Goal: Information Seeking & Learning: Learn about a topic

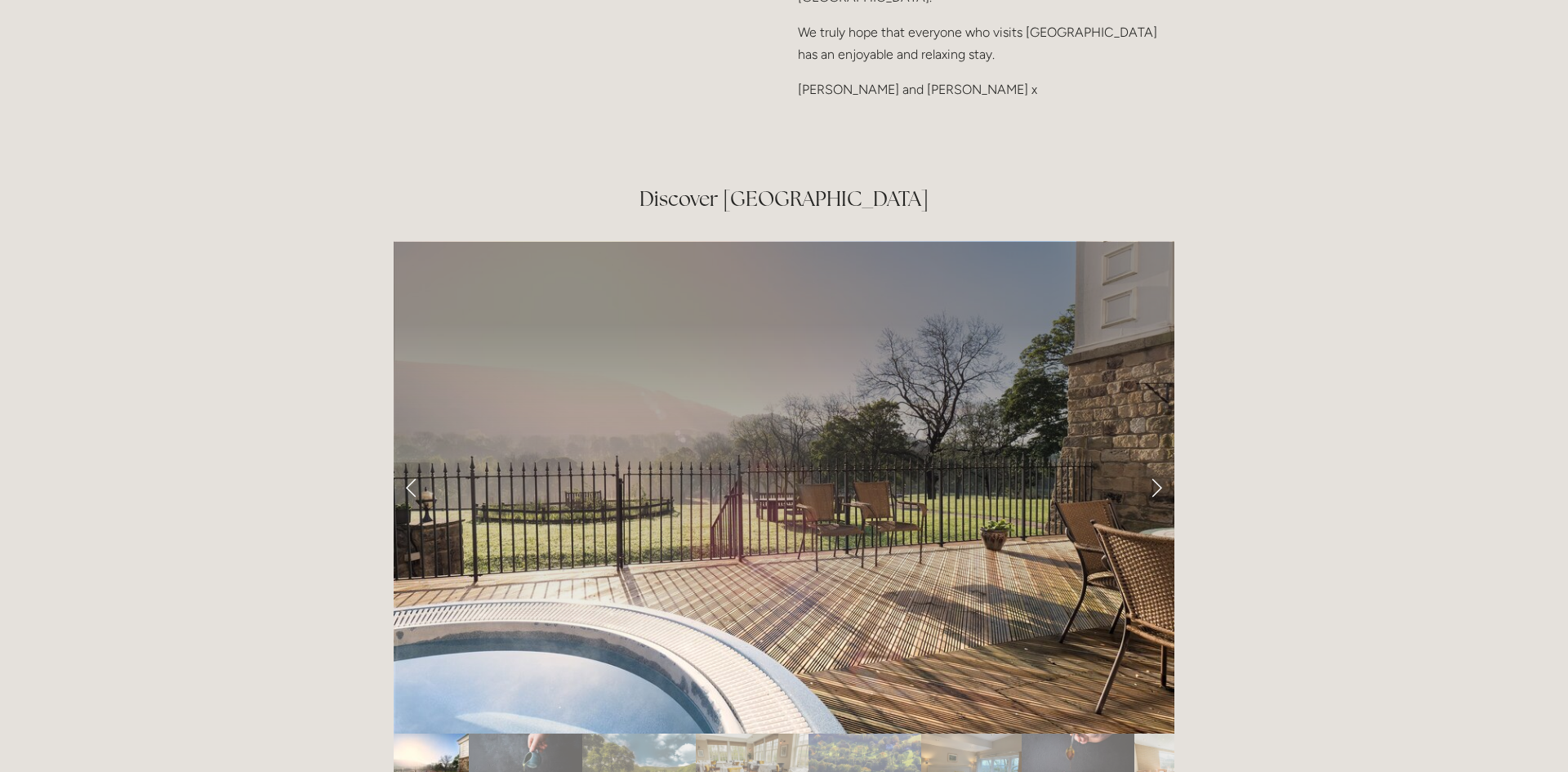
scroll to position [2651, 0]
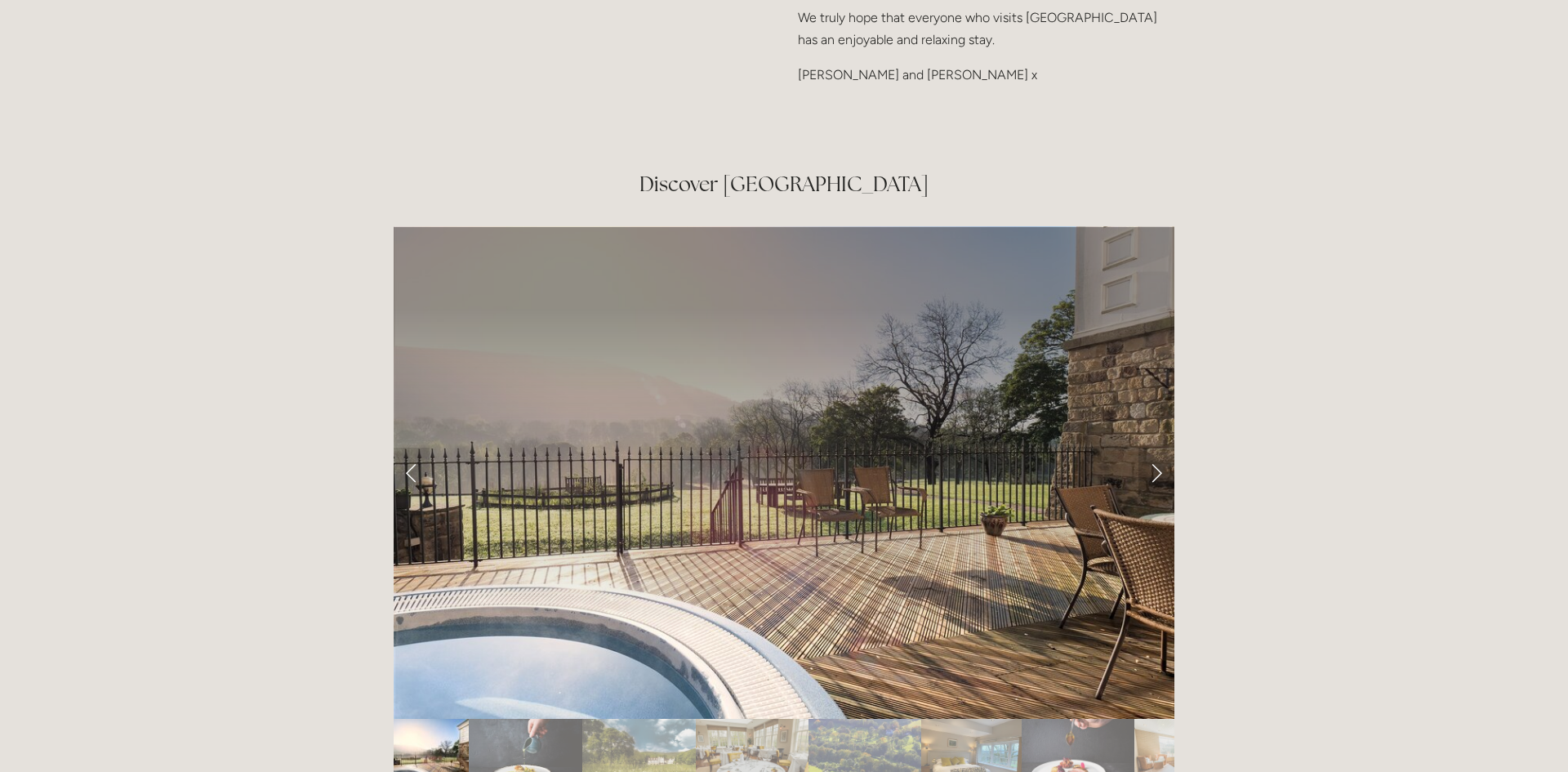
click at [1153, 447] on link "Next Slide" at bounding box center [1156, 471] width 36 height 49
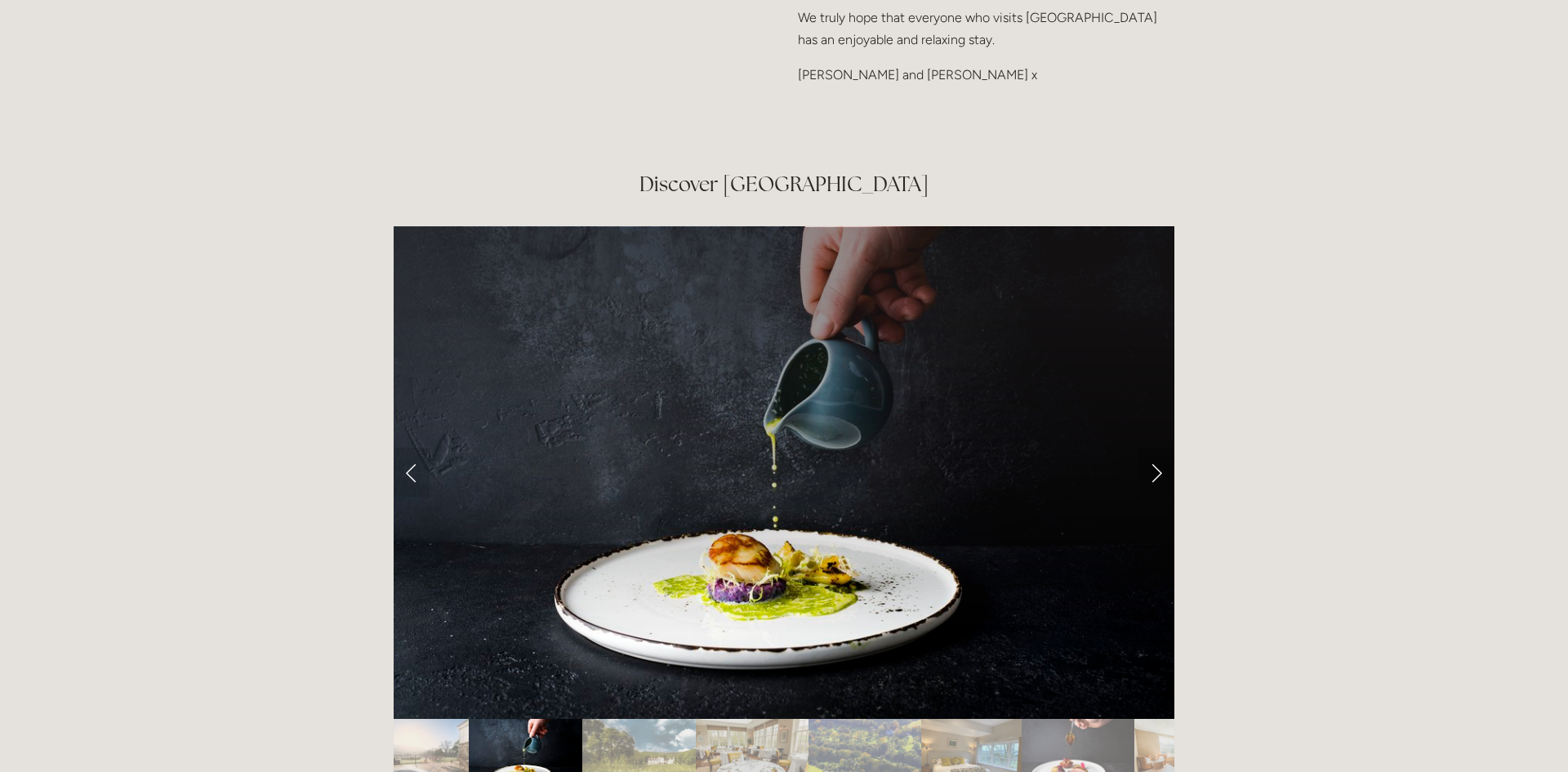
click at [1153, 447] on link "Next Slide" at bounding box center [1156, 471] width 36 height 49
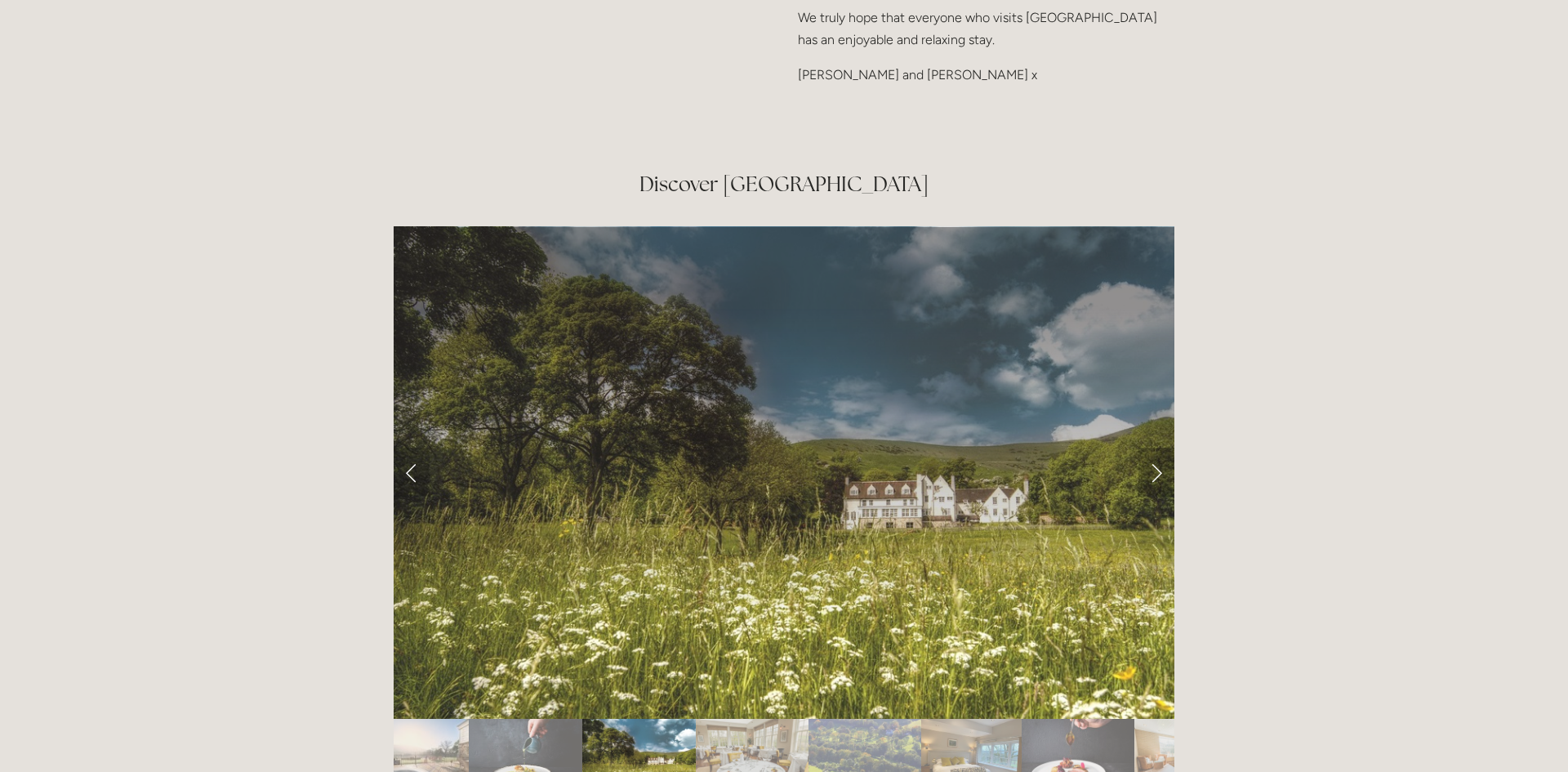
click at [1153, 447] on link "Next Slide" at bounding box center [1156, 471] width 36 height 49
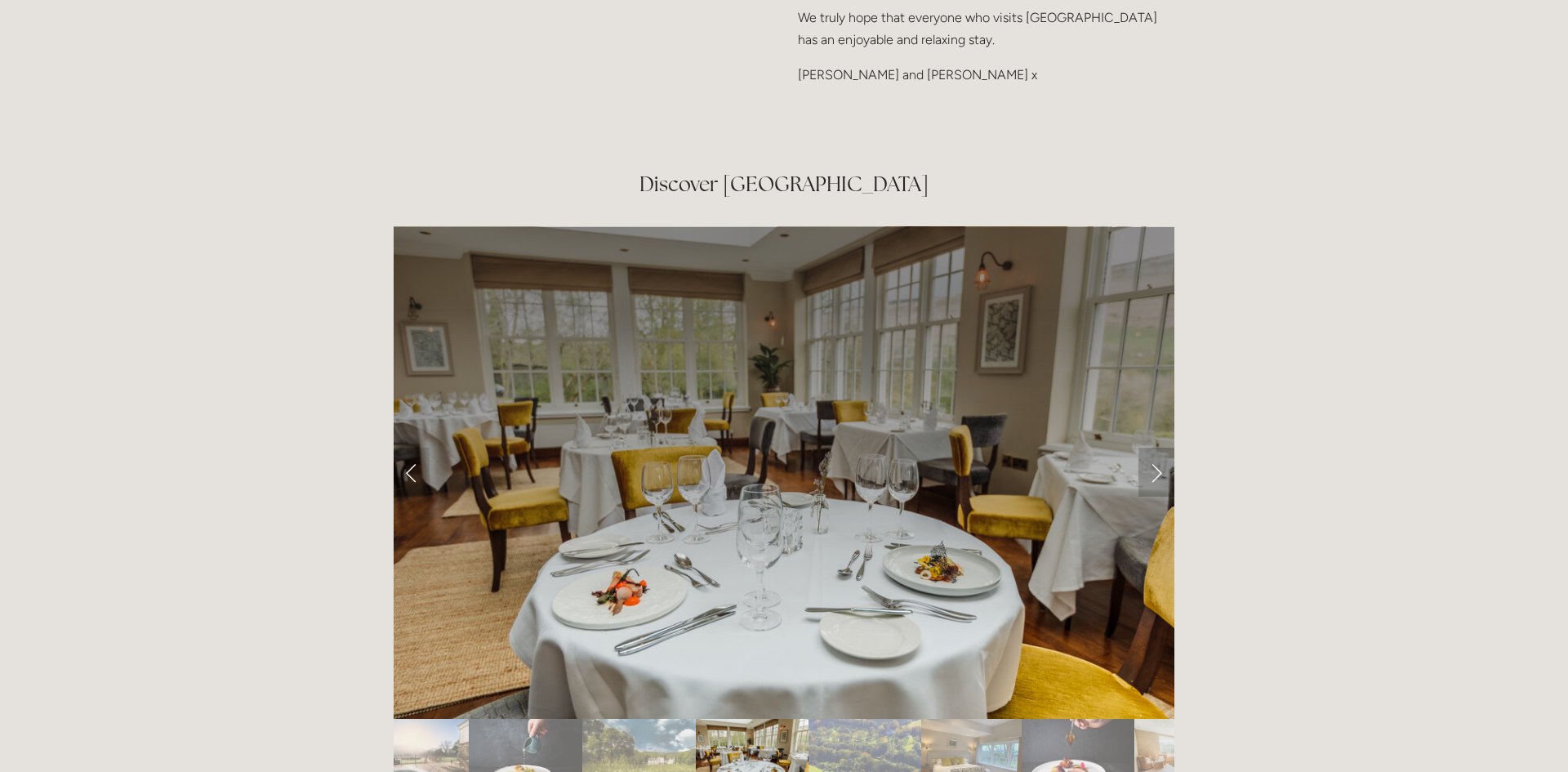
click at [1153, 447] on link "Next Slide" at bounding box center [1156, 471] width 36 height 49
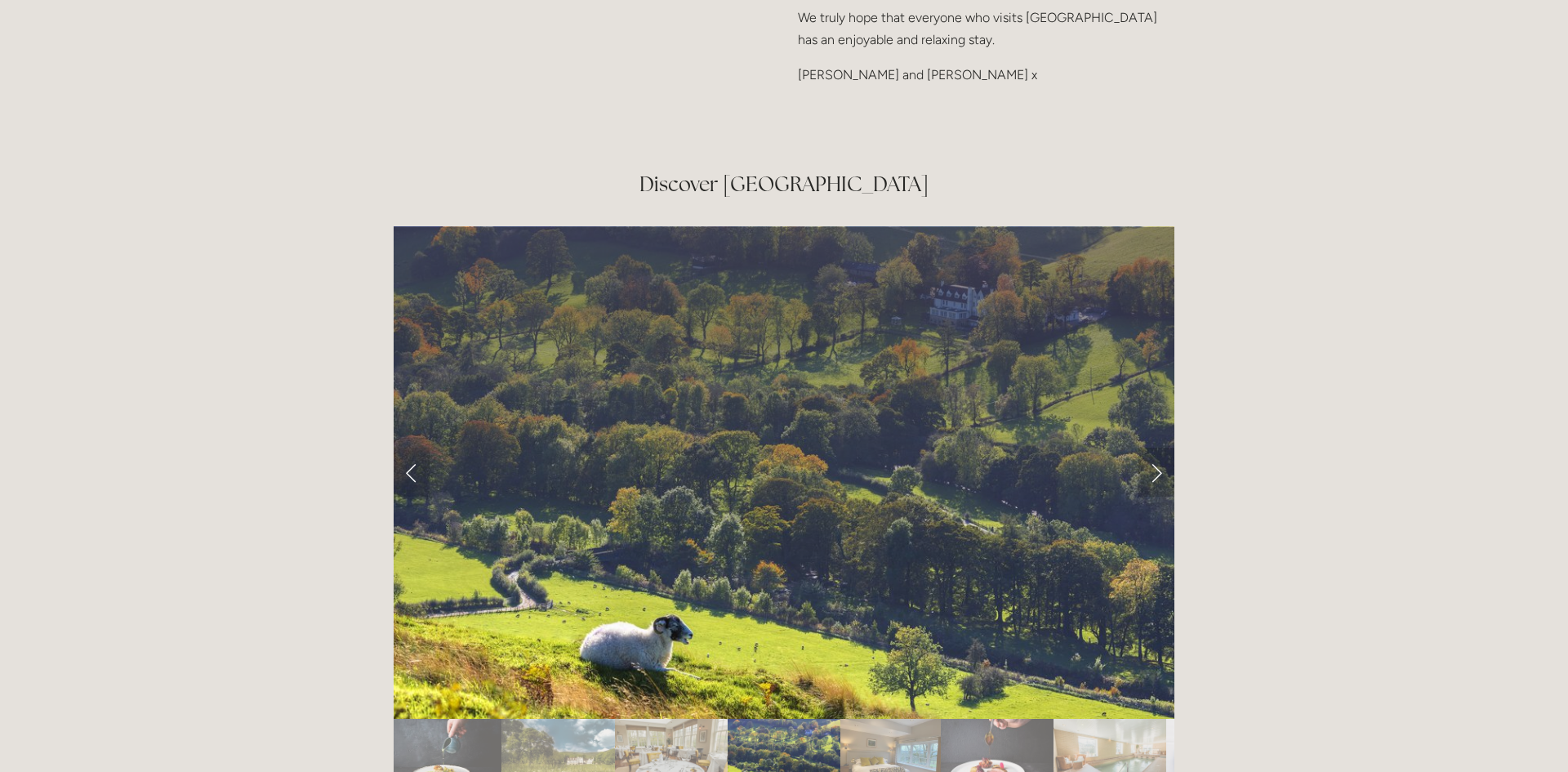
click at [1153, 447] on link "Next Slide" at bounding box center [1156, 471] width 36 height 49
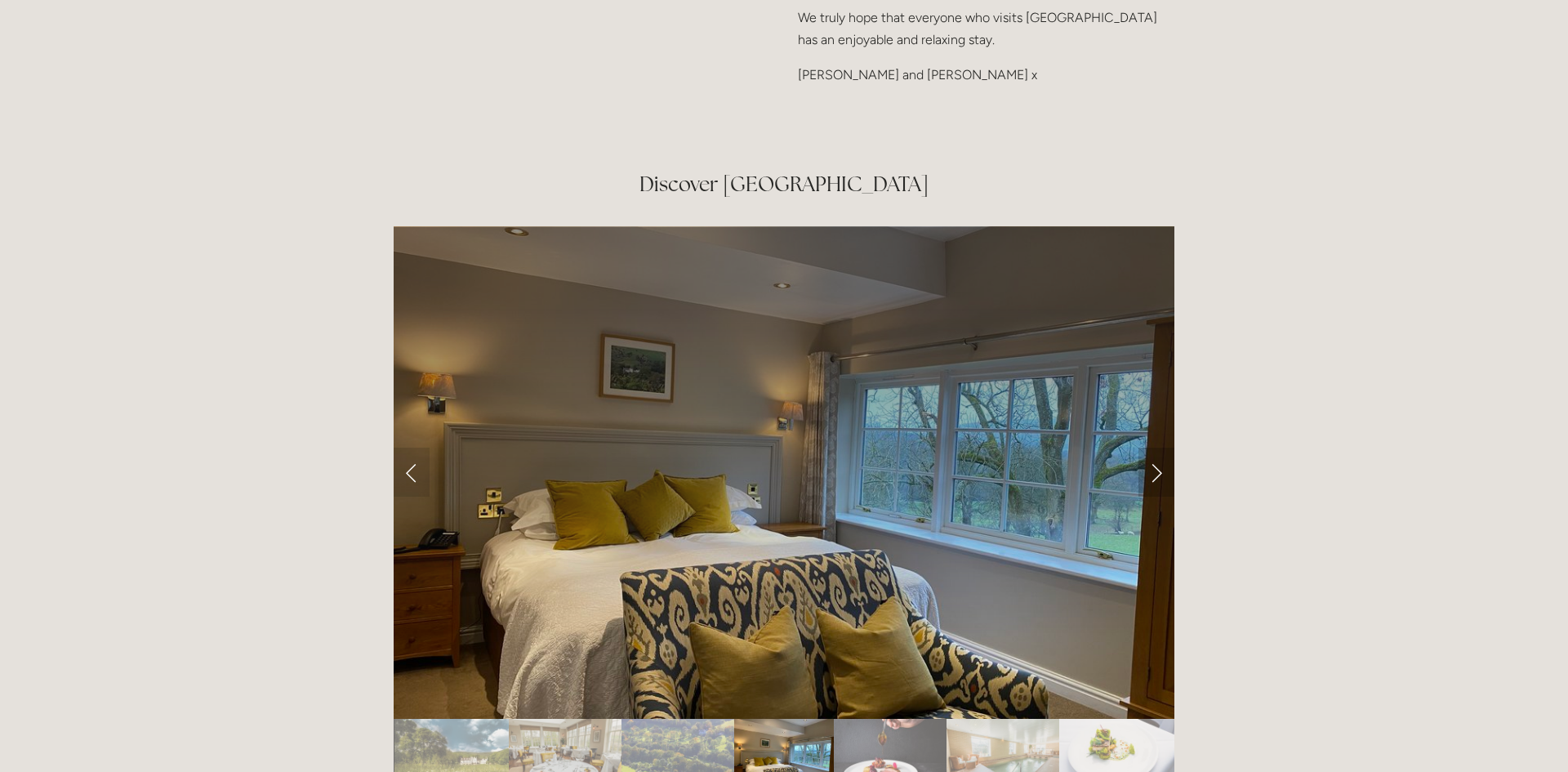
click at [1153, 447] on link "Next Slide" at bounding box center [1156, 471] width 36 height 49
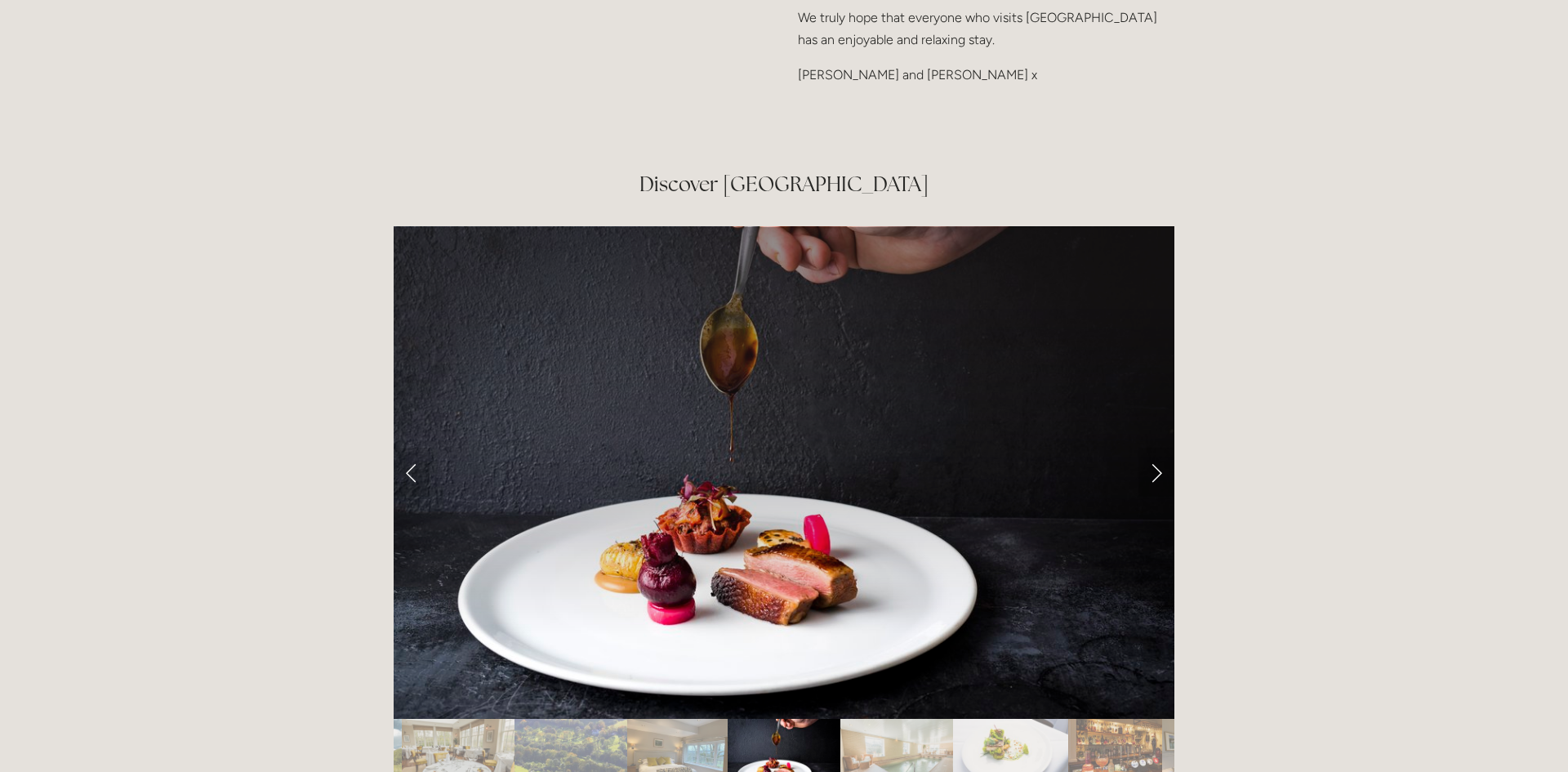
click at [1153, 447] on link "Next Slide" at bounding box center [1156, 471] width 36 height 49
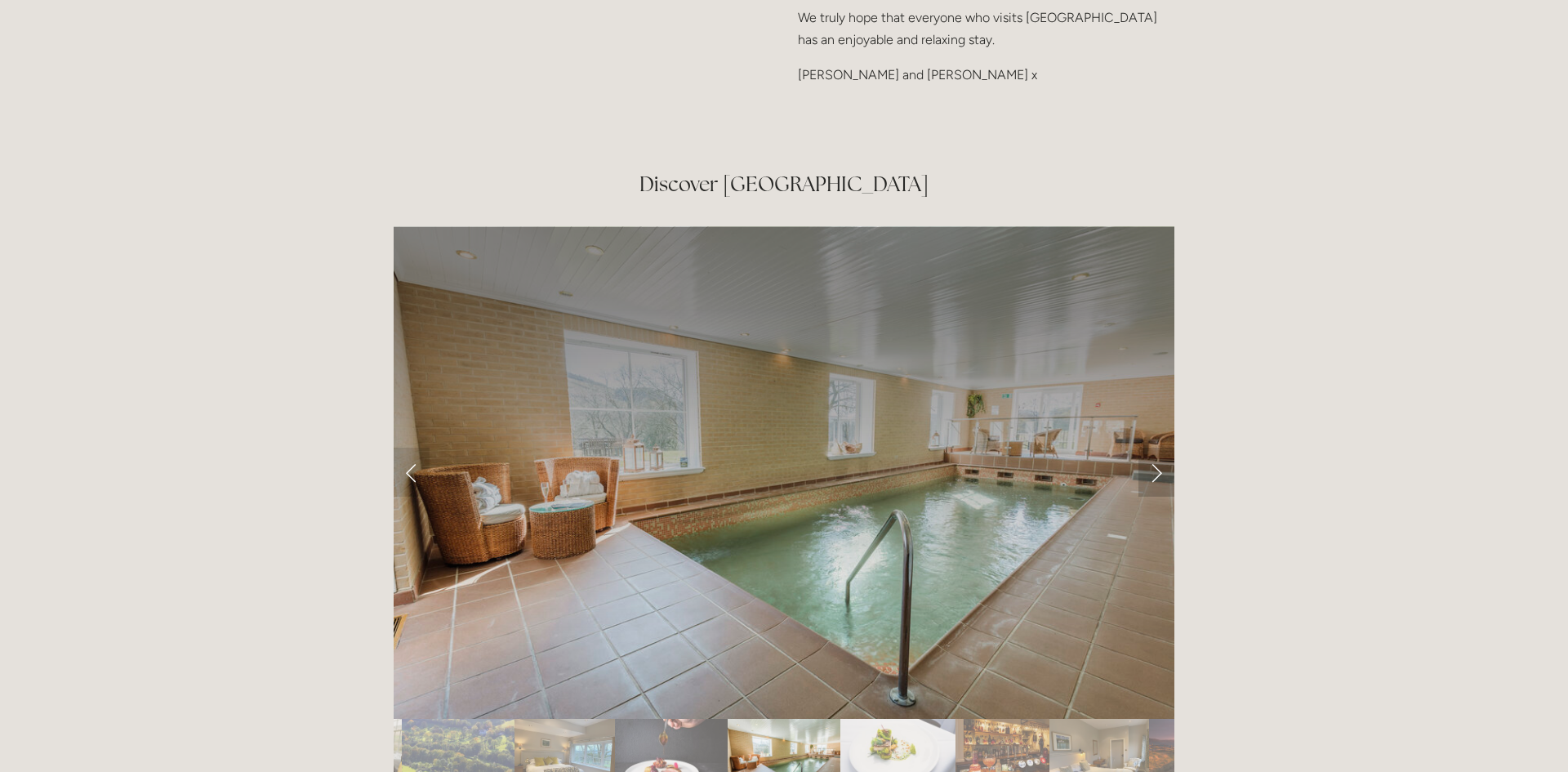
click at [1153, 447] on link "Next Slide" at bounding box center [1156, 471] width 36 height 49
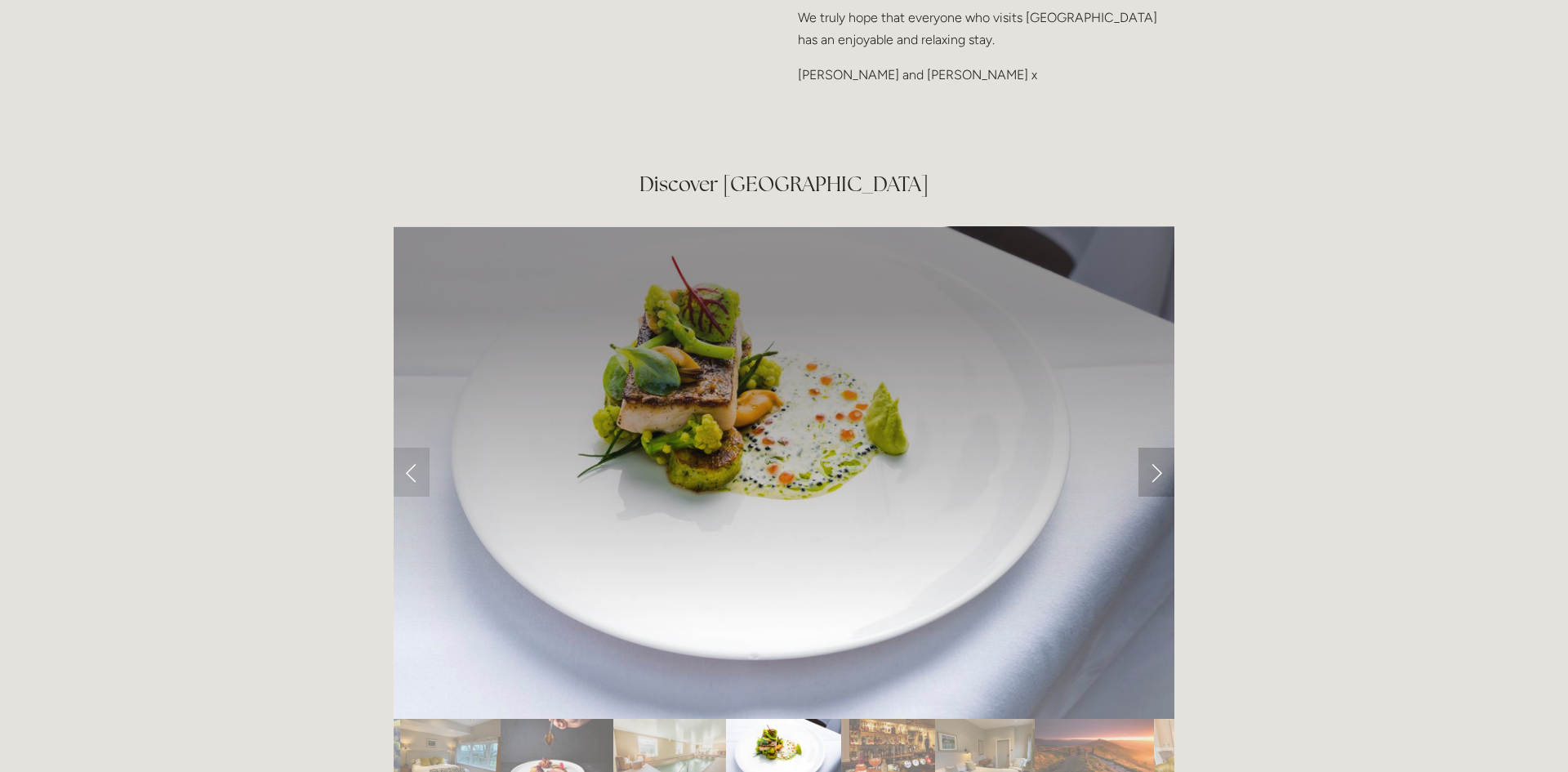
click at [1153, 447] on link "Next Slide" at bounding box center [1156, 471] width 36 height 49
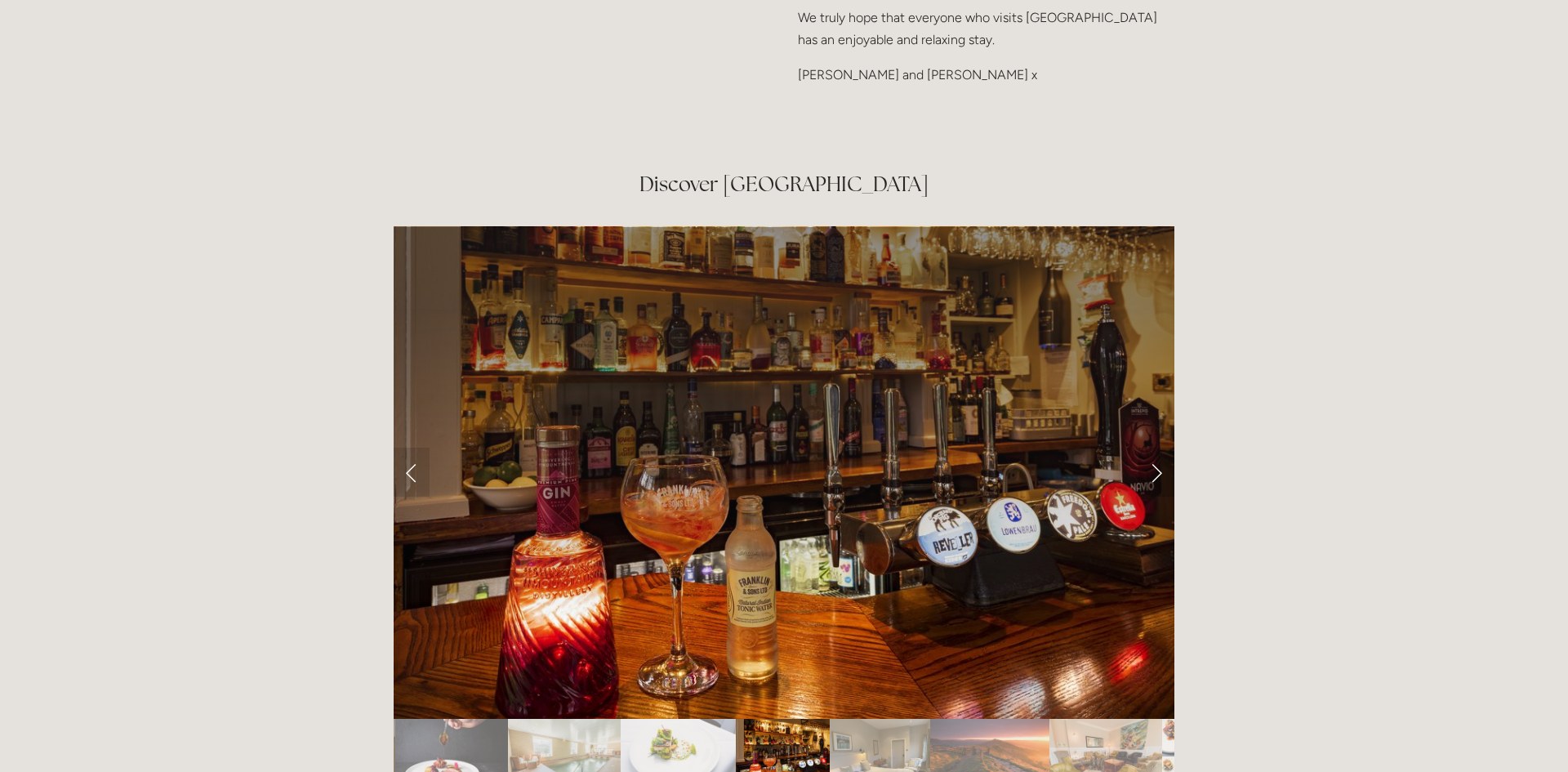
click at [1153, 447] on link "Next Slide" at bounding box center [1156, 471] width 36 height 49
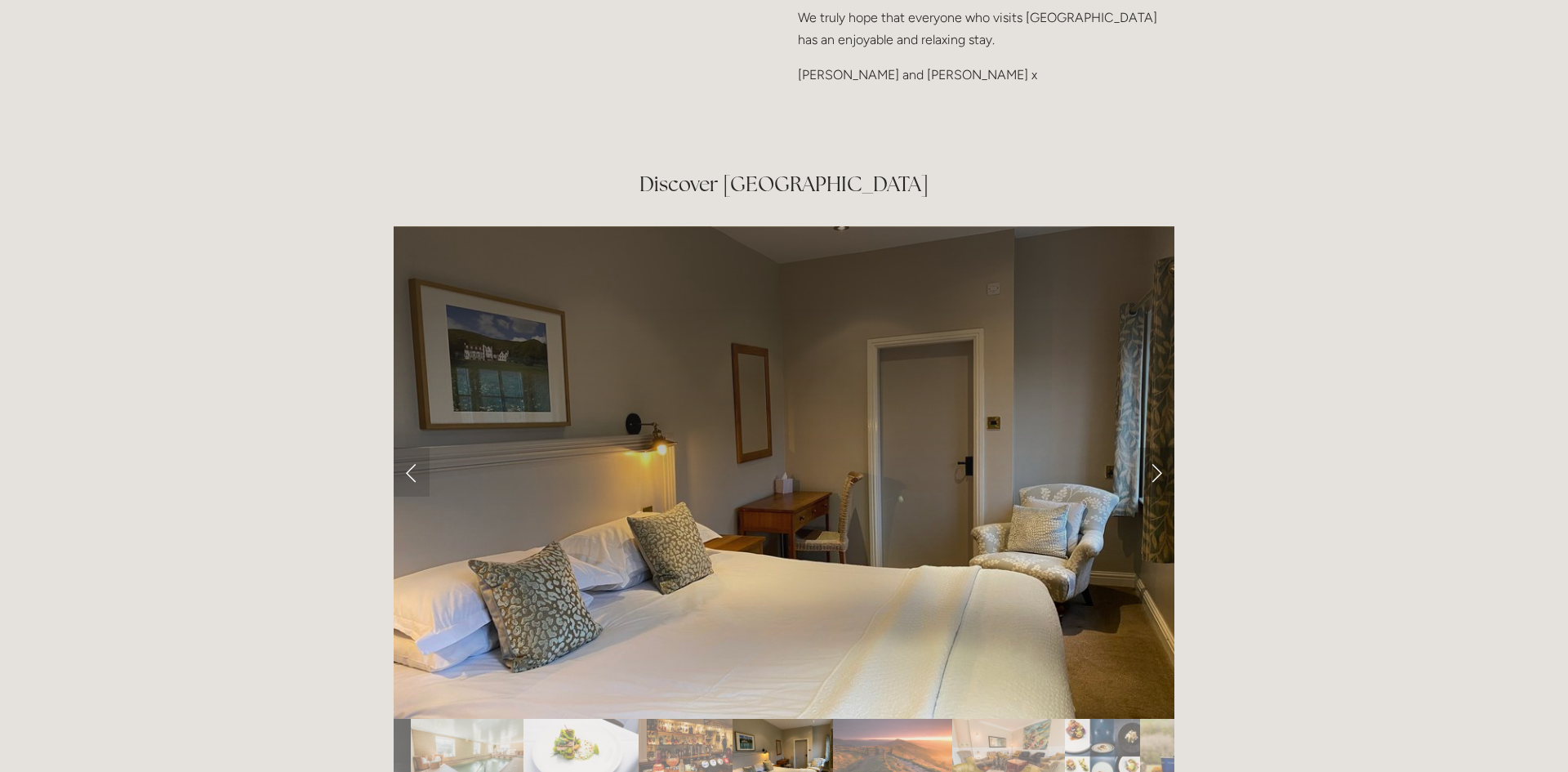
click at [1153, 447] on link "Next Slide" at bounding box center [1156, 471] width 36 height 49
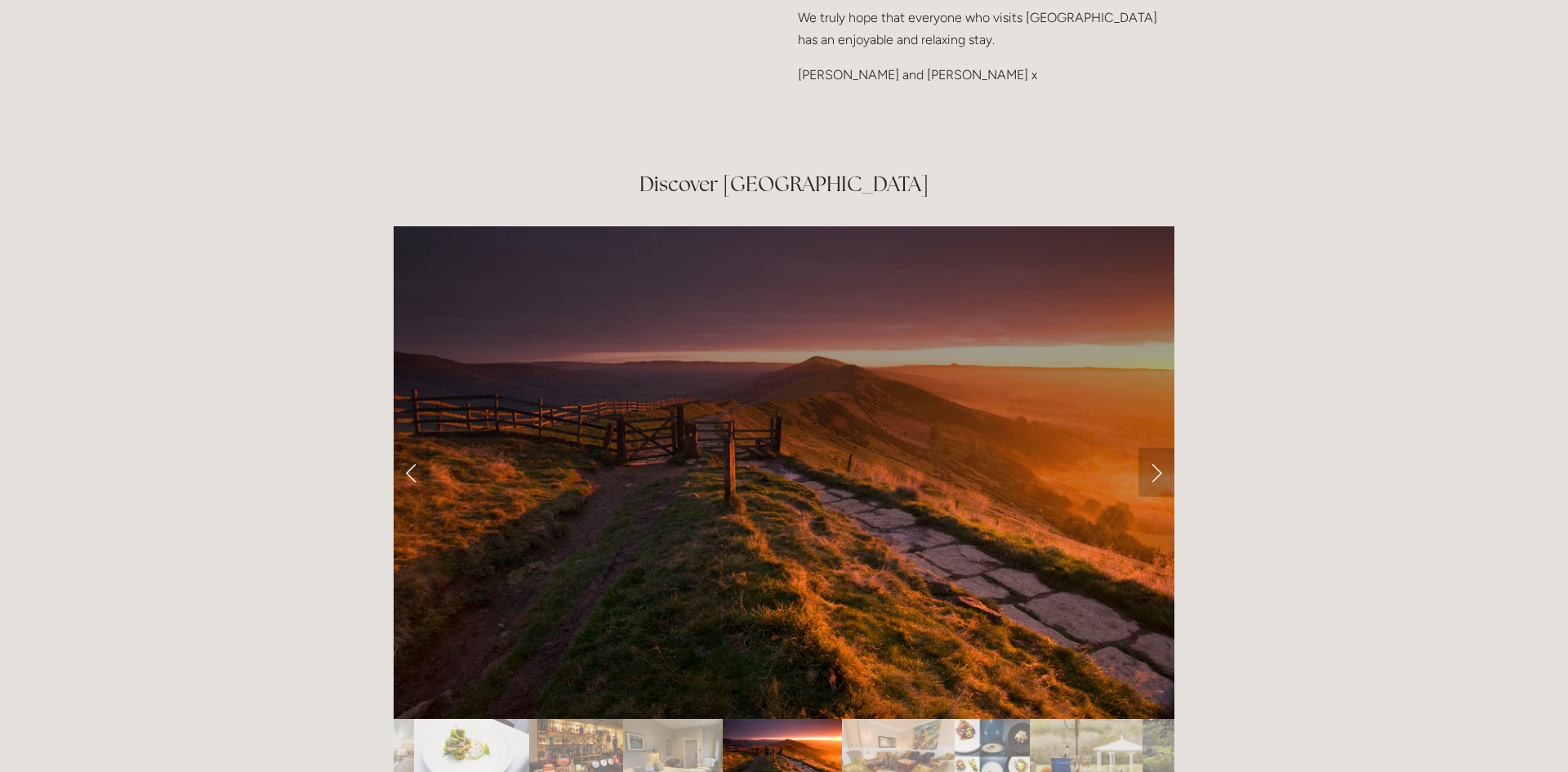
click at [1153, 447] on link "Next Slide" at bounding box center [1156, 471] width 36 height 49
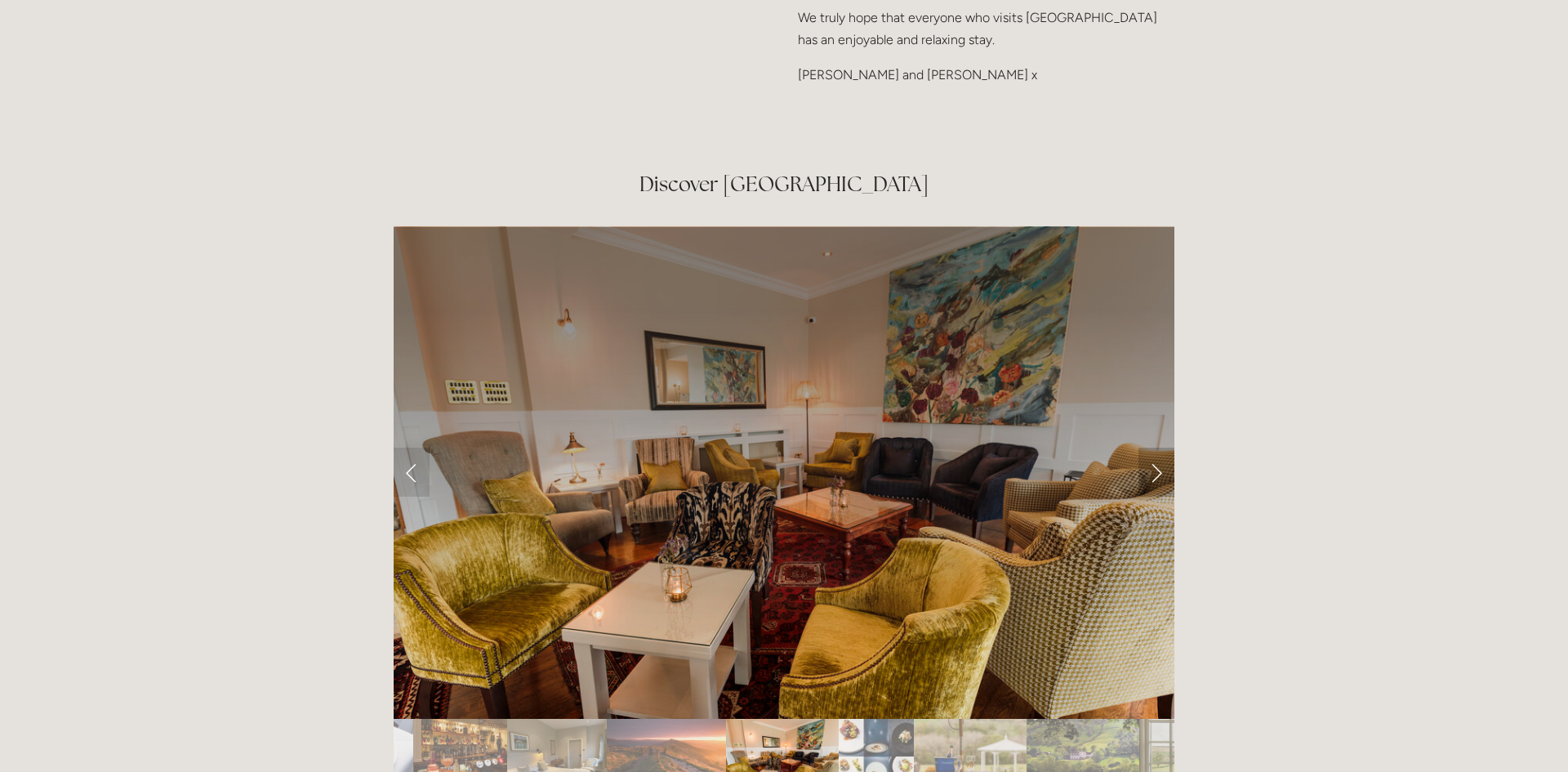
click at [1153, 447] on link "Next Slide" at bounding box center [1156, 471] width 36 height 49
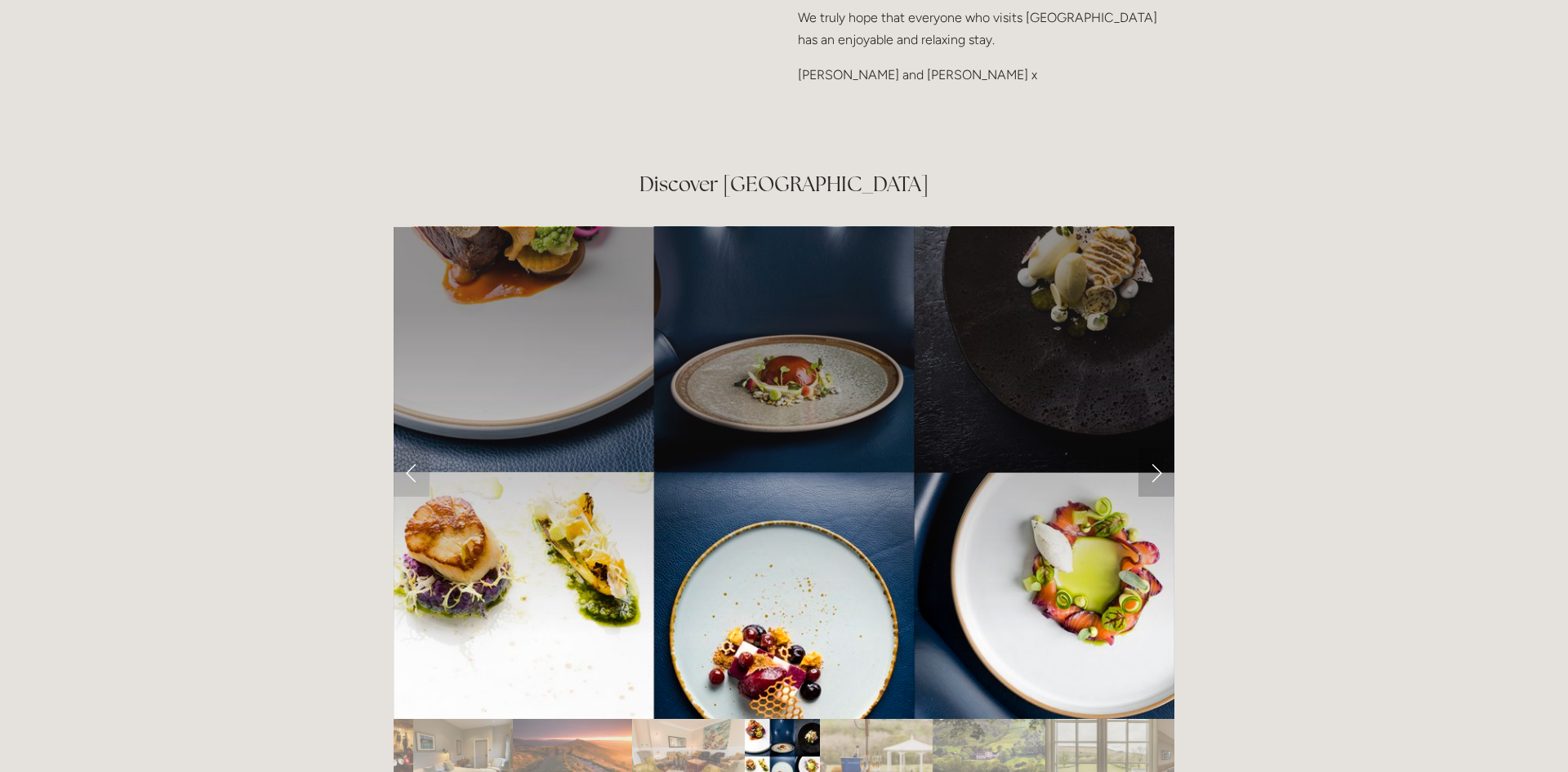
click at [1153, 447] on link "Next Slide" at bounding box center [1156, 471] width 36 height 49
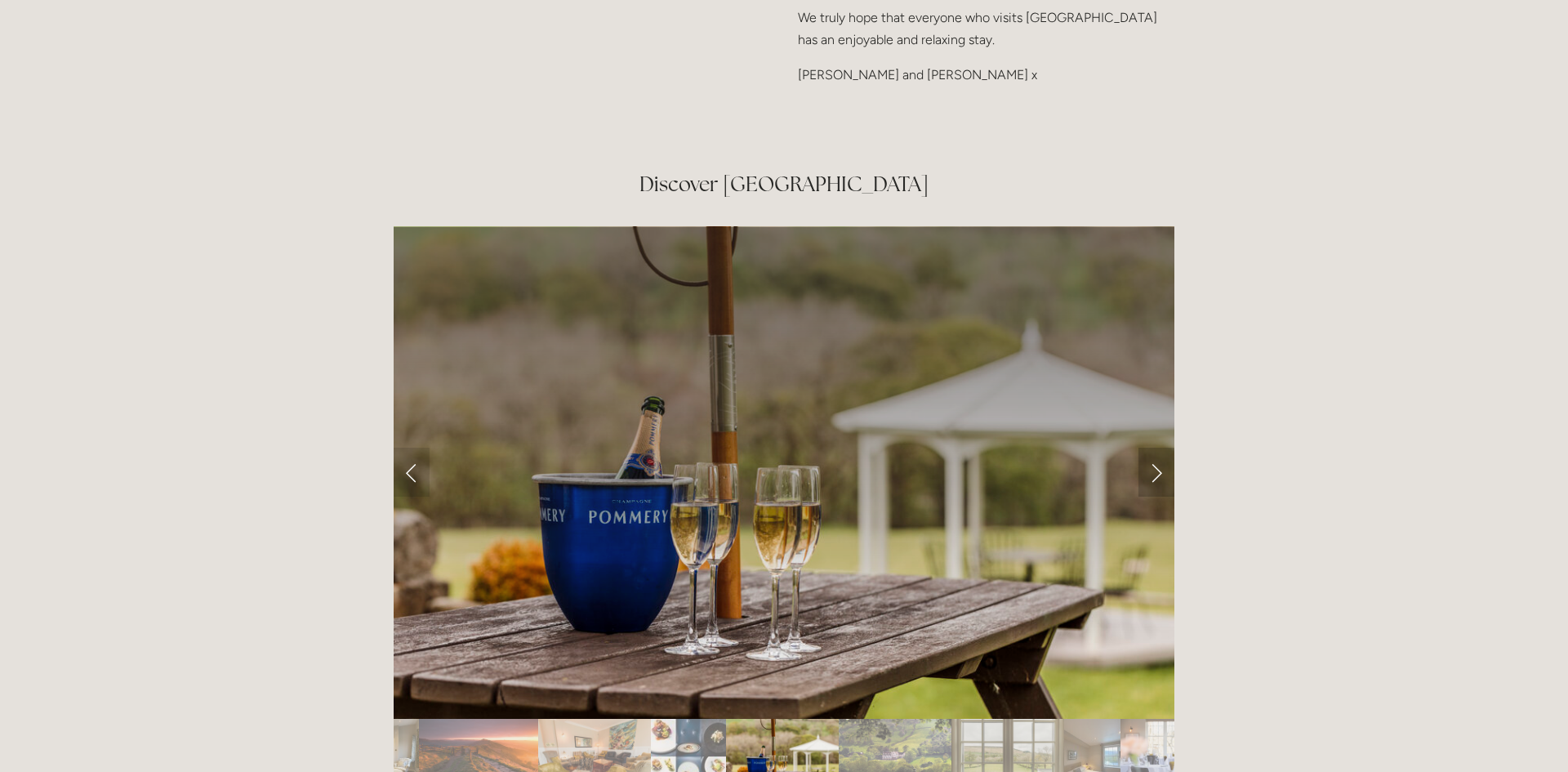
click at [1153, 447] on link "Next Slide" at bounding box center [1156, 471] width 36 height 49
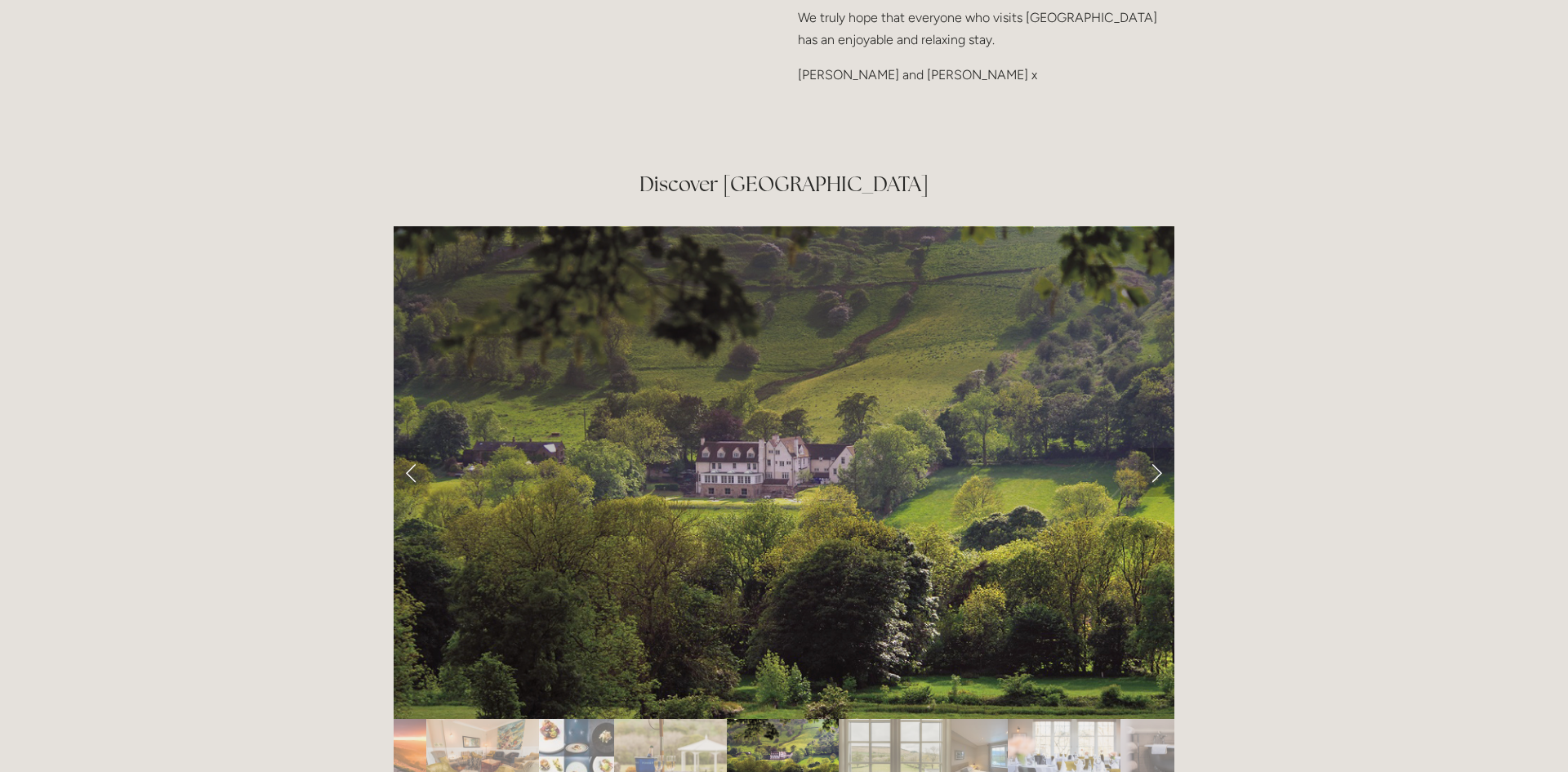
click at [1153, 447] on link "Next Slide" at bounding box center [1156, 471] width 36 height 49
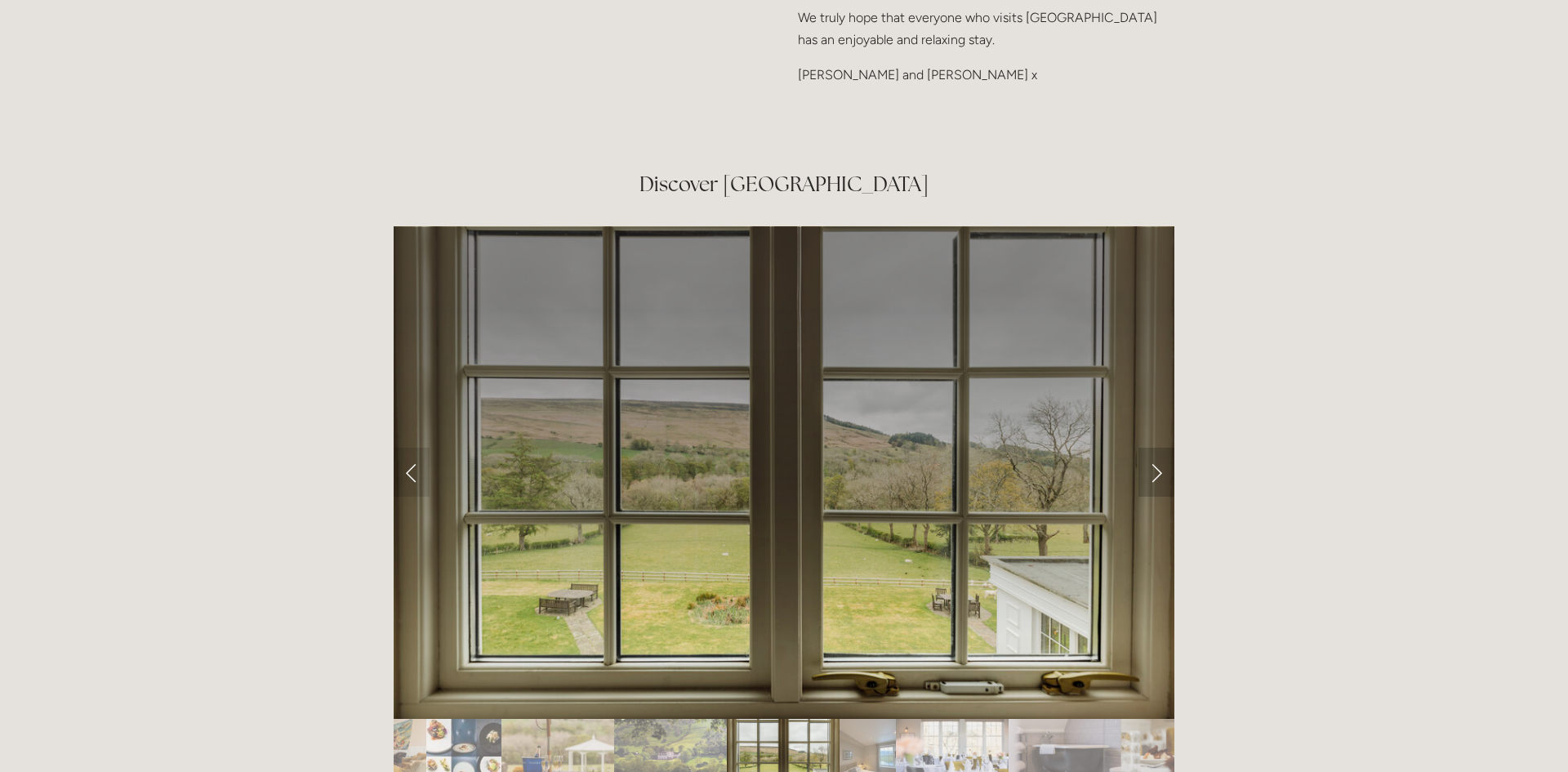
click at [1153, 447] on link "Next Slide" at bounding box center [1156, 471] width 36 height 49
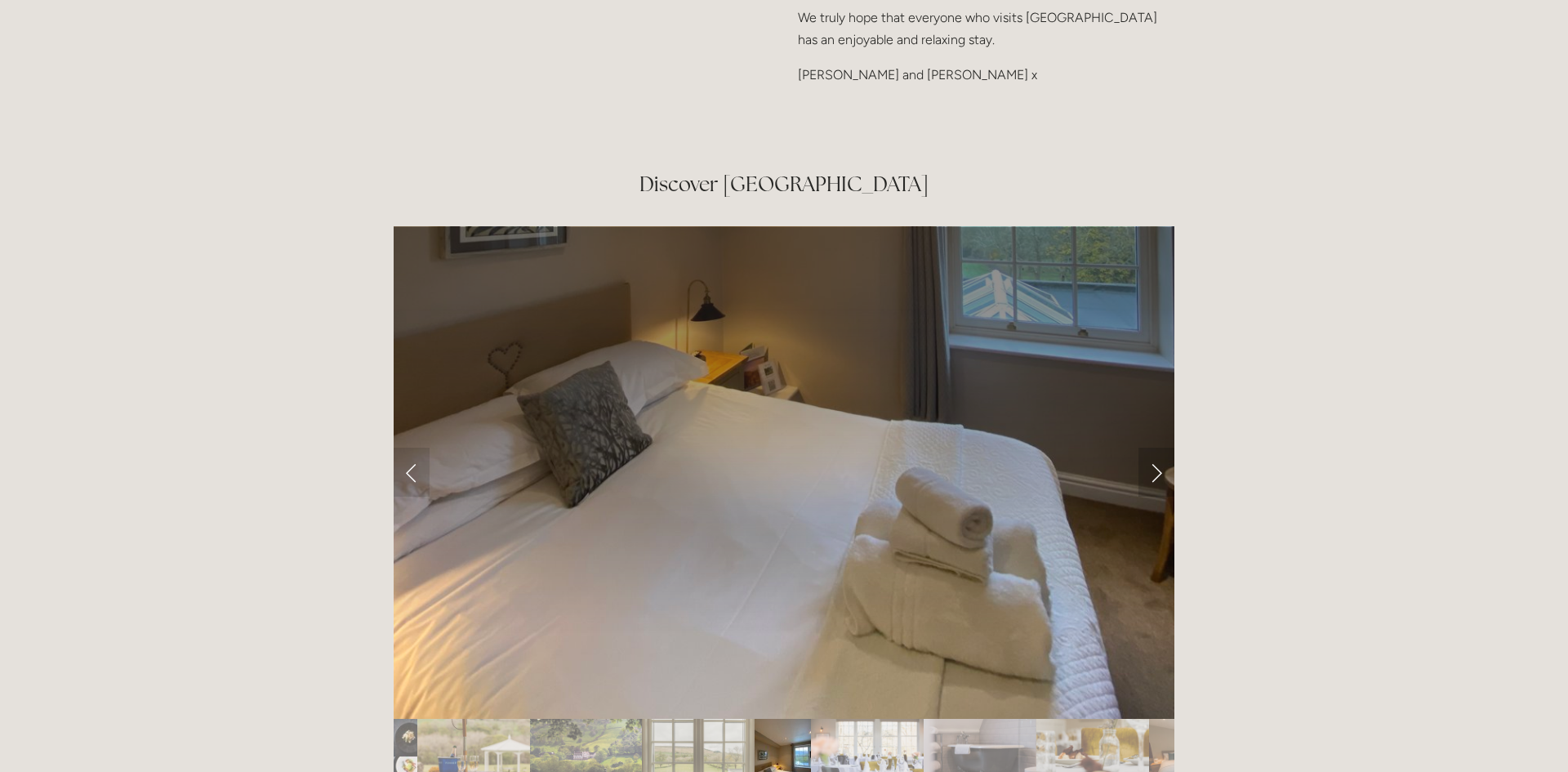
click at [1153, 447] on link "Next Slide" at bounding box center [1156, 471] width 36 height 49
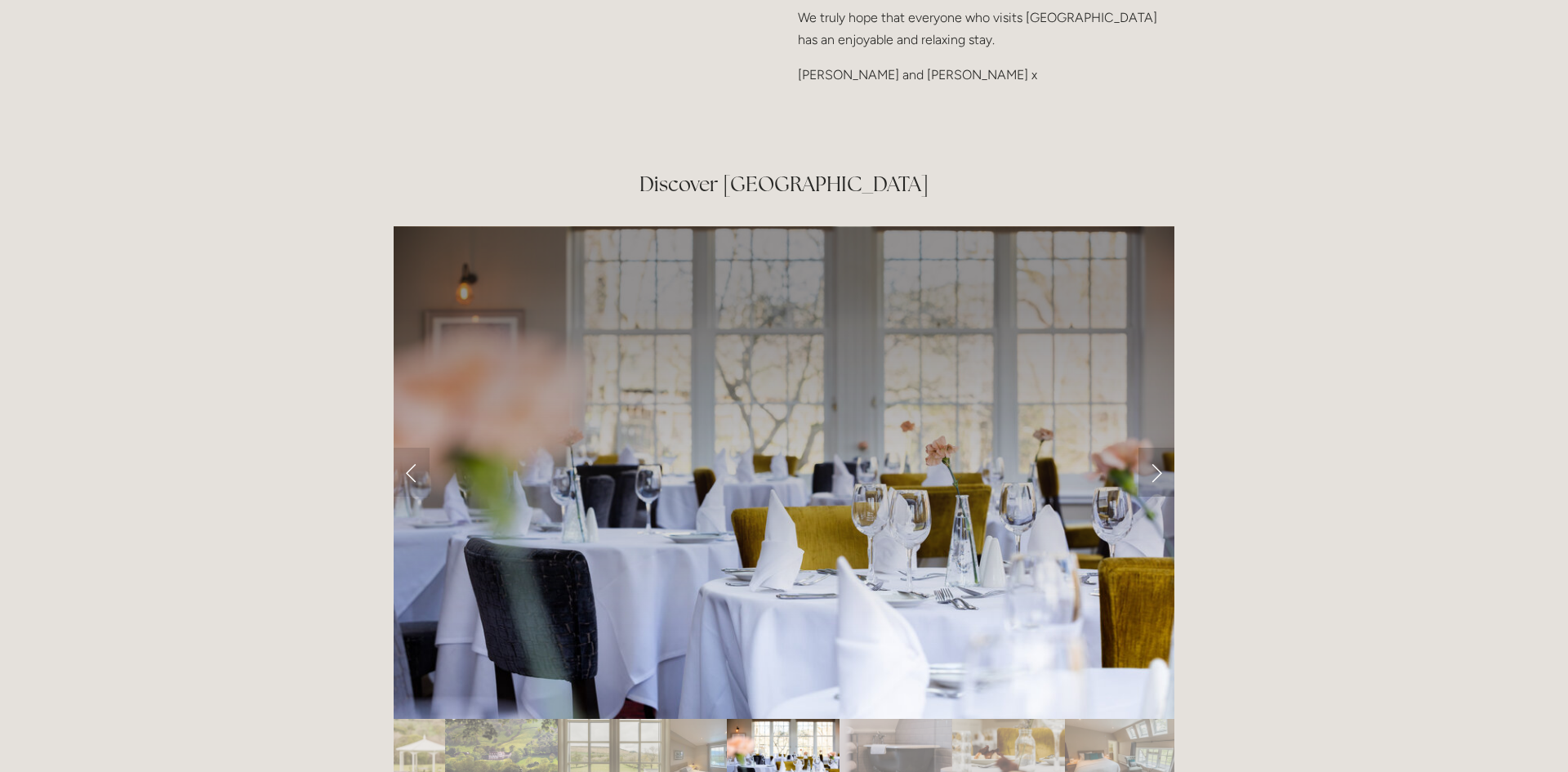
click at [1153, 447] on link "Next Slide" at bounding box center [1156, 471] width 36 height 49
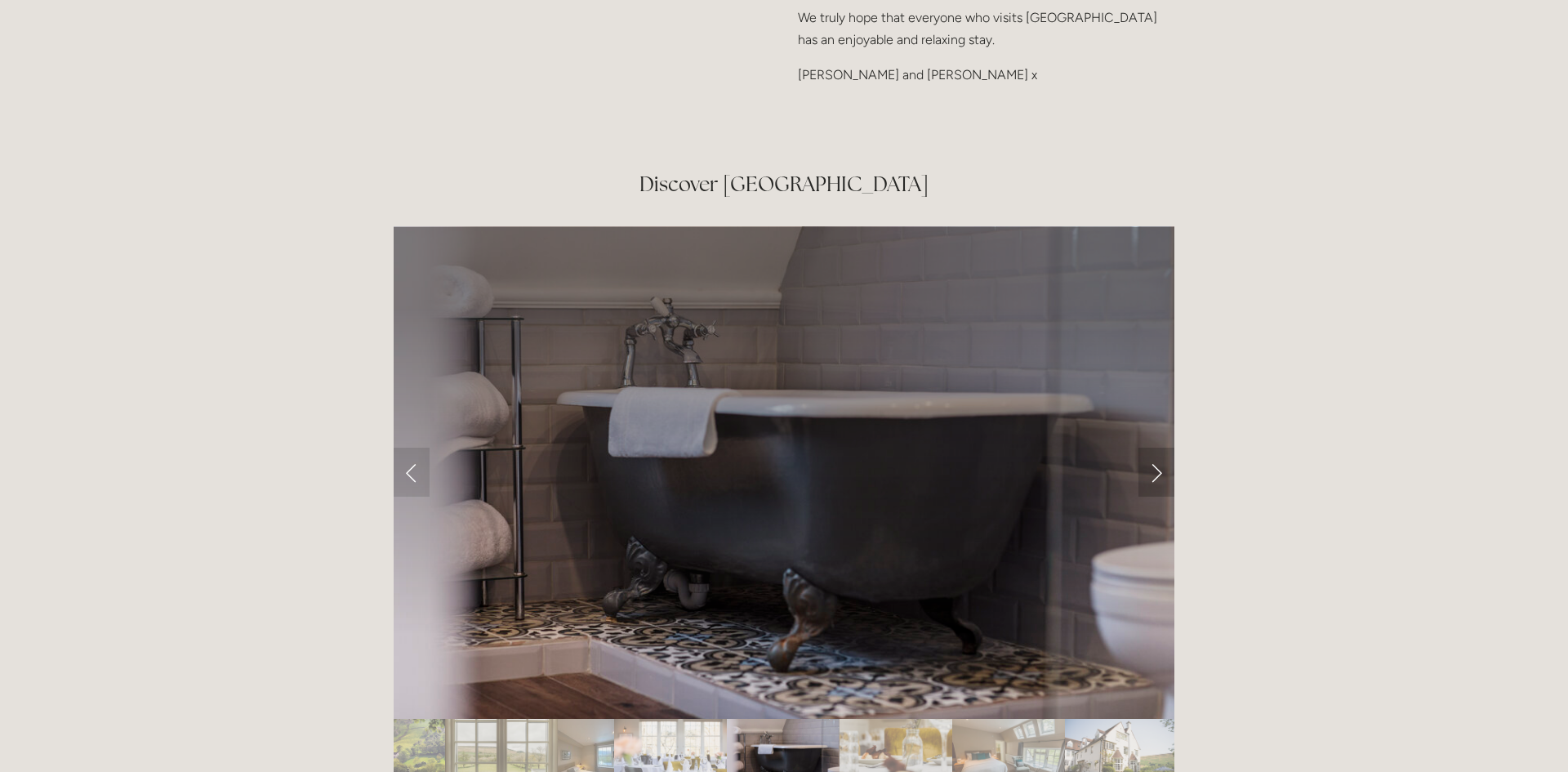
click at [1153, 447] on link "Next Slide" at bounding box center [1156, 471] width 36 height 49
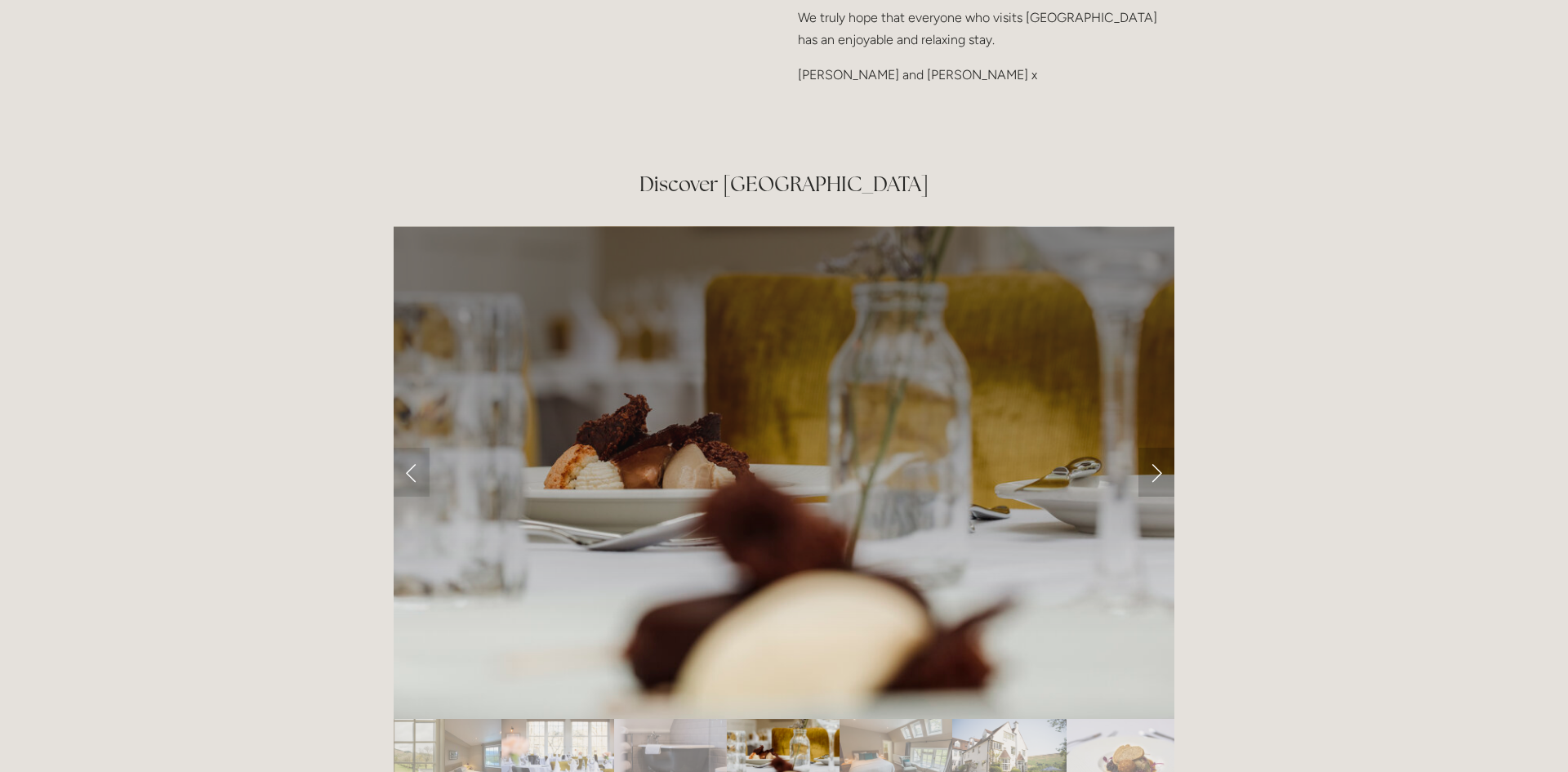
click at [1153, 447] on link "Next Slide" at bounding box center [1156, 471] width 36 height 49
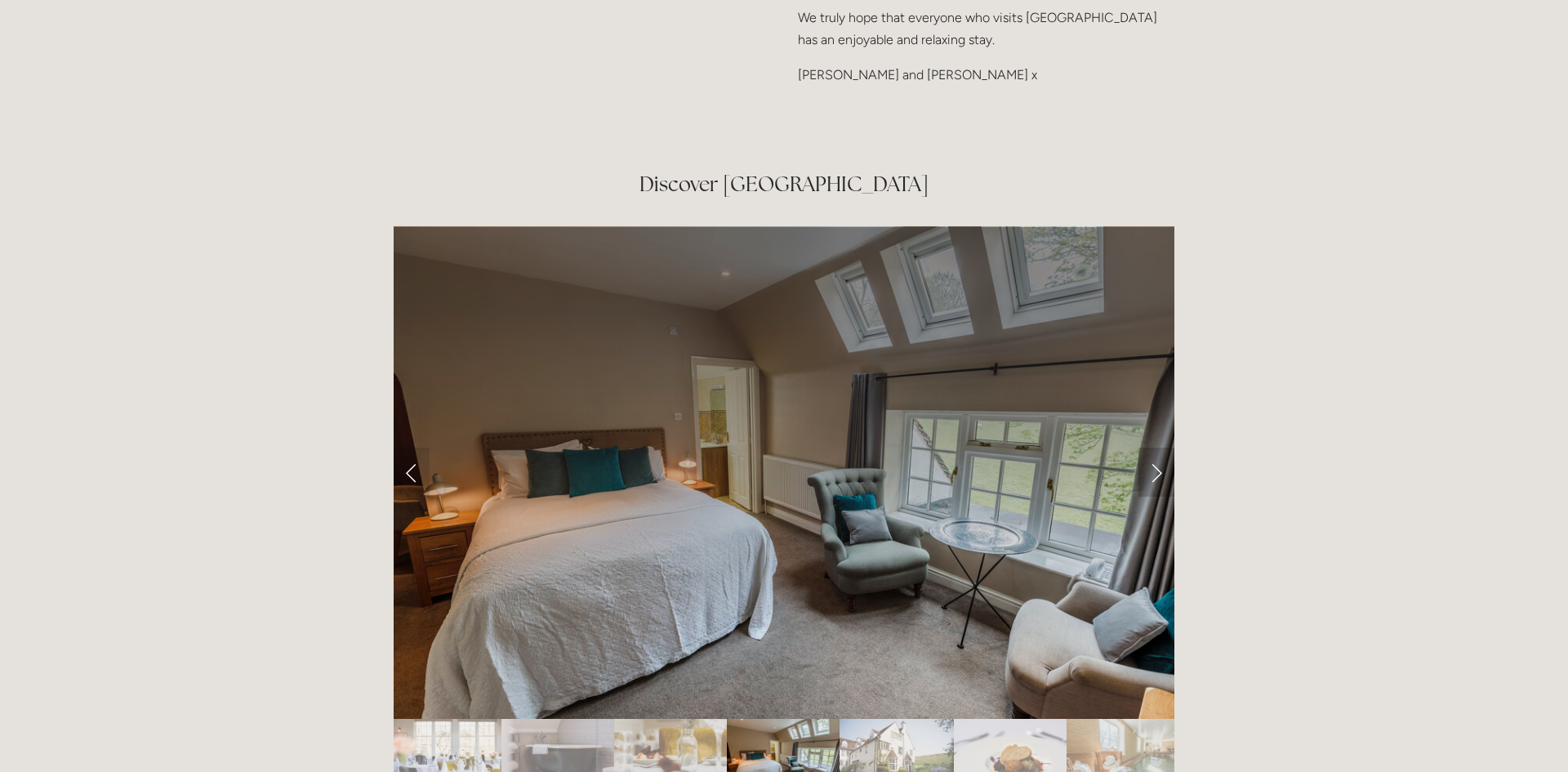
click at [1153, 447] on link "Next Slide" at bounding box center [1156, 471] width 36 height 49
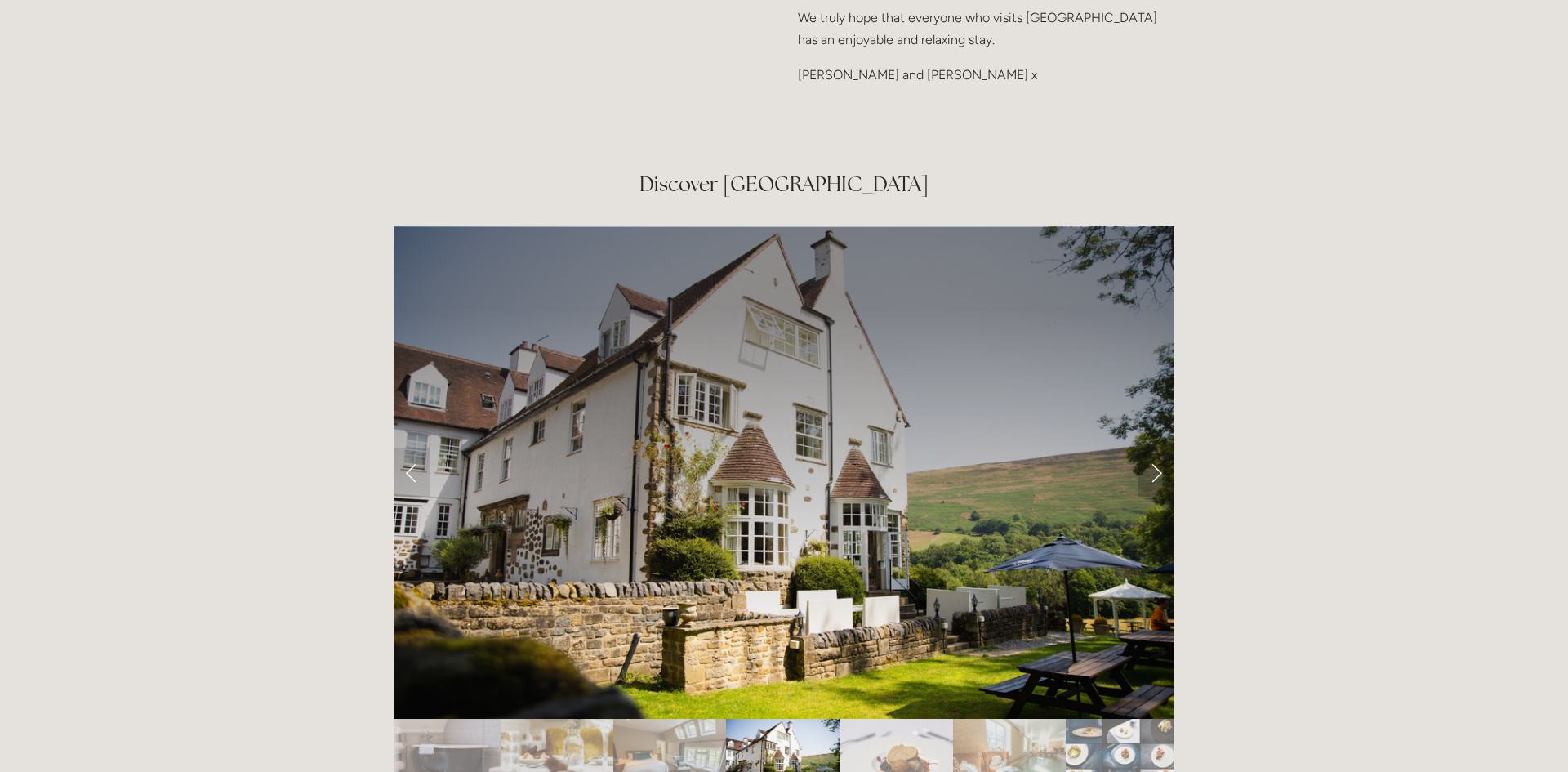
click at [1153, 447] on link "Next Slide" at bounding box center [1156, 471] width 36 height 49
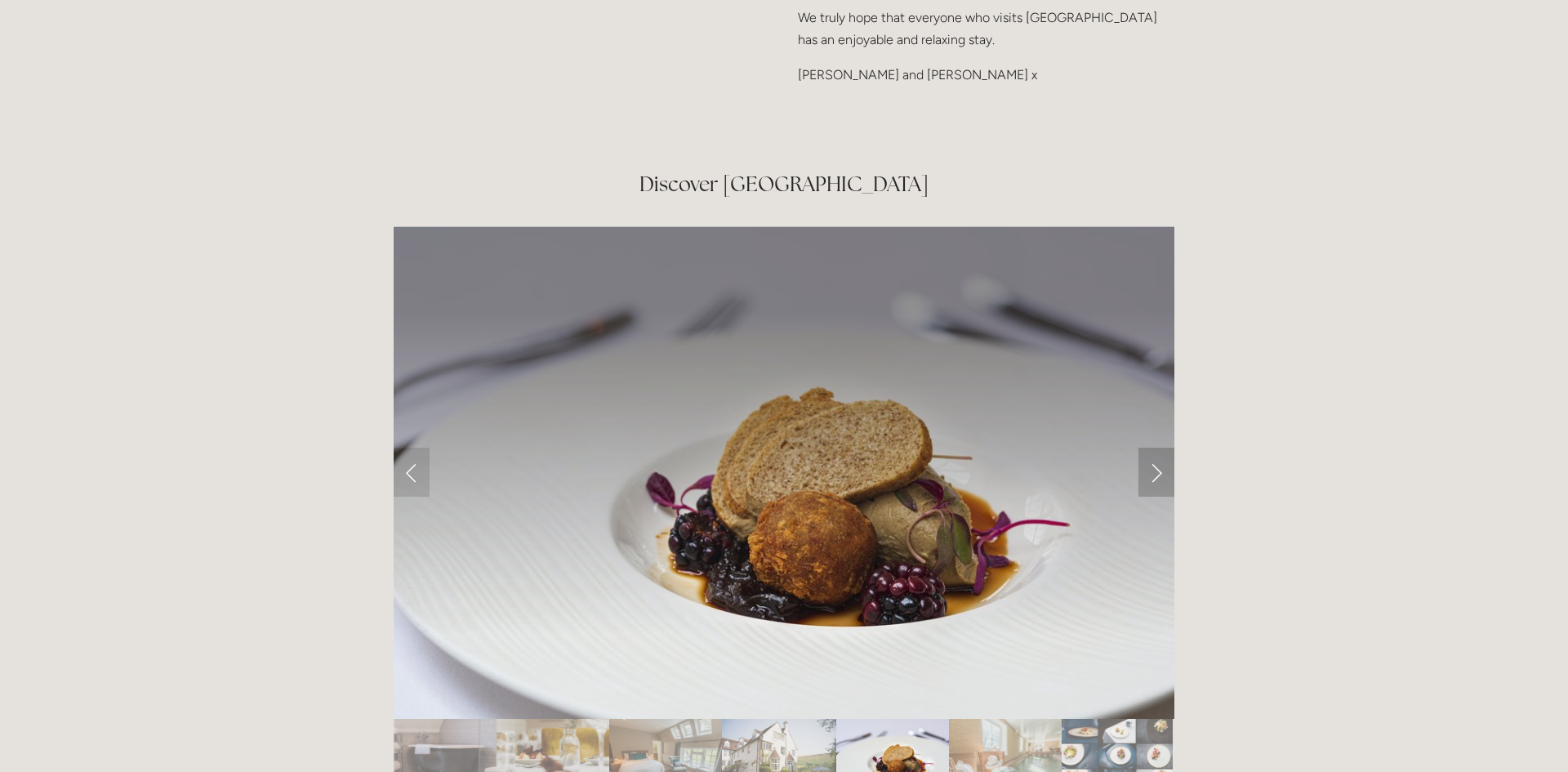
click at [1153, 447] on link "Next Slide" at bounding box center [1156, 471] width 36 height 49
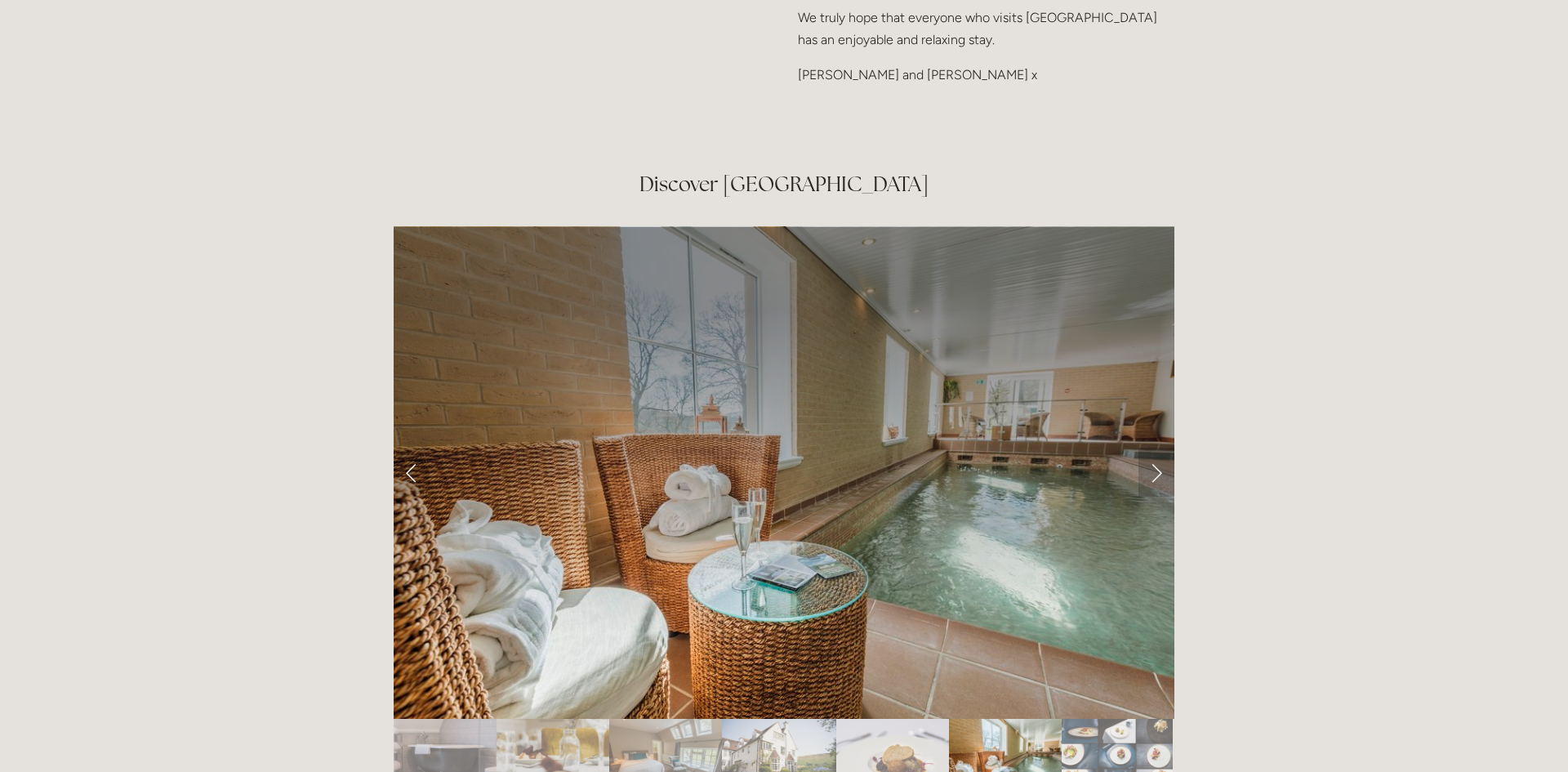
click at [1153, 447] on link "Next Slide" at bounding box center [1156, 471] width 36 height 49
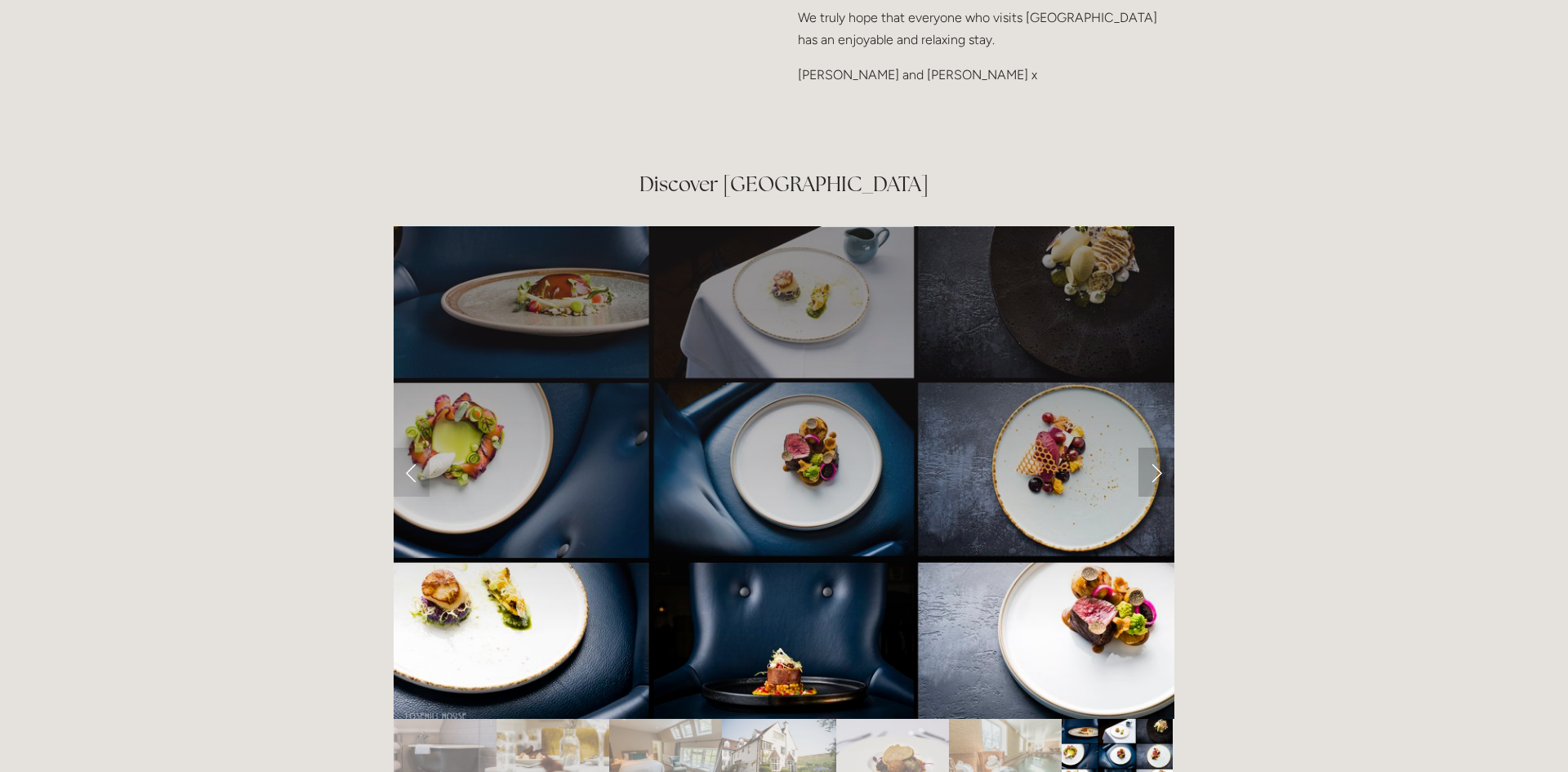
click at [1153, 447] on link "Next Slide" at bounding box center [1156, 471] width 36 height 49
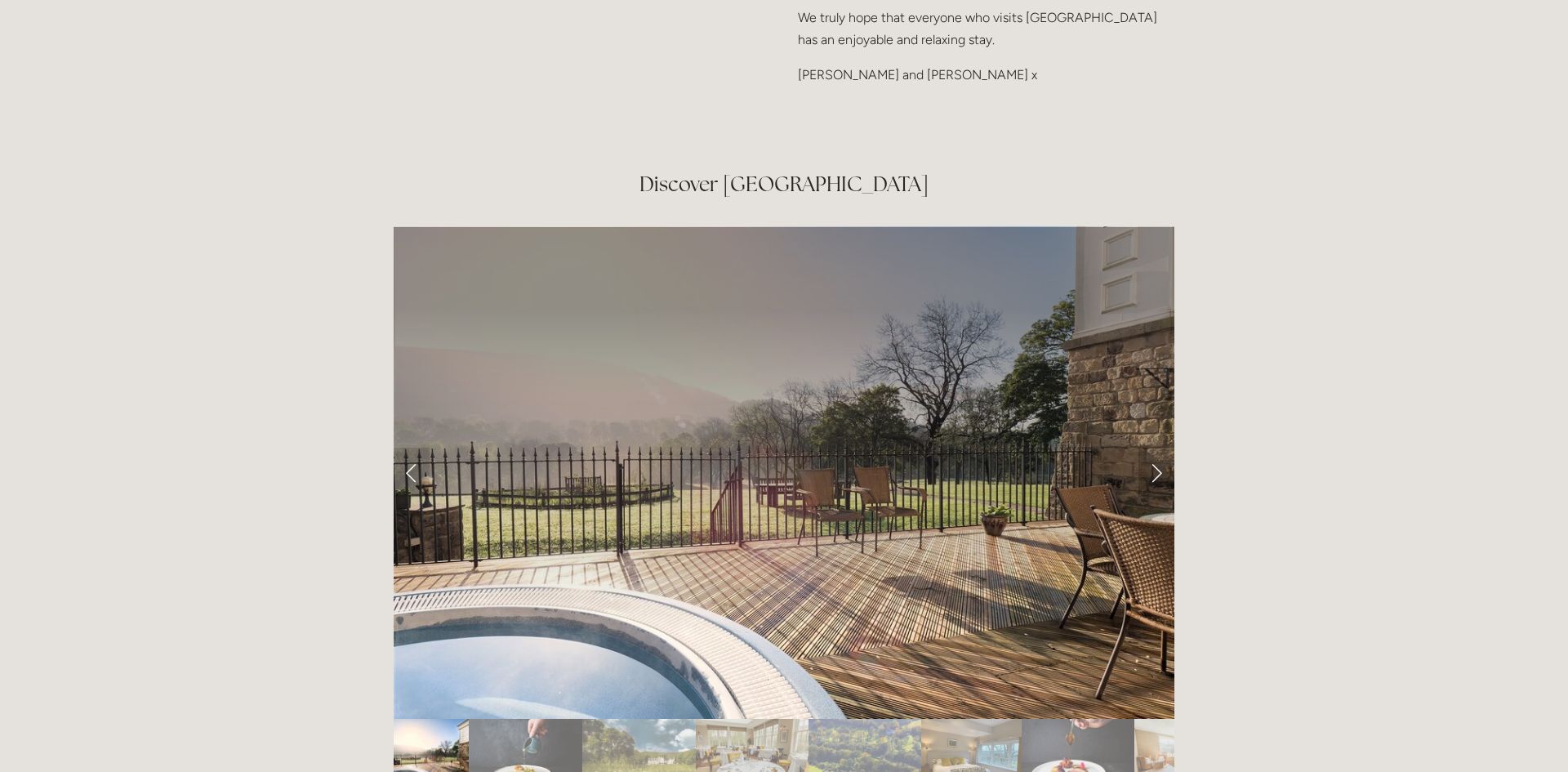
click at [1153, 447] on link "Next Slide" at bounding box center [1156, 471] width 36 height 49
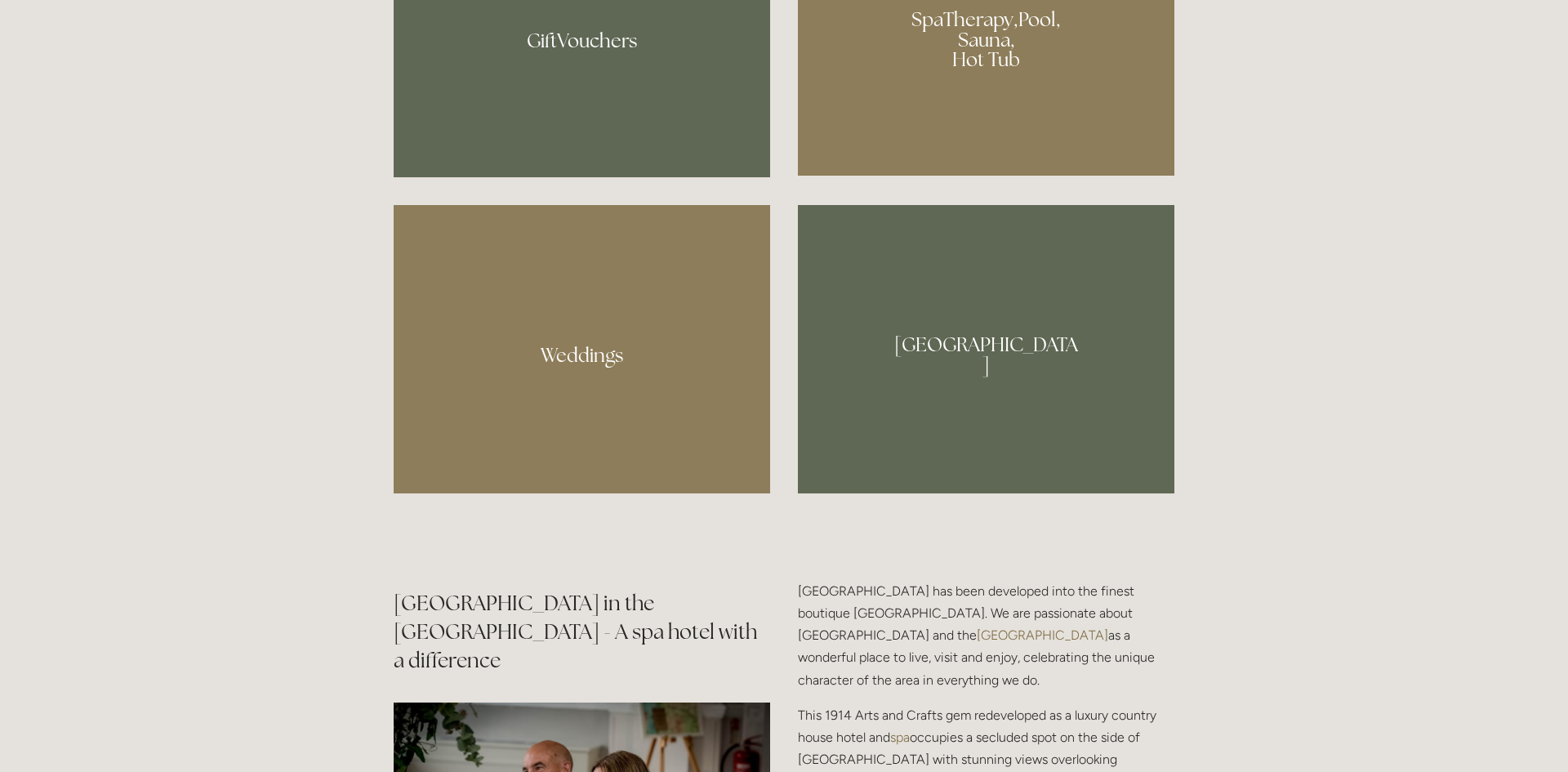
scroll to position [1559, 0]
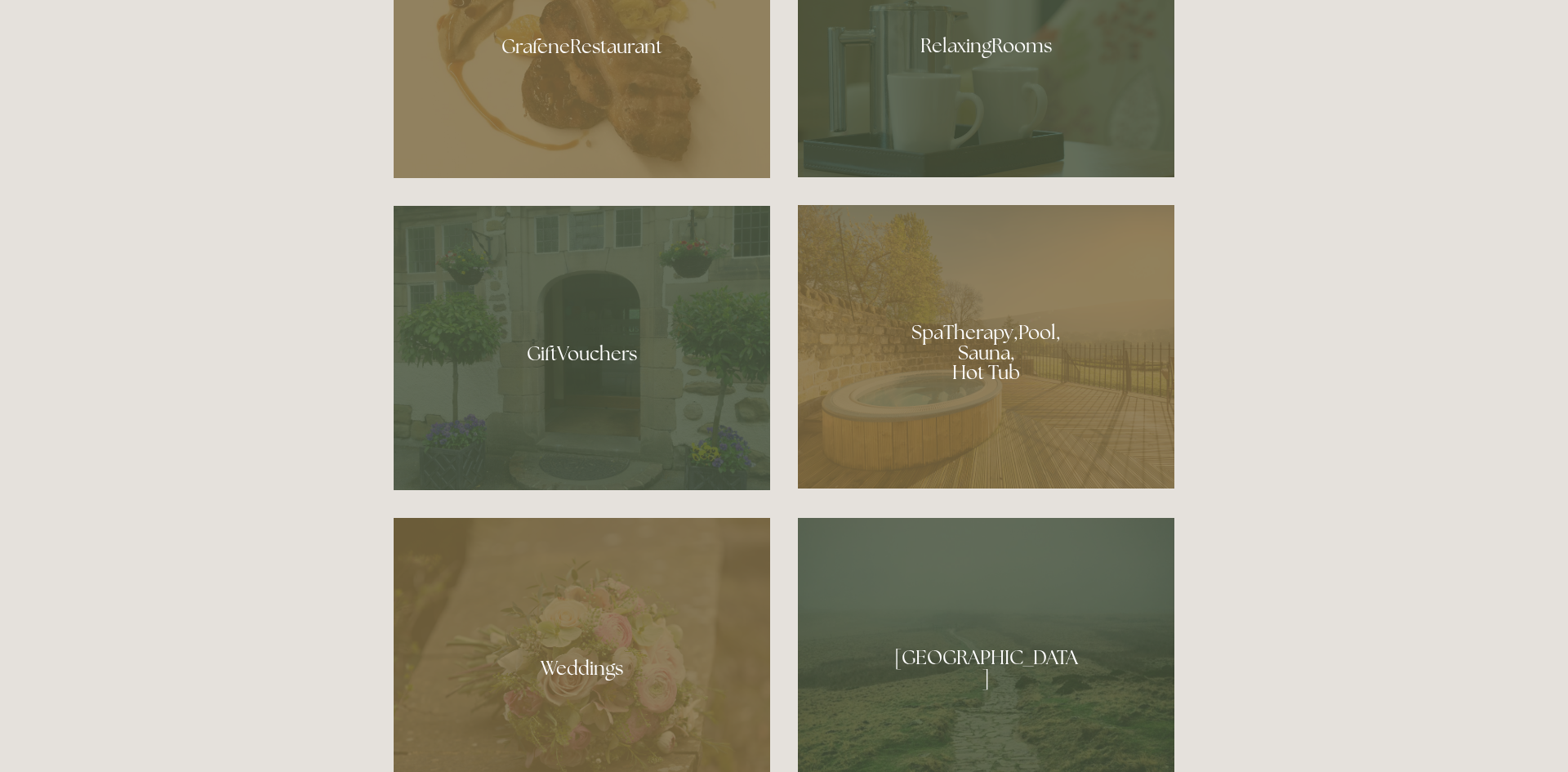
scroll to position [1250, 0]
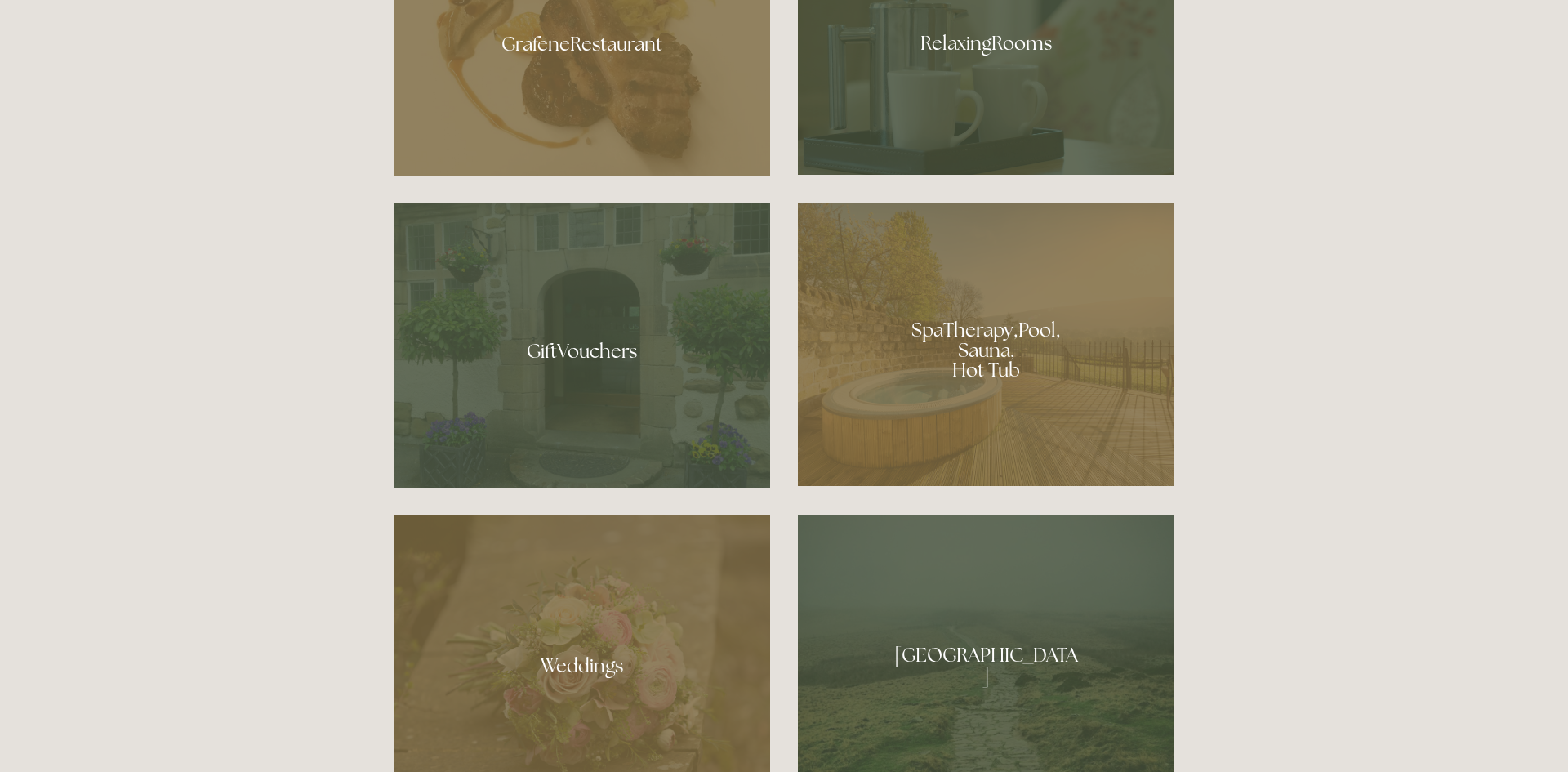
click at [565, 626] on div at bounding box center [581, 659] width 377 height 288
click at [603, 88] on div at bounding box center [581, 37] width 377 height 275
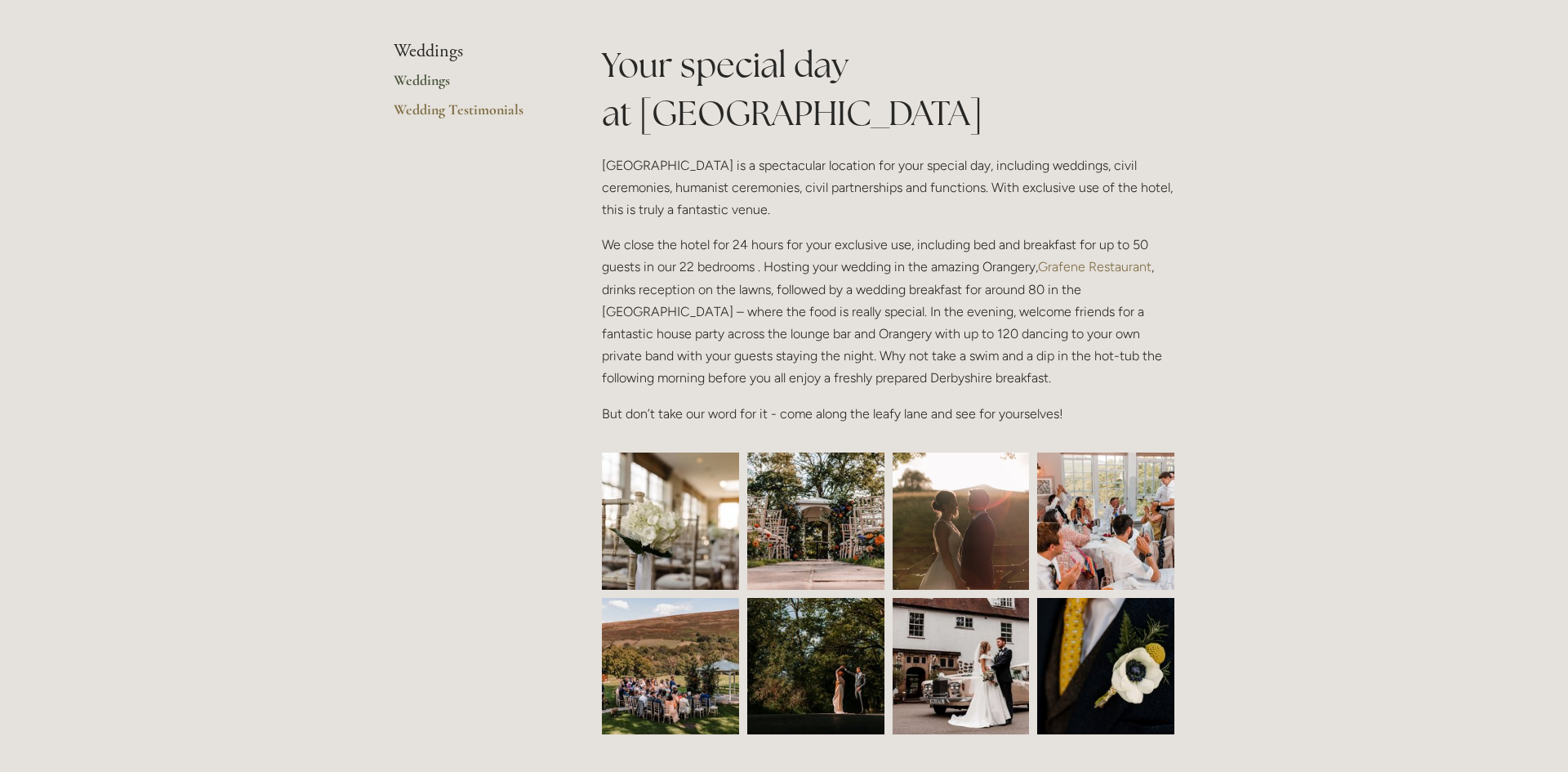
scroll to position [384, 0]
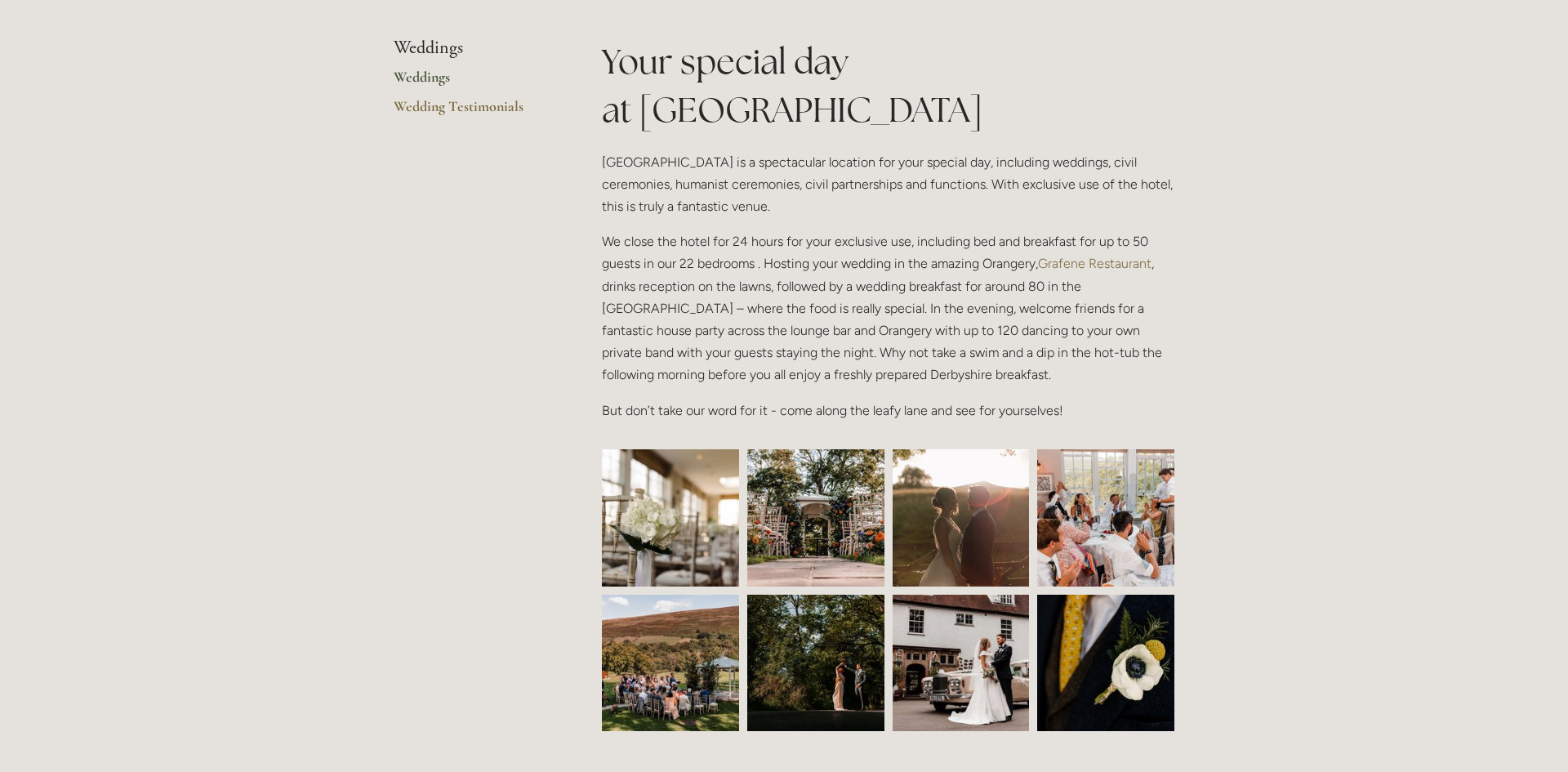
click at [662, 524] on img at bounding box center [670, 517] width 205 height 137
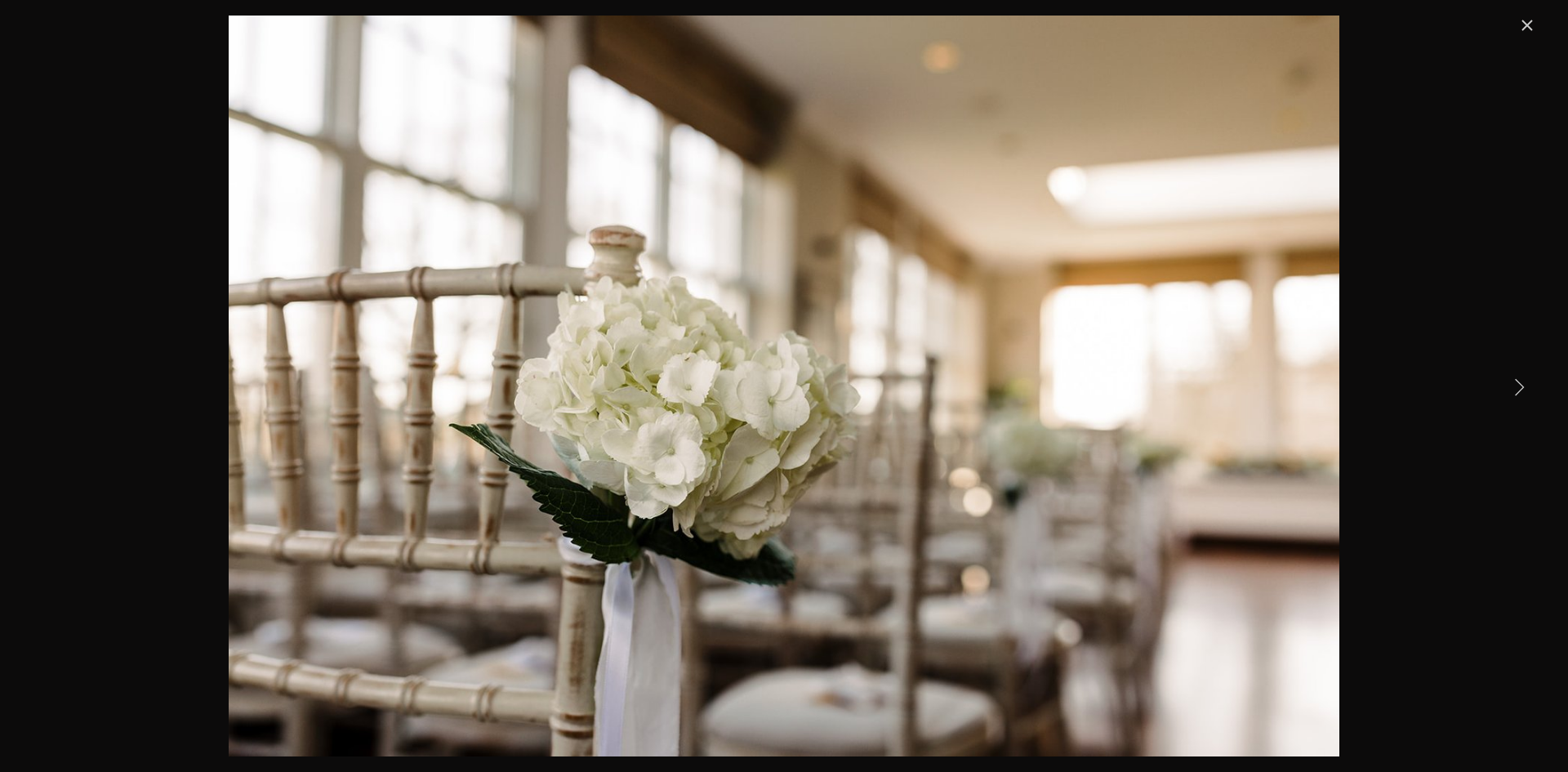
click at [1516, 388] on link "Next Item" at bounding box center [1518, 386] width 36 height 36
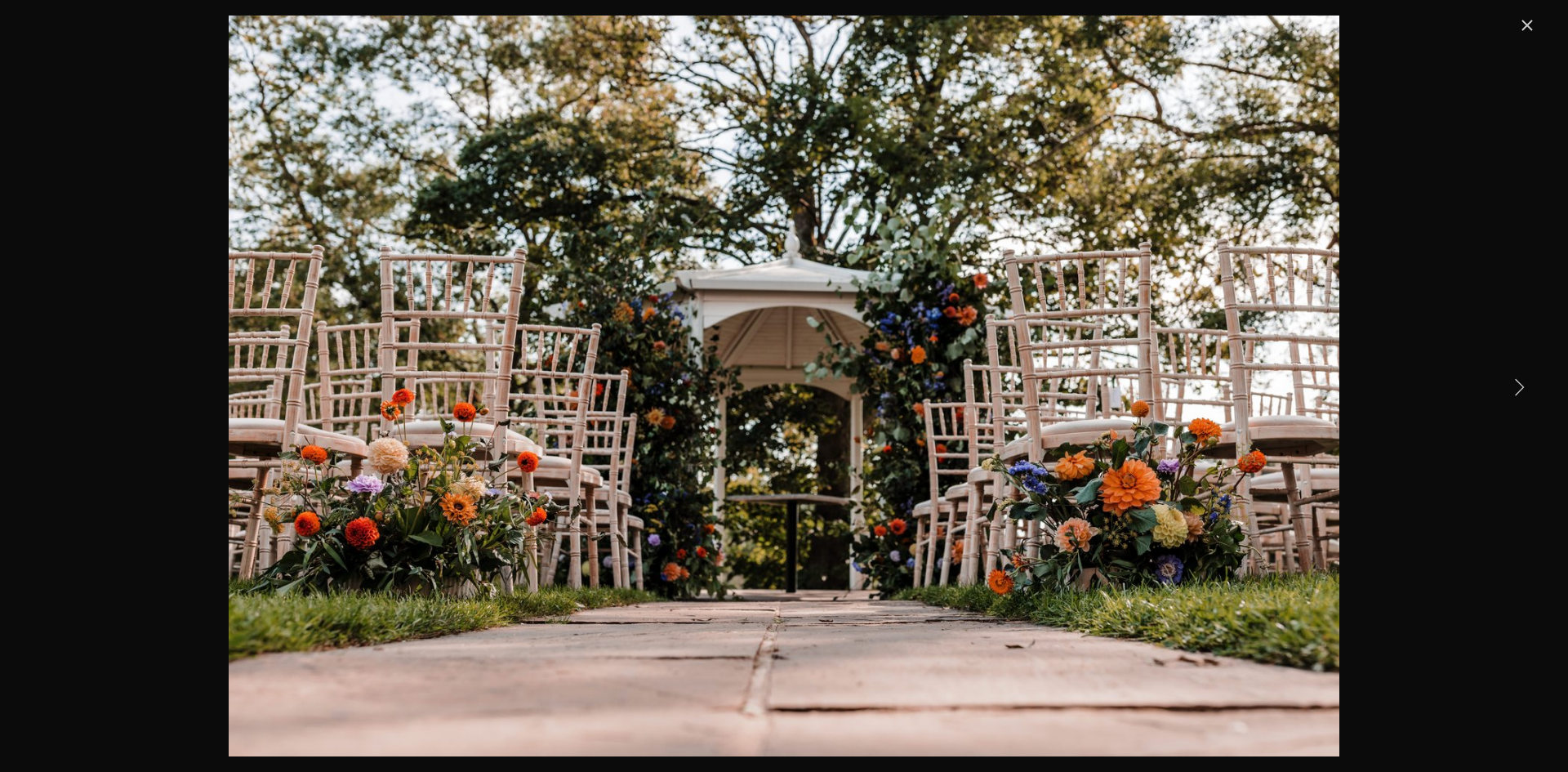
click at [1516, 388] on link "Next Item" at bounding box center [1518, 386] width 36 height 36
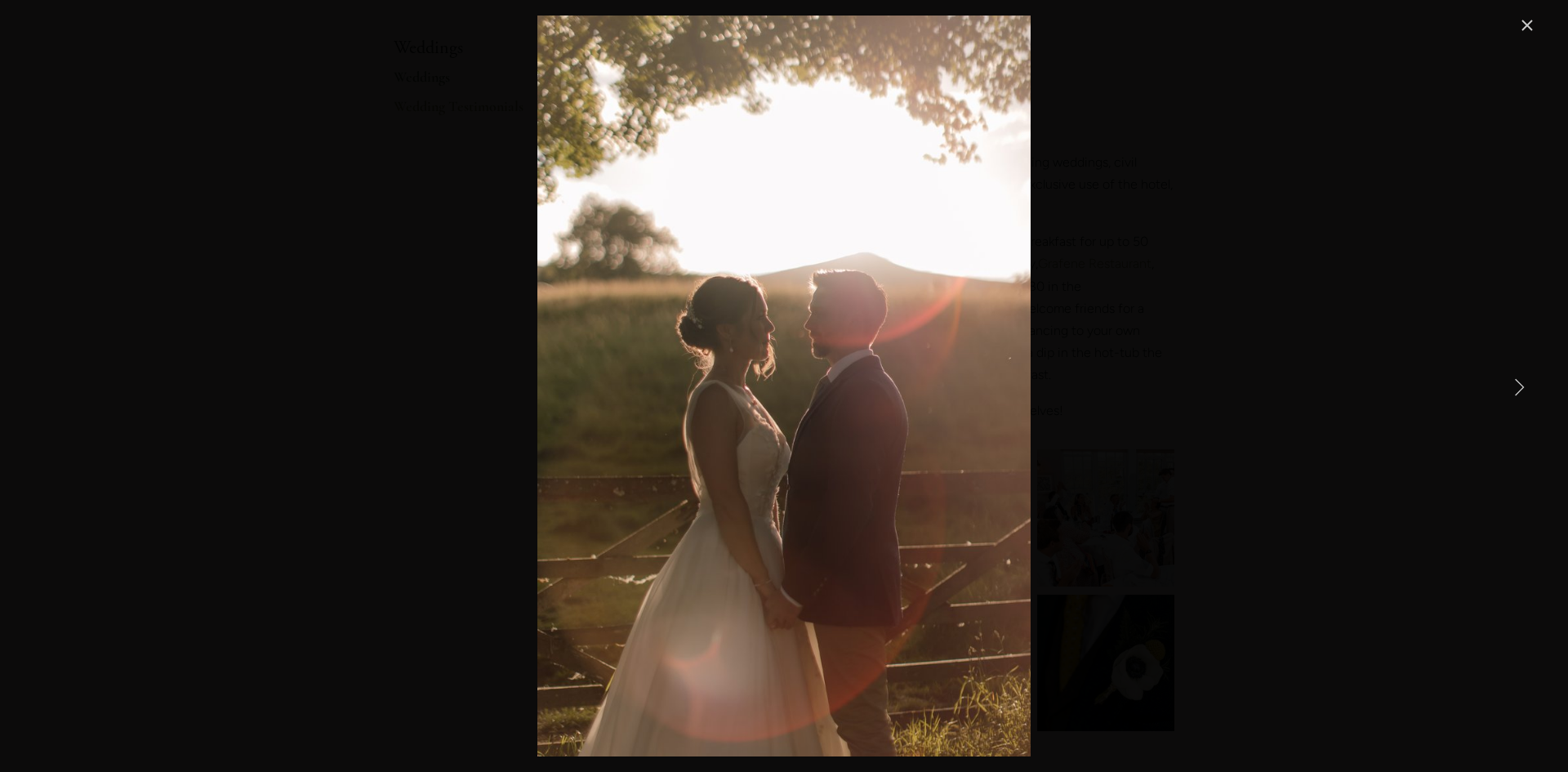
click at [1516, 386] on link "Next Item" at bounding box center [1518, 386] width 36 height 36
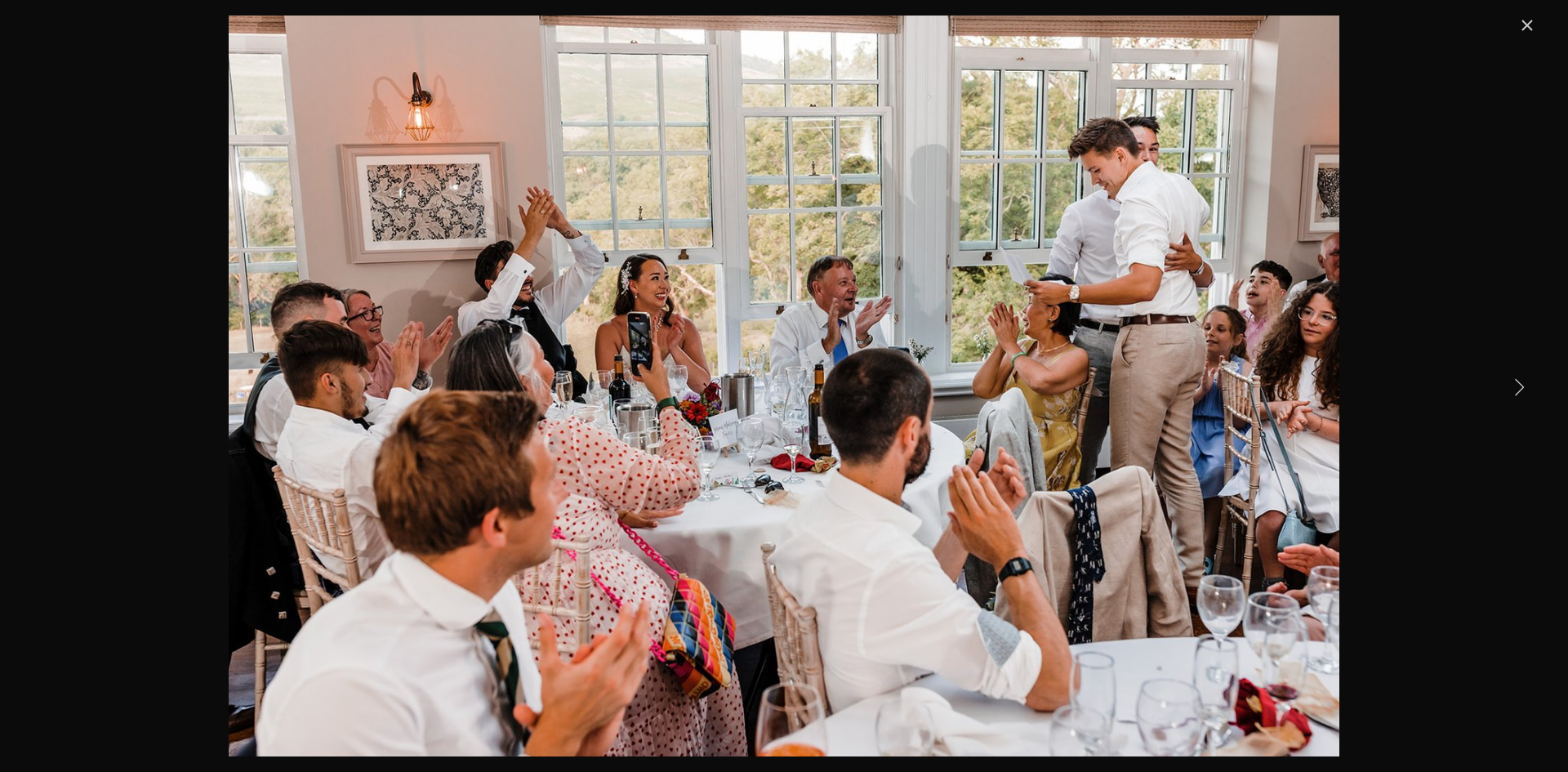
click at [1516, 384] on link "Next Item" at bounding box center [1518, 386] width 36 height 36
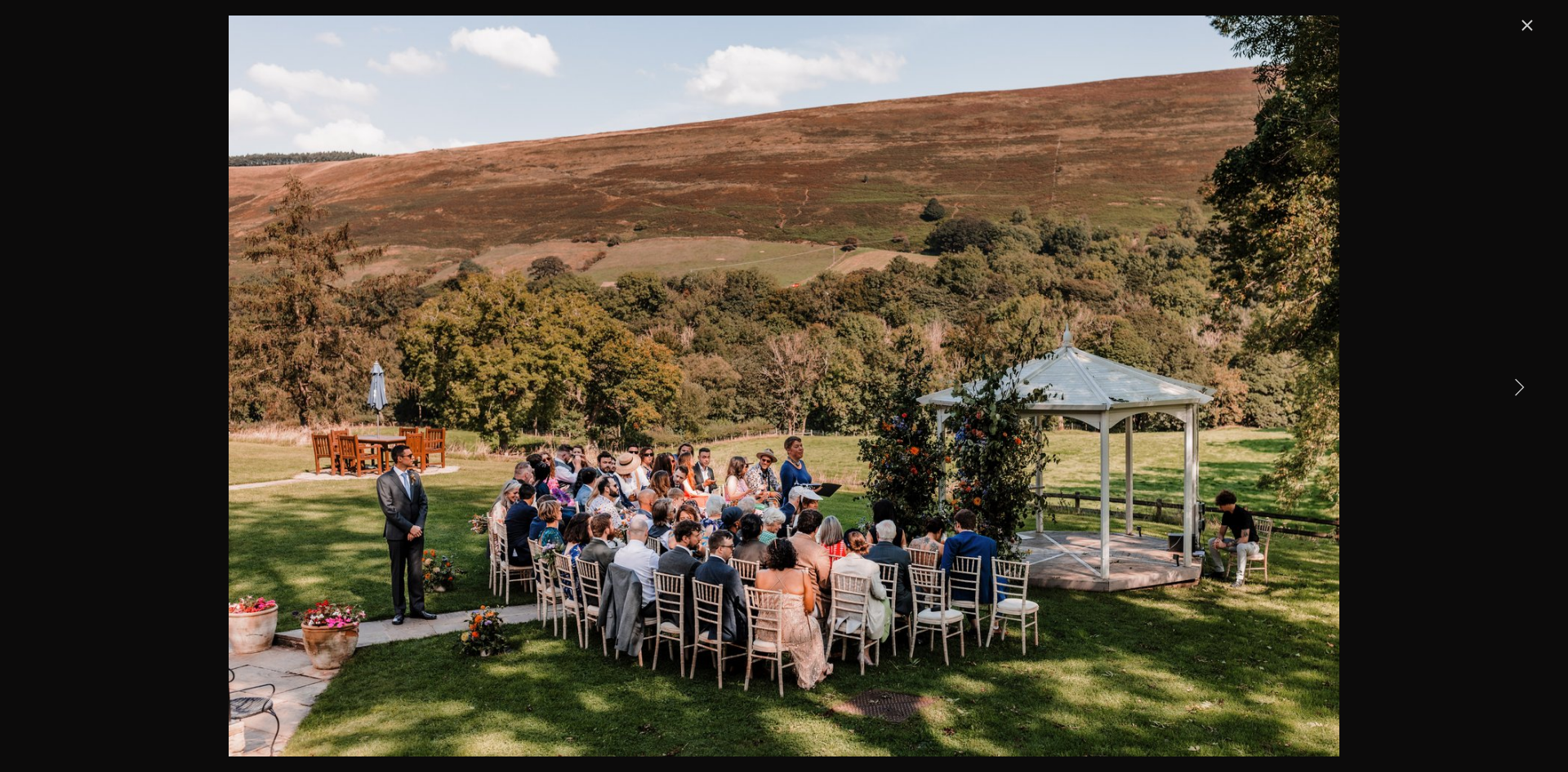
click at [1515, 384] on link "Next Item" at bounding box center [1518, 386] width 36 height 36
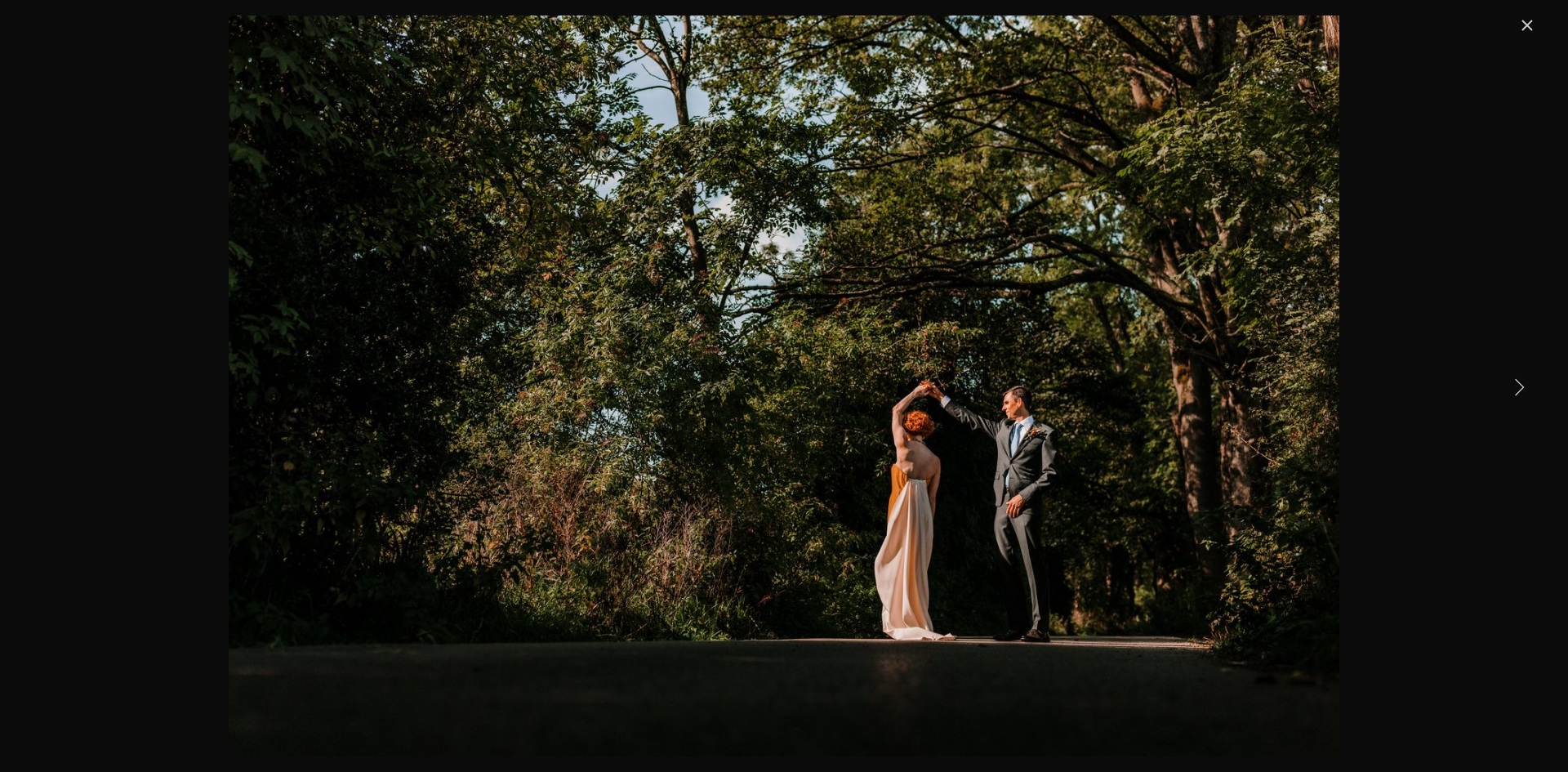
click at [1515, 380] on link "Next Item" at bounding box center [1518, 386] width 36 height 36
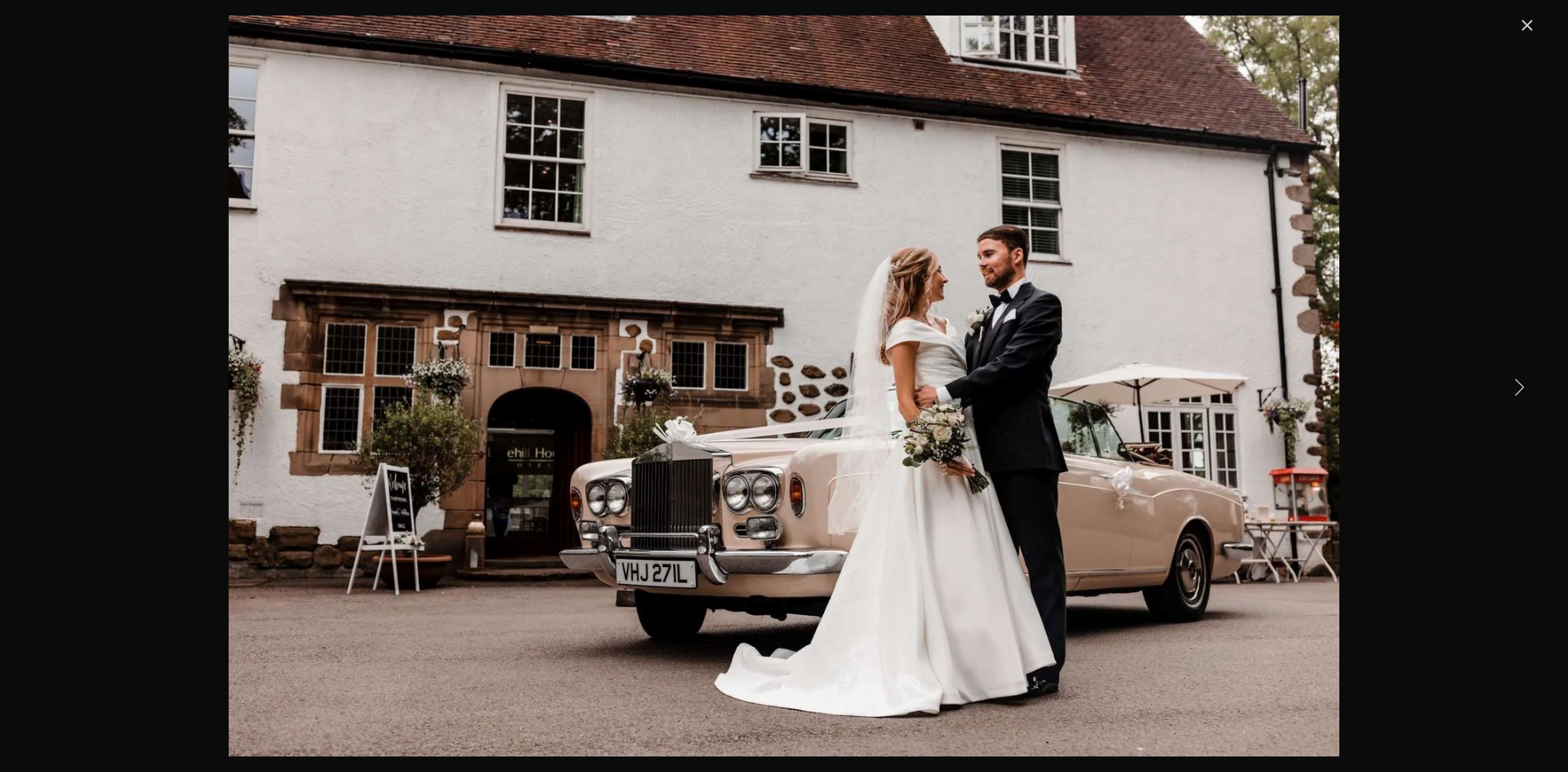
click at [1515, 380] on link "Next Item" at bounding box center [1518, 386] width 36 height 36
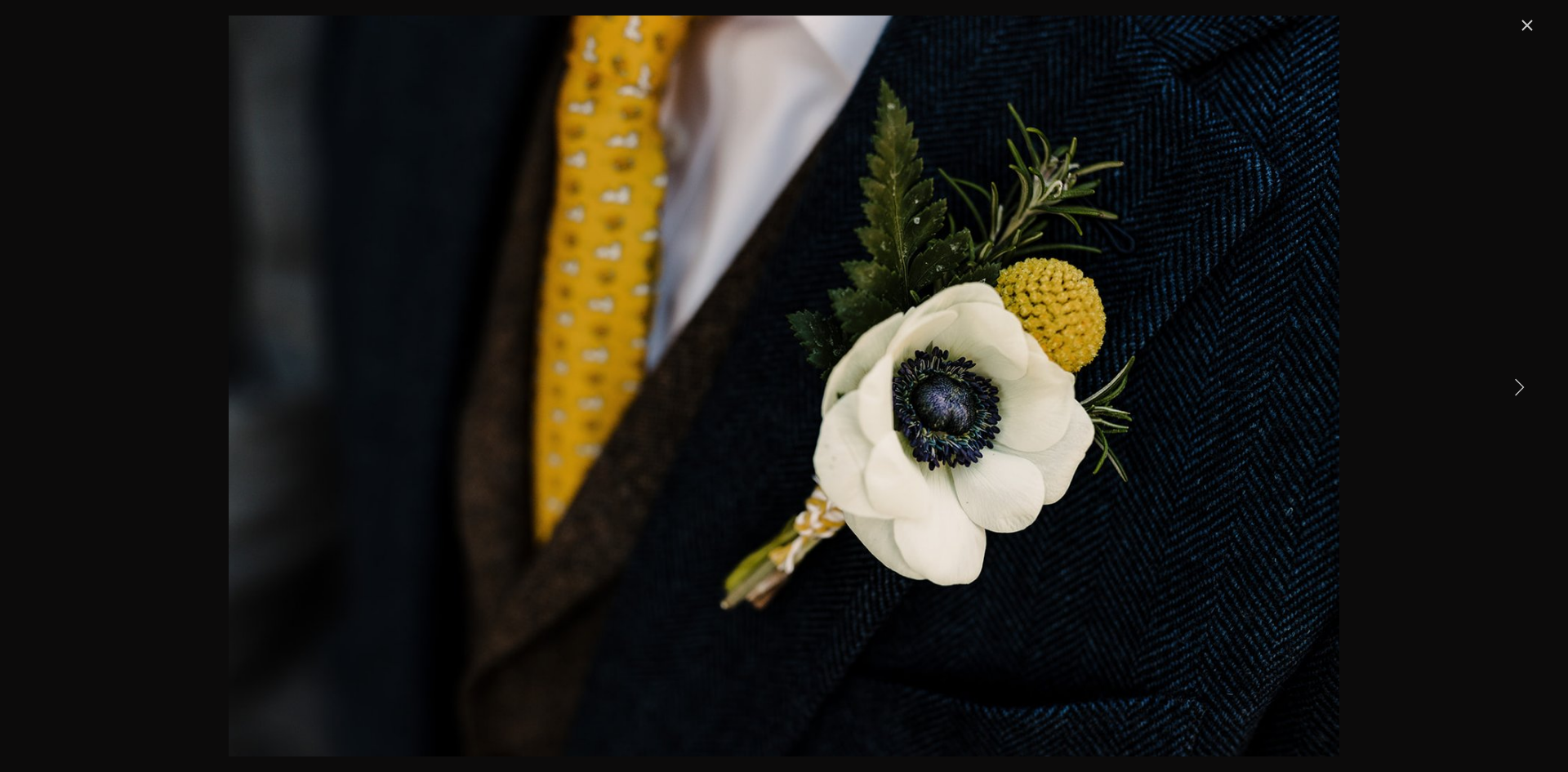
click at [1515, 380] on link "Next Item" at bounding box center [1518, 386] width 36 height 36
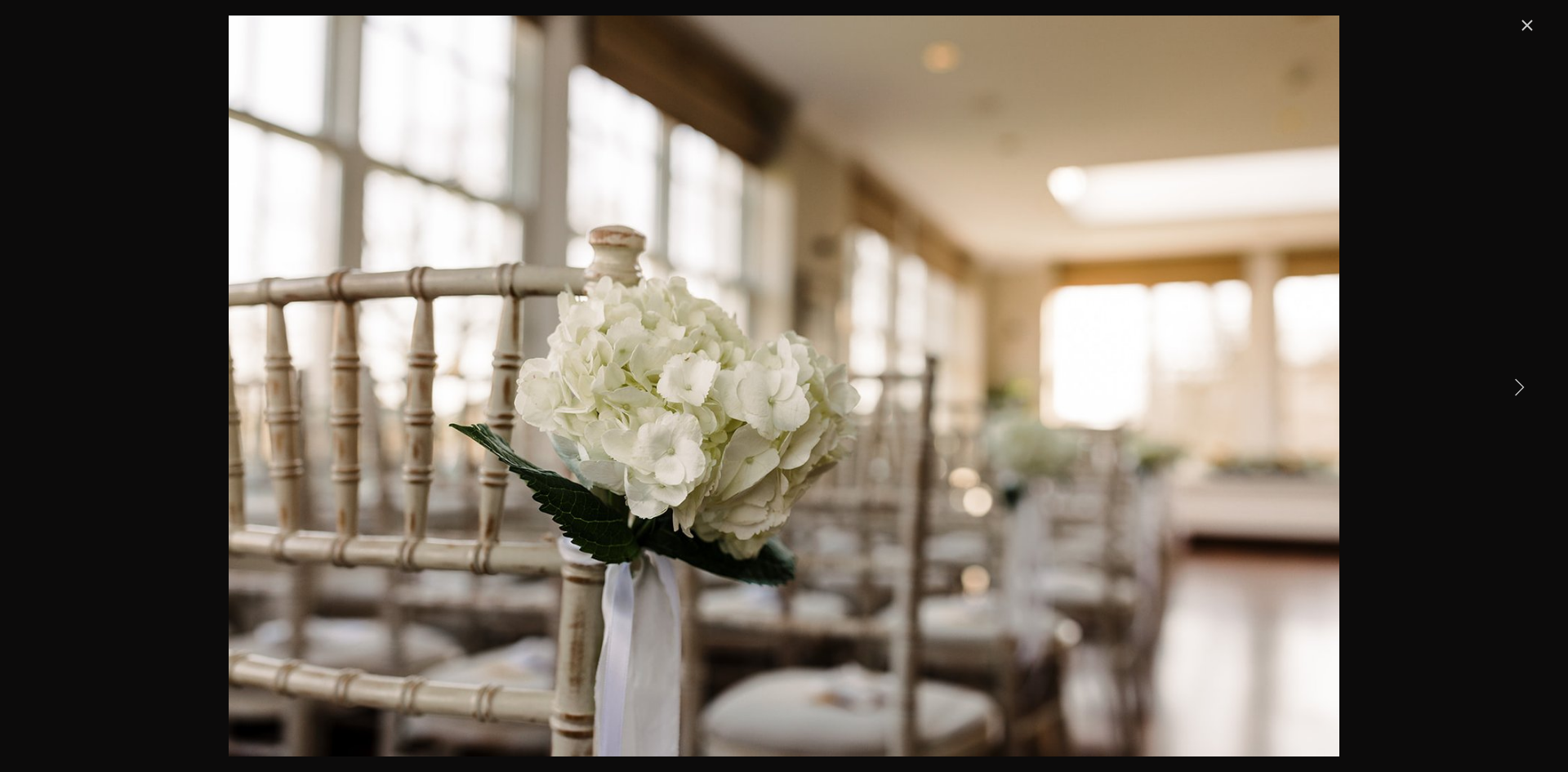
click at [1515, 380] on link "Next Item" at bounding box center [1518, 386] width 36 height 36
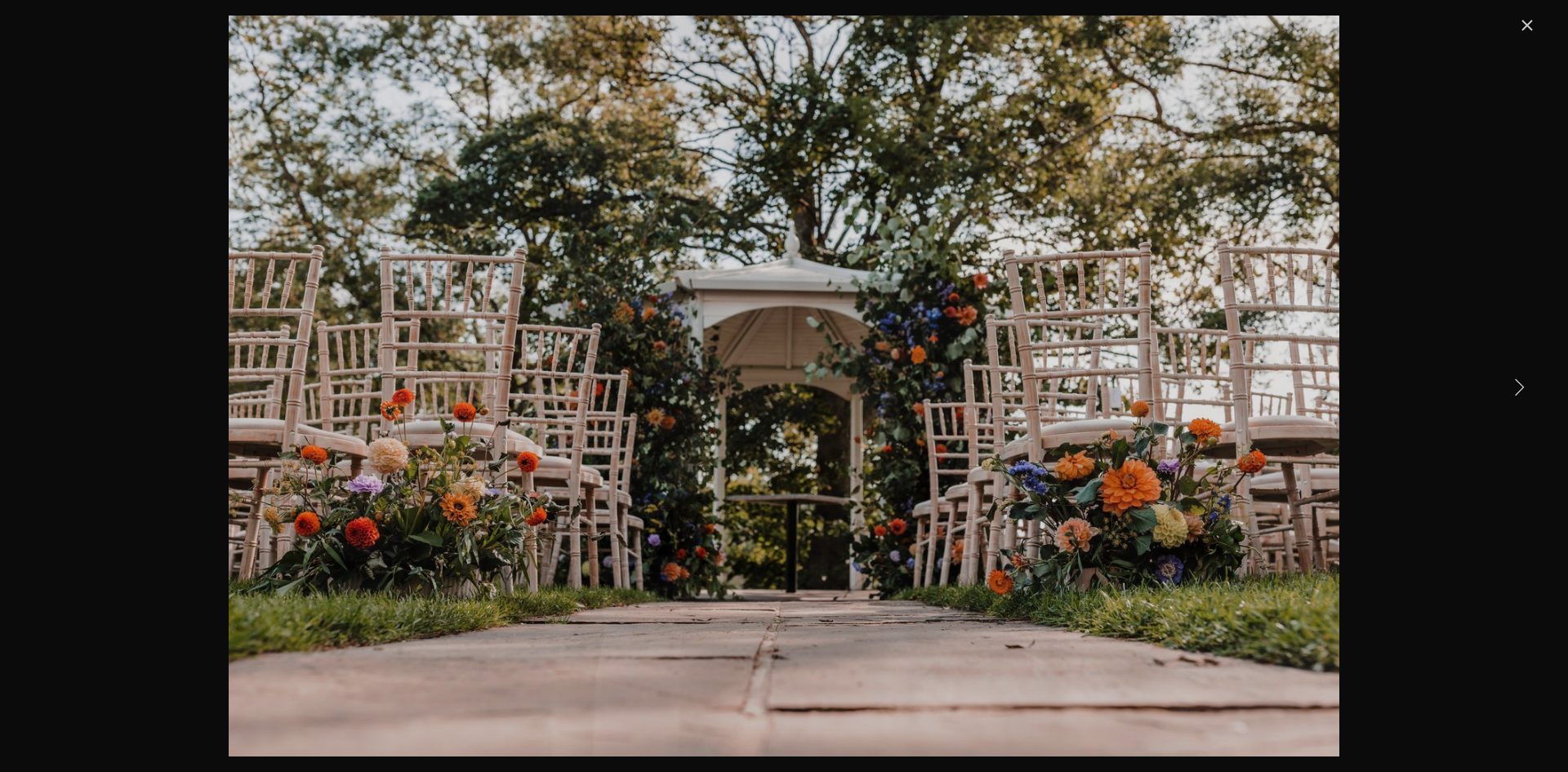
click at [1515, 380] on link "Next Item" at bounding box center [1518, 386] width 36 height 36
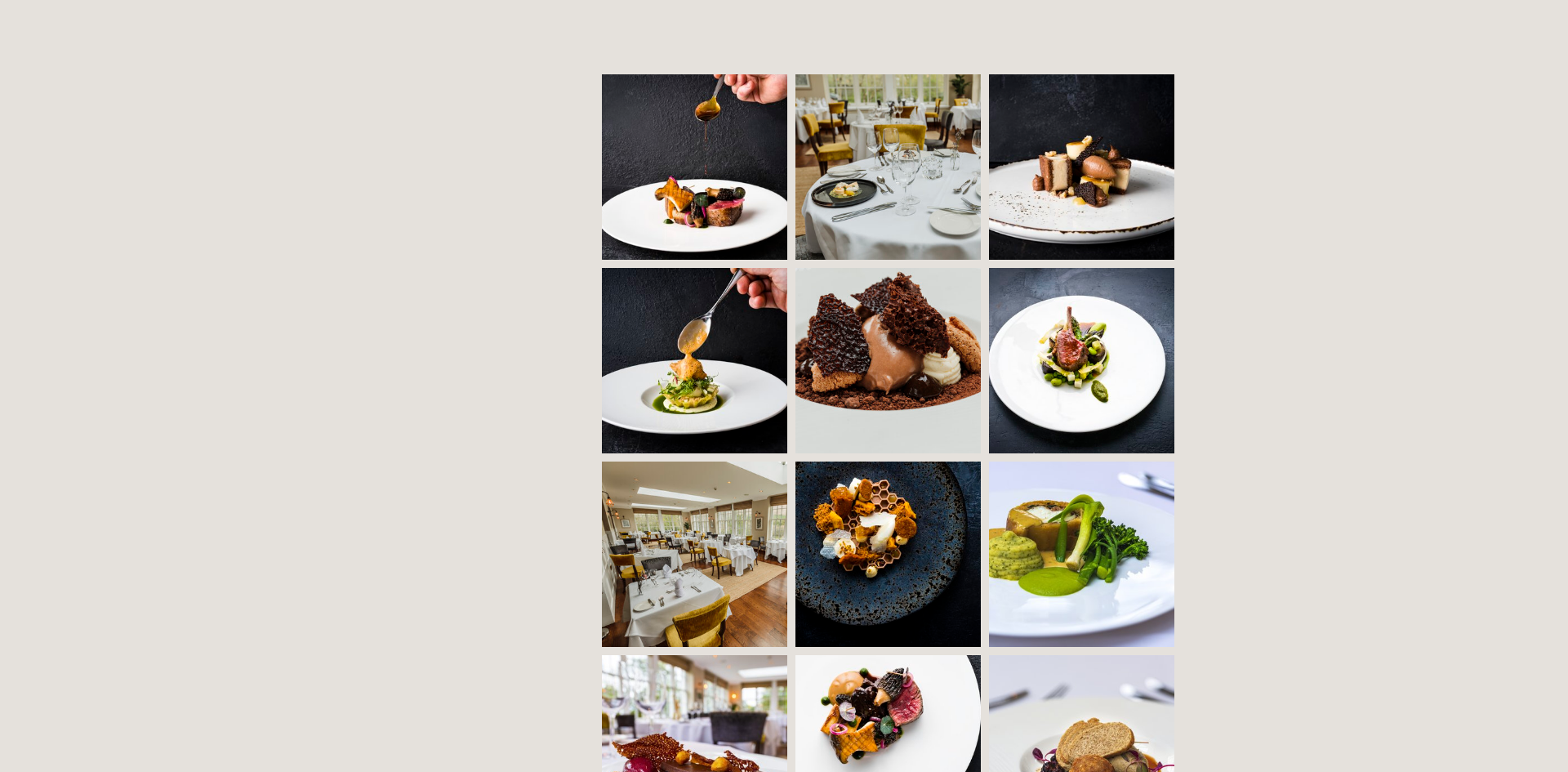
scroll to position [1172, 0]
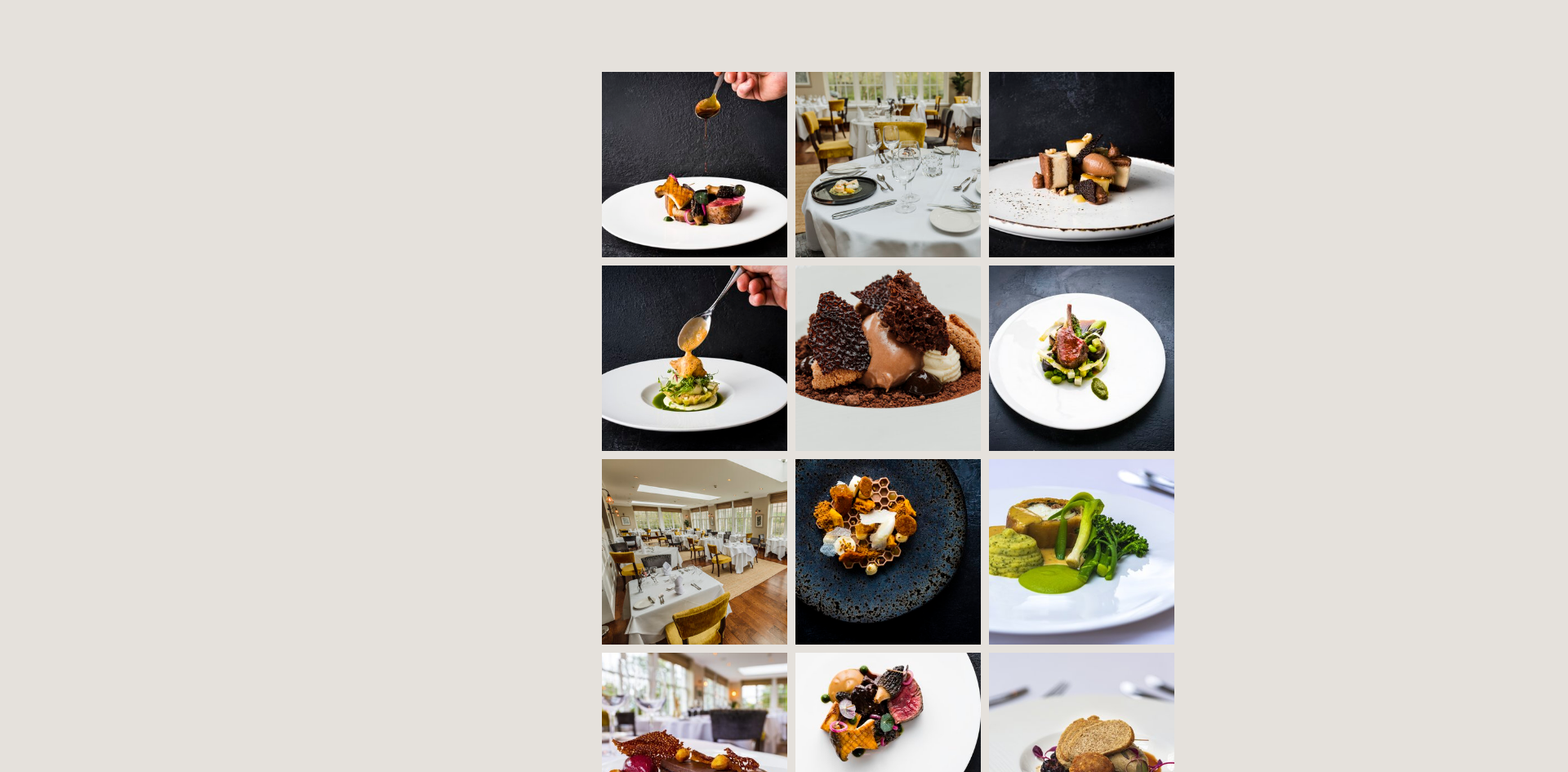
click at [713, 148] on img at bounding box center [708, 165] width 282 height 185
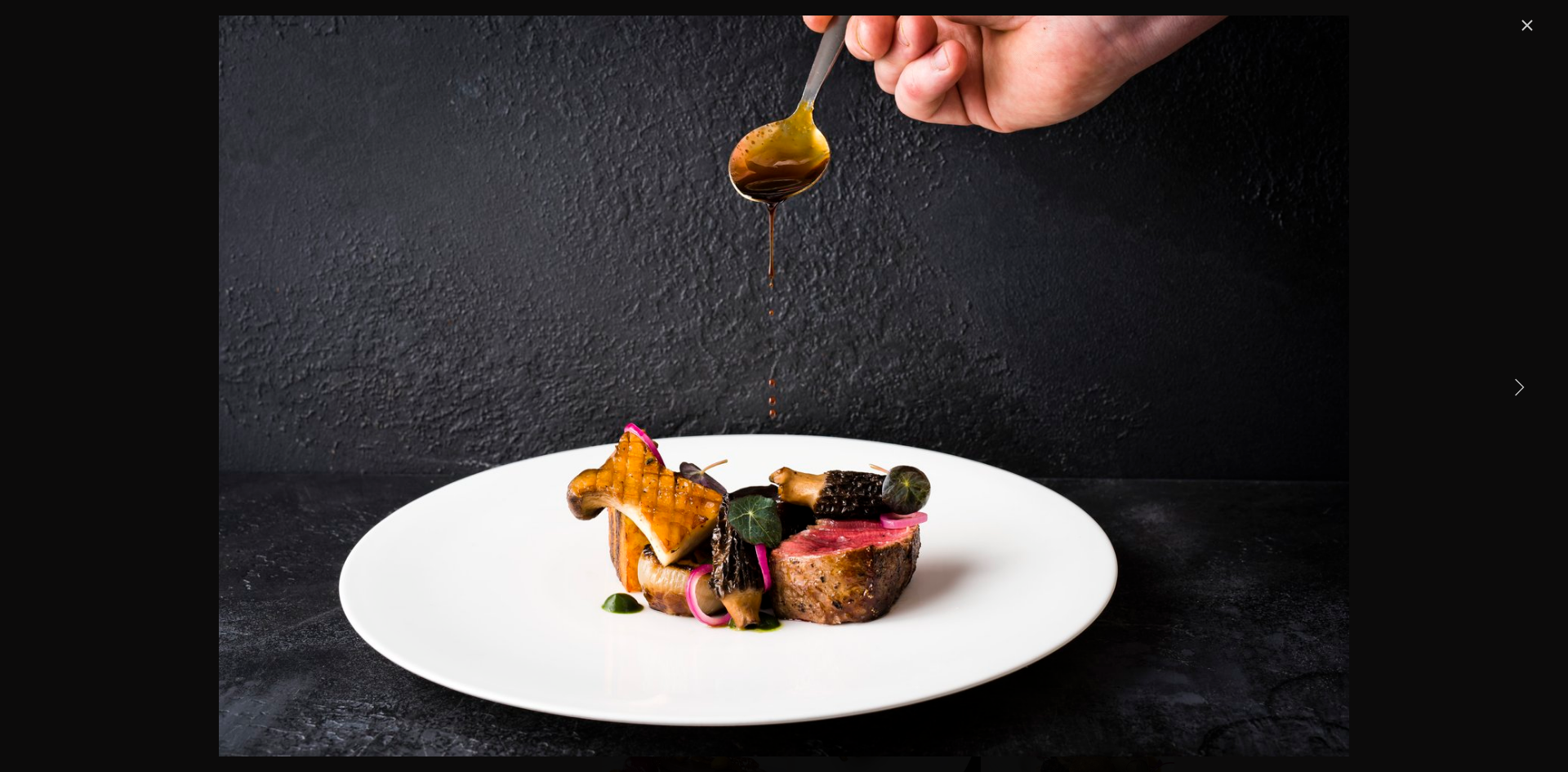
click at [1520, 385] on link "Next Item" at bounding box center [1518, 386] width 36 height 36
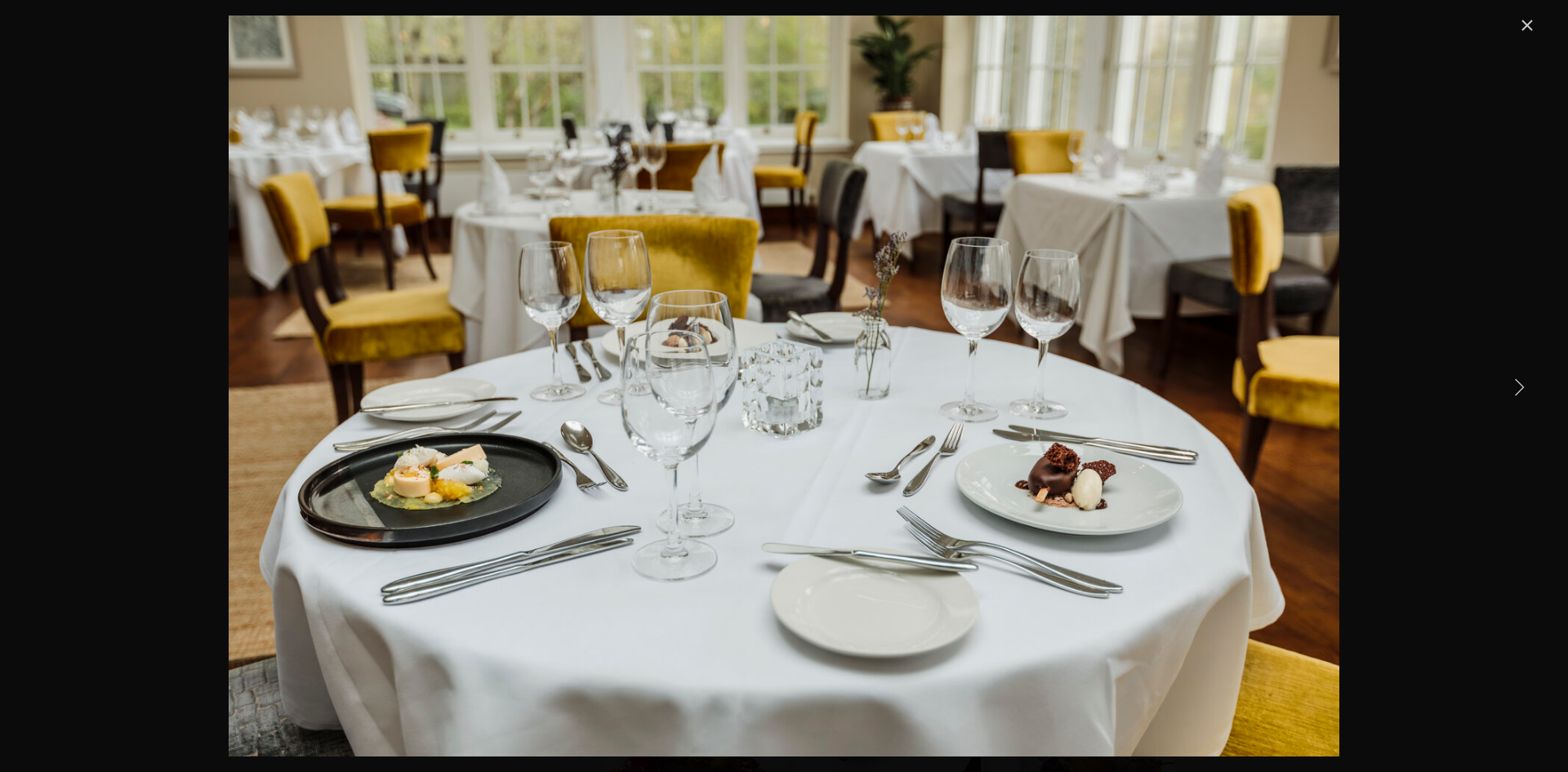
click at [1520, 385] on link "Next Item" at bounding box center [1518, 386] width 36 height 36
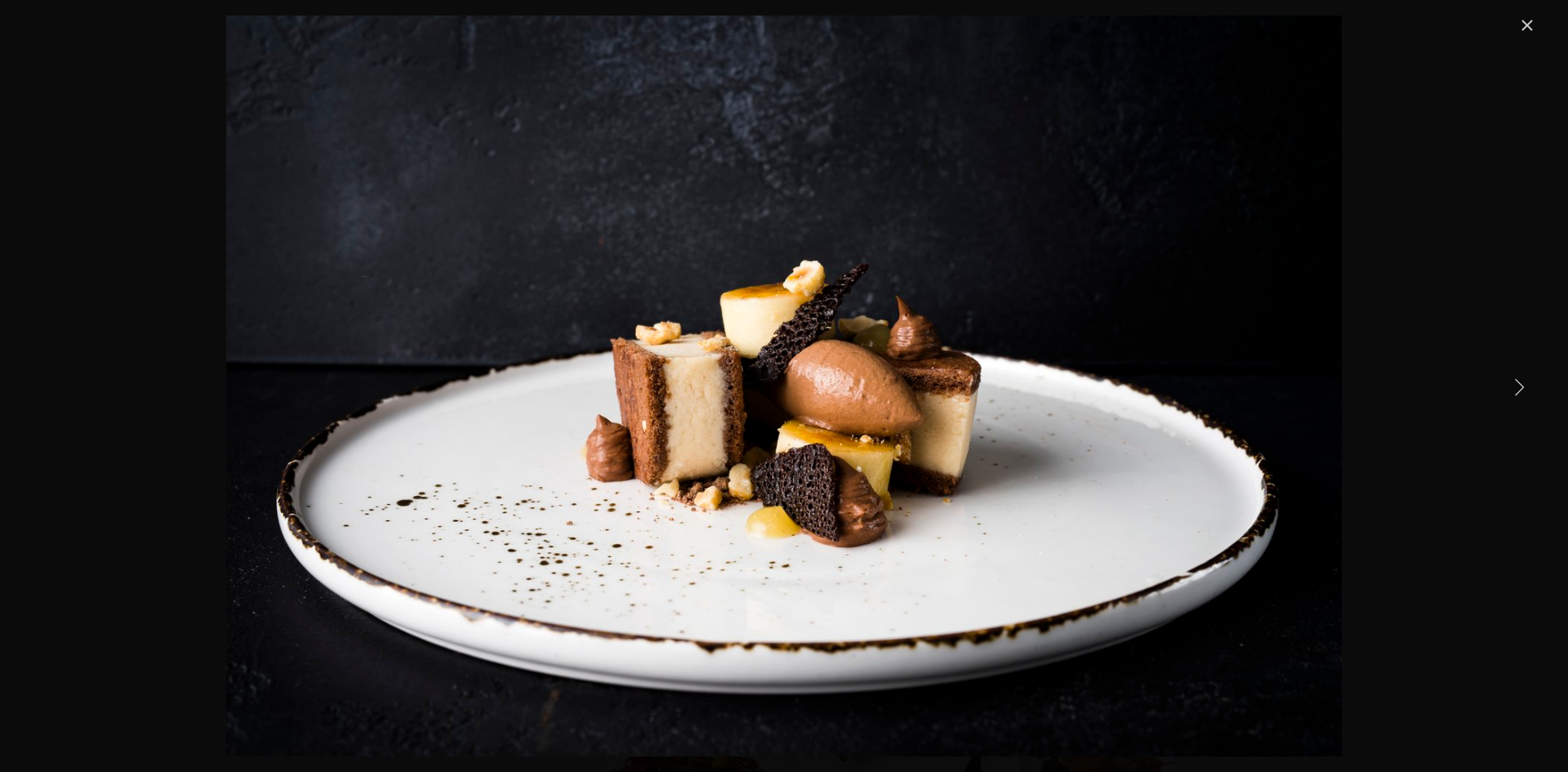
click at [1520, 385] on link "Next Item" at bounding box center [1518, 386] width 36 height 36
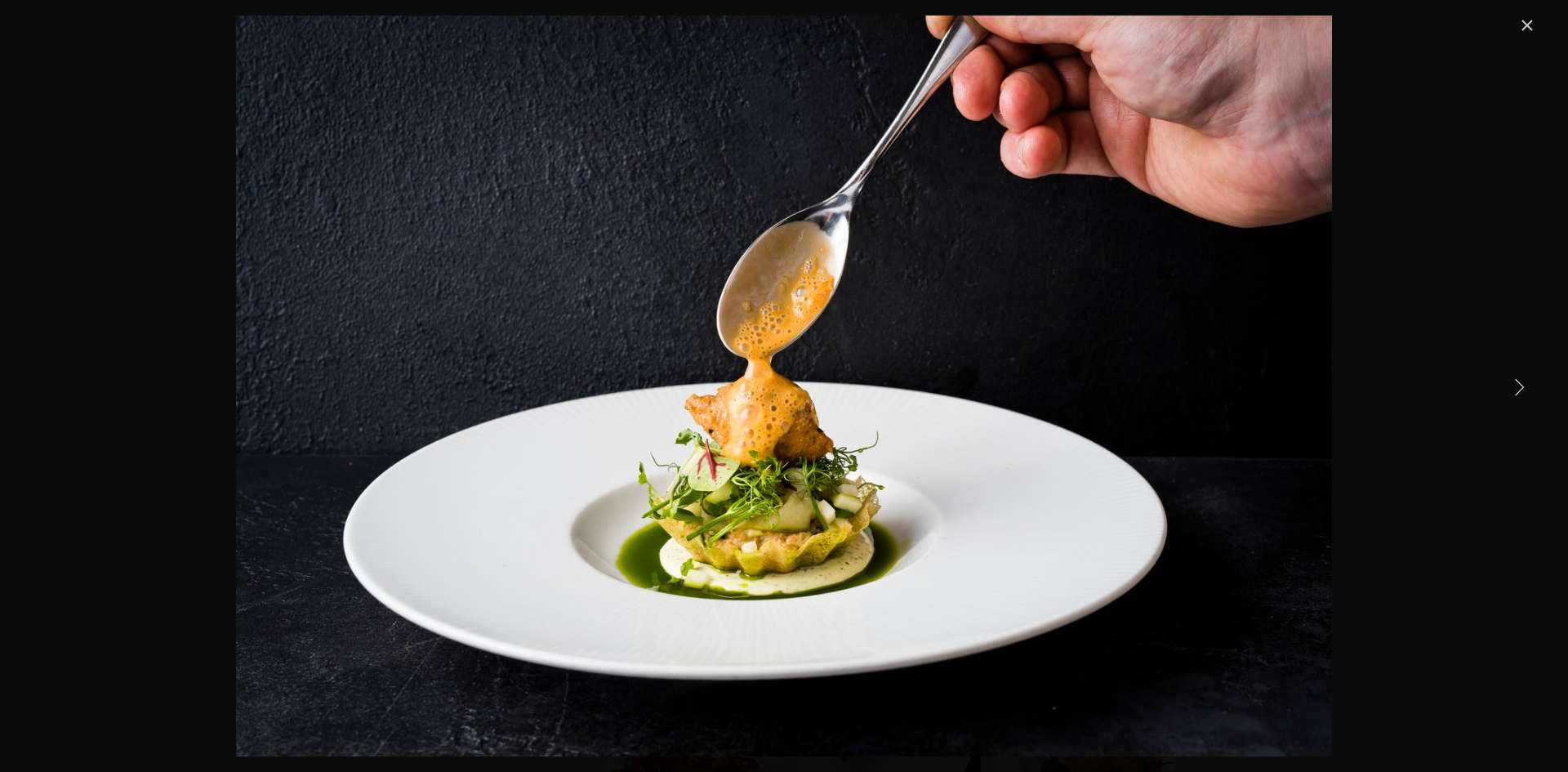
click at [1520, 385] on link "Next Item" at bounding box center [1518, 386] width 36 height 36
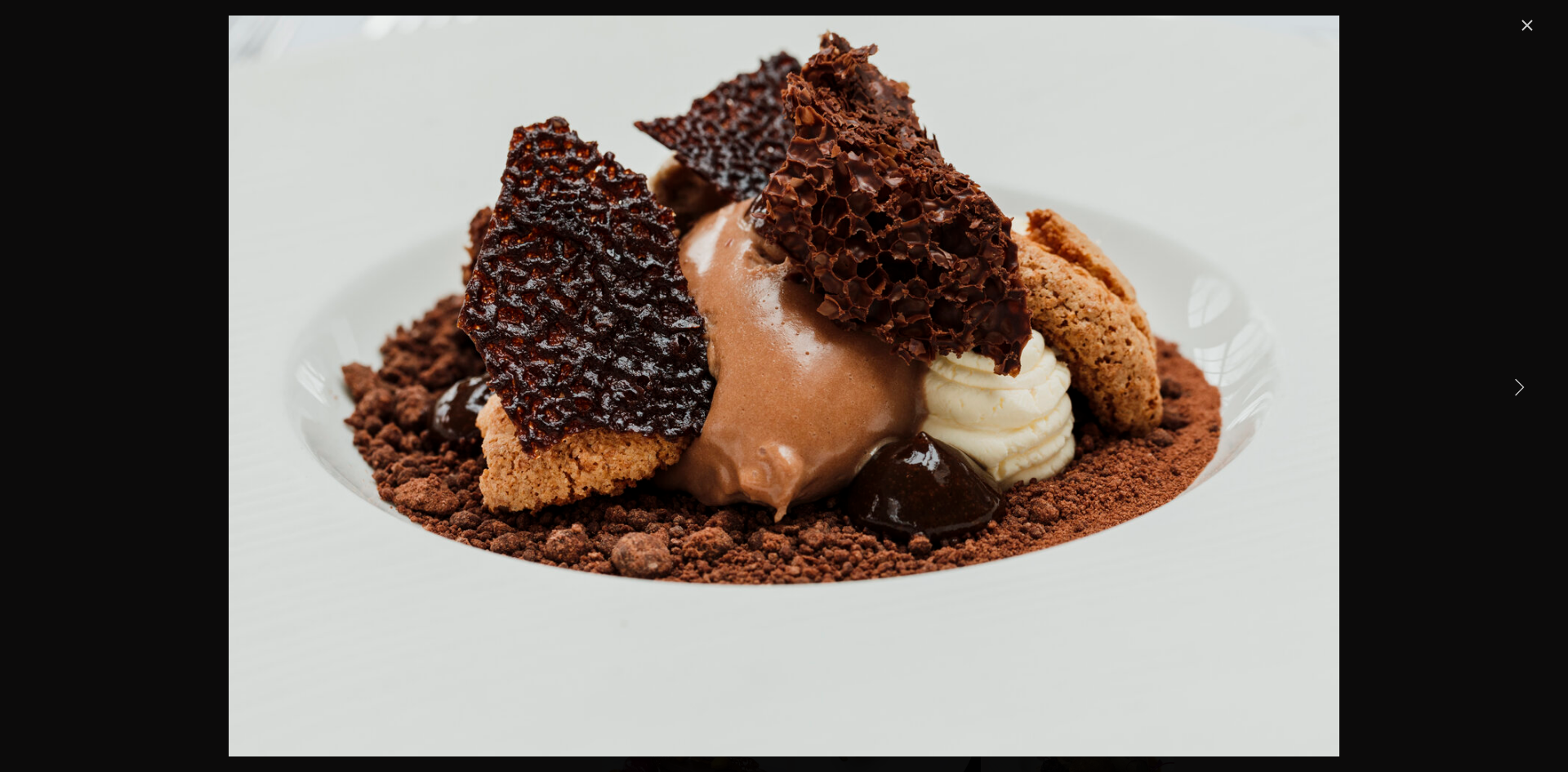
click at [1520, 385] on link "Next Item" at bounding box center [1518, 386] width 36 height 36
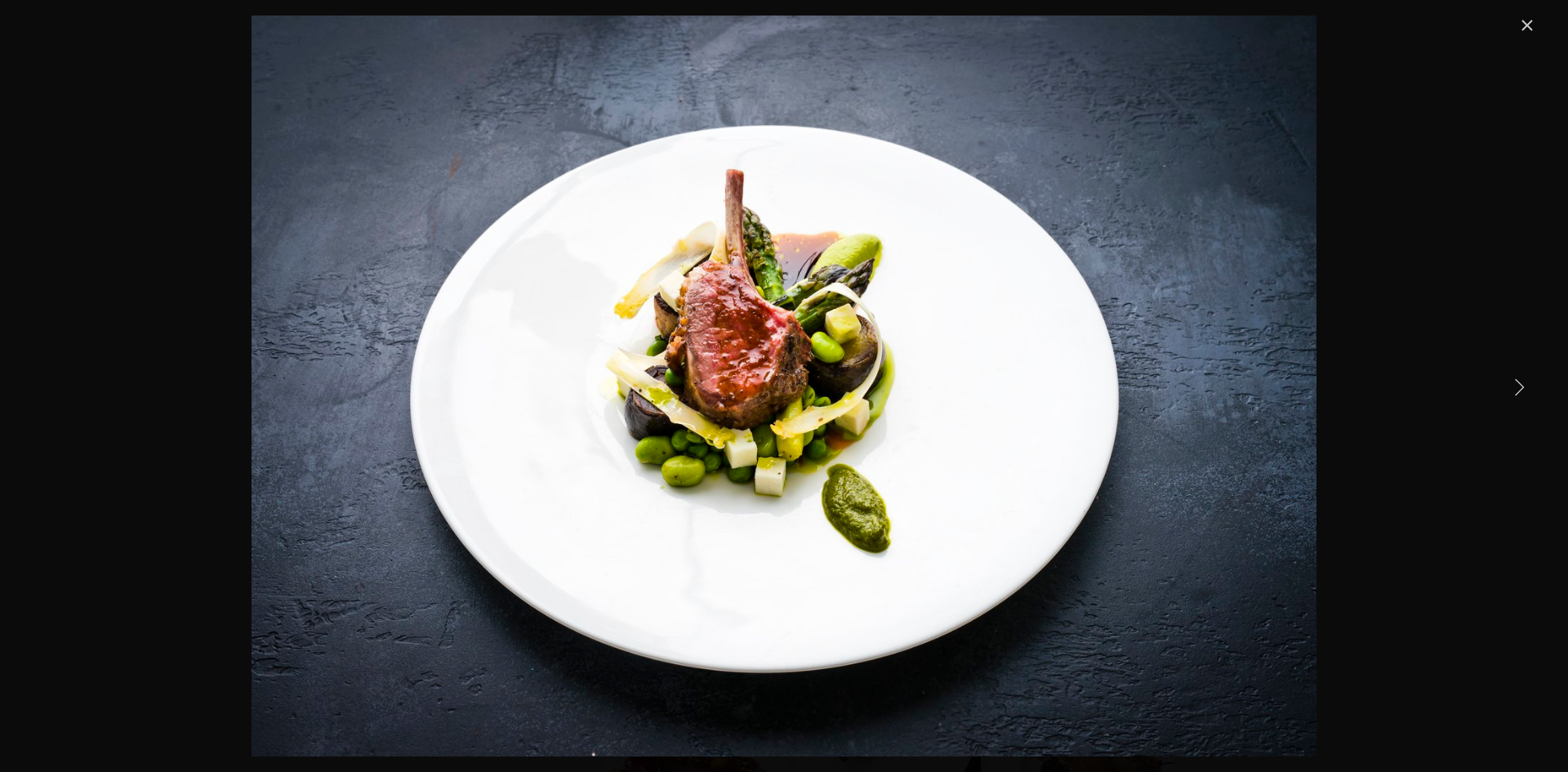
click at [1520, 385] on link "Next Item" at bounding box center [1518, 386] width 36 height 36
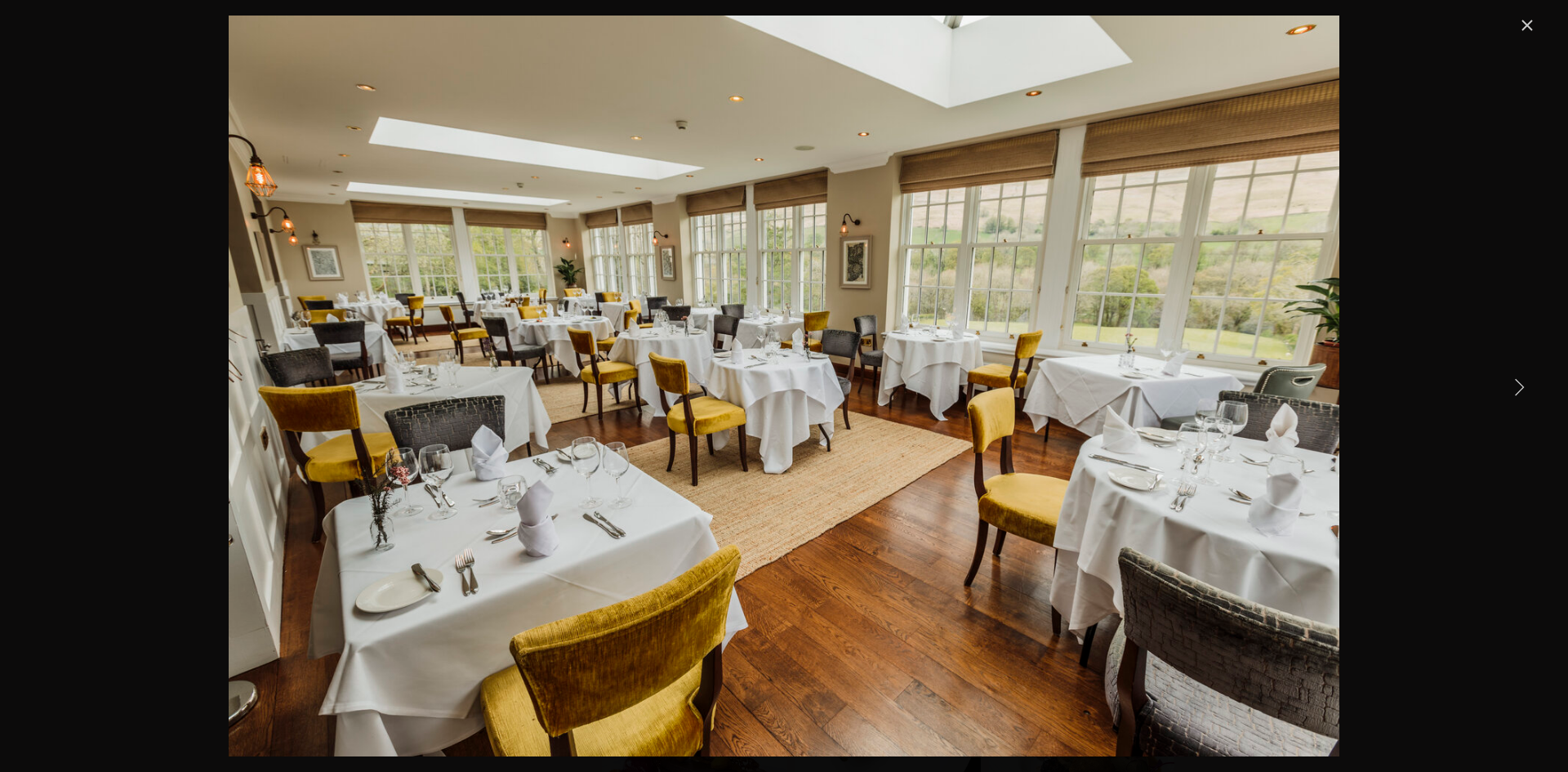
click at [1520, 385] on link "Next Item" at bounding box center [1518, 386] width 36 height 36
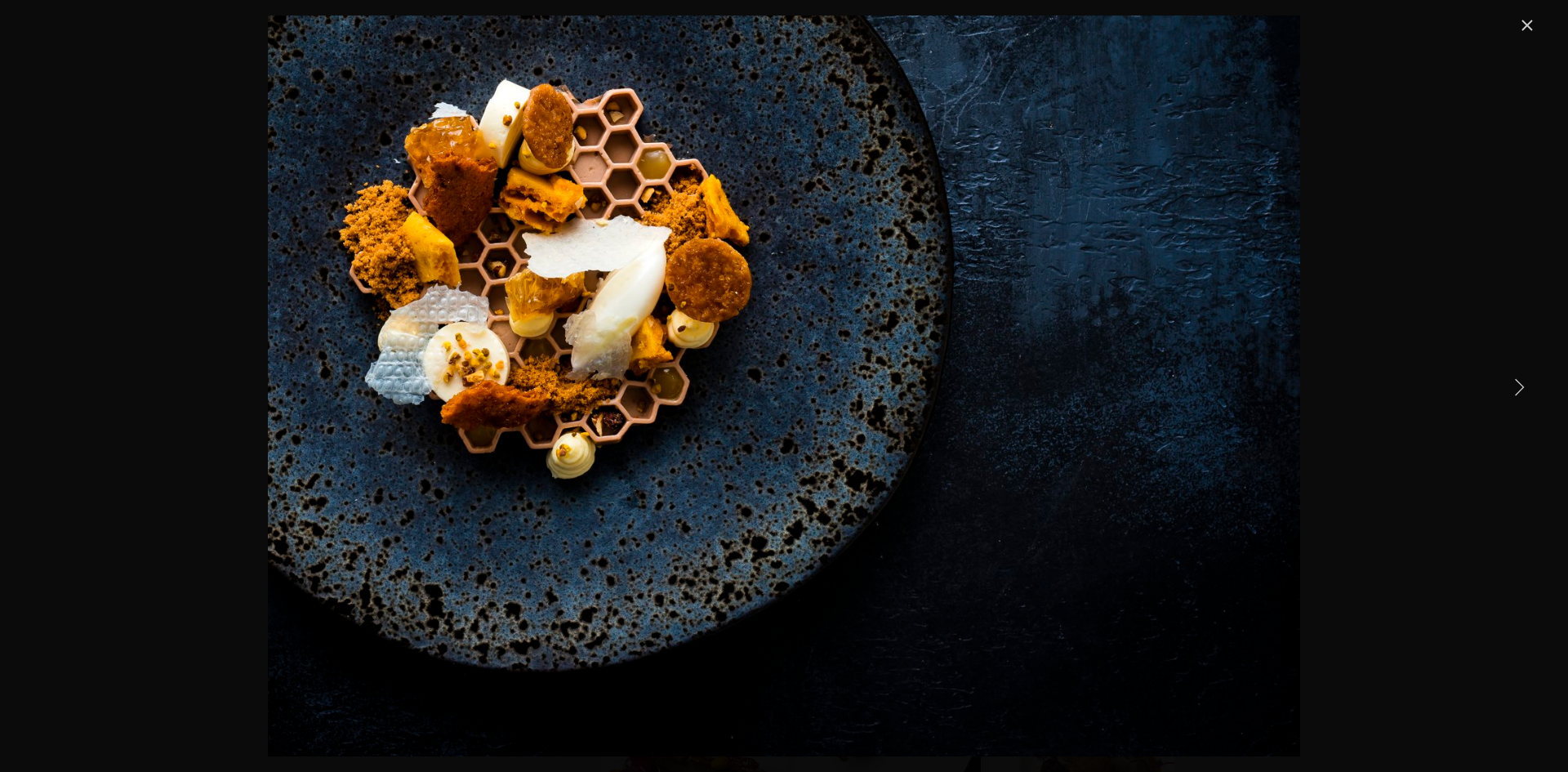
click at [1520, 385] on link "Next Item" at bounding box center [1518, 386] width 36 height 36
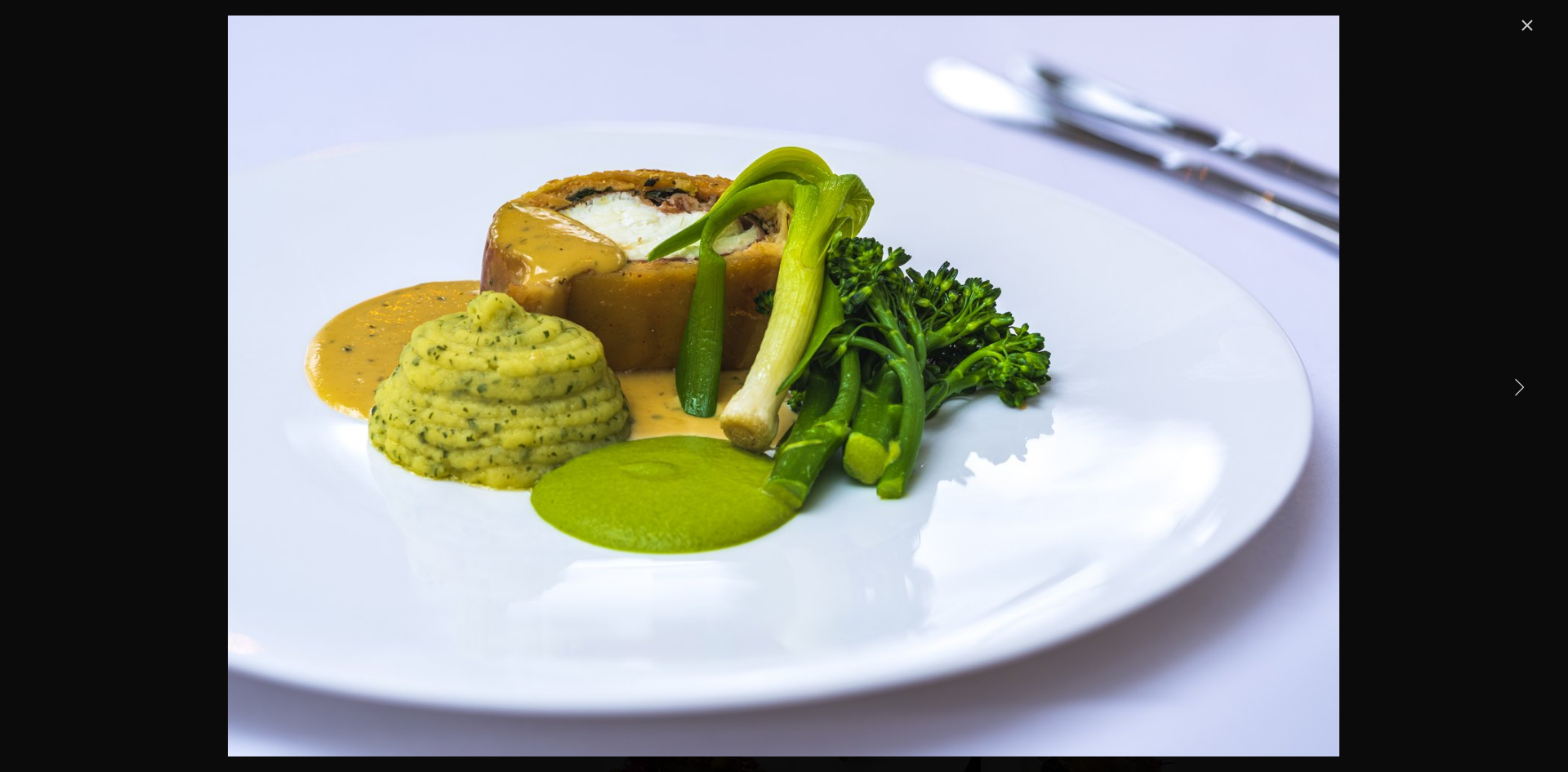
click at [1520, 385] on link "Next Item" at bounding box center [1518, 386] width 36 height 36
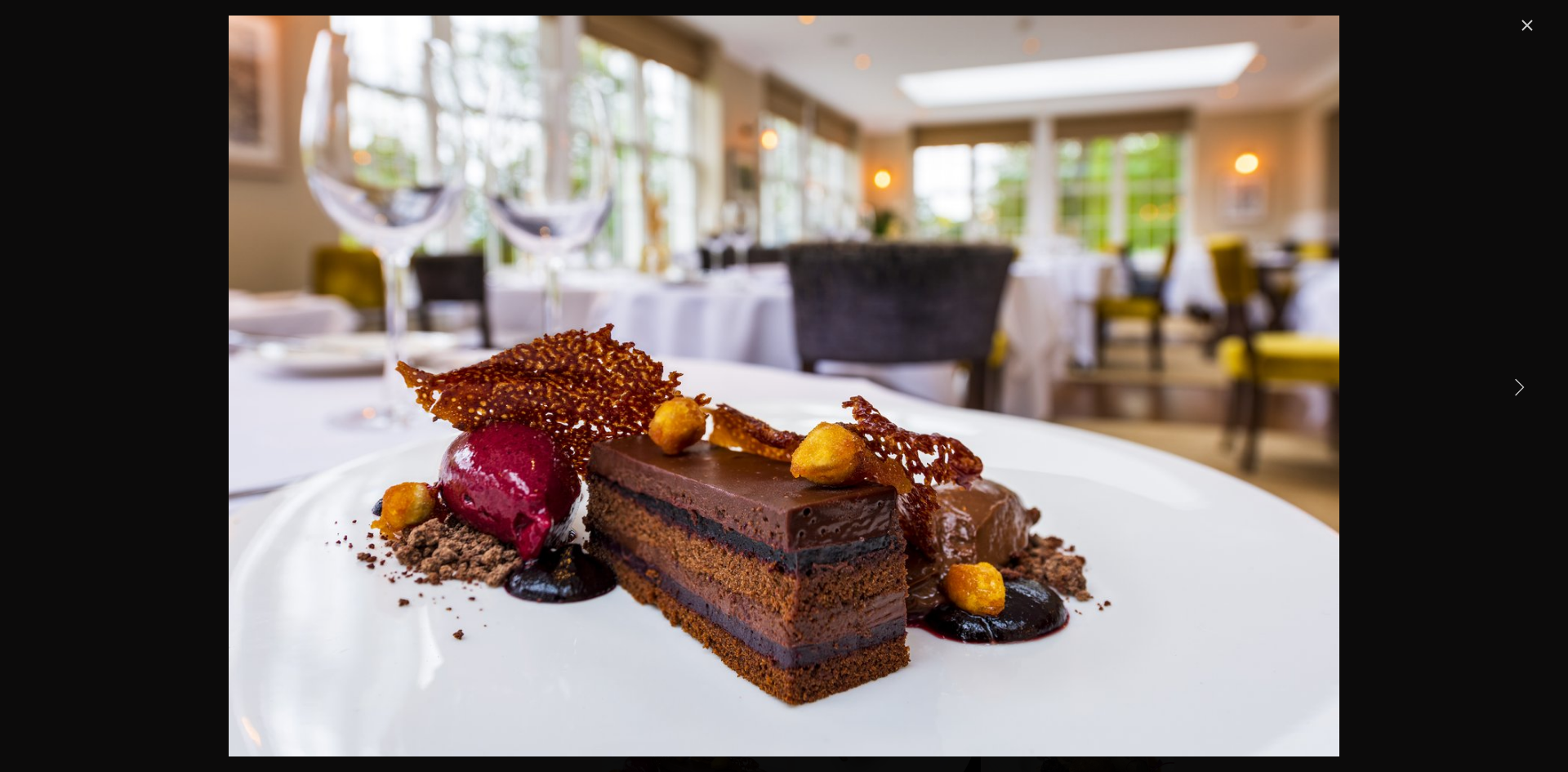
click at [1520, 385] on link "Next Item" at bounding box center [1518, 386] width 36 height 36
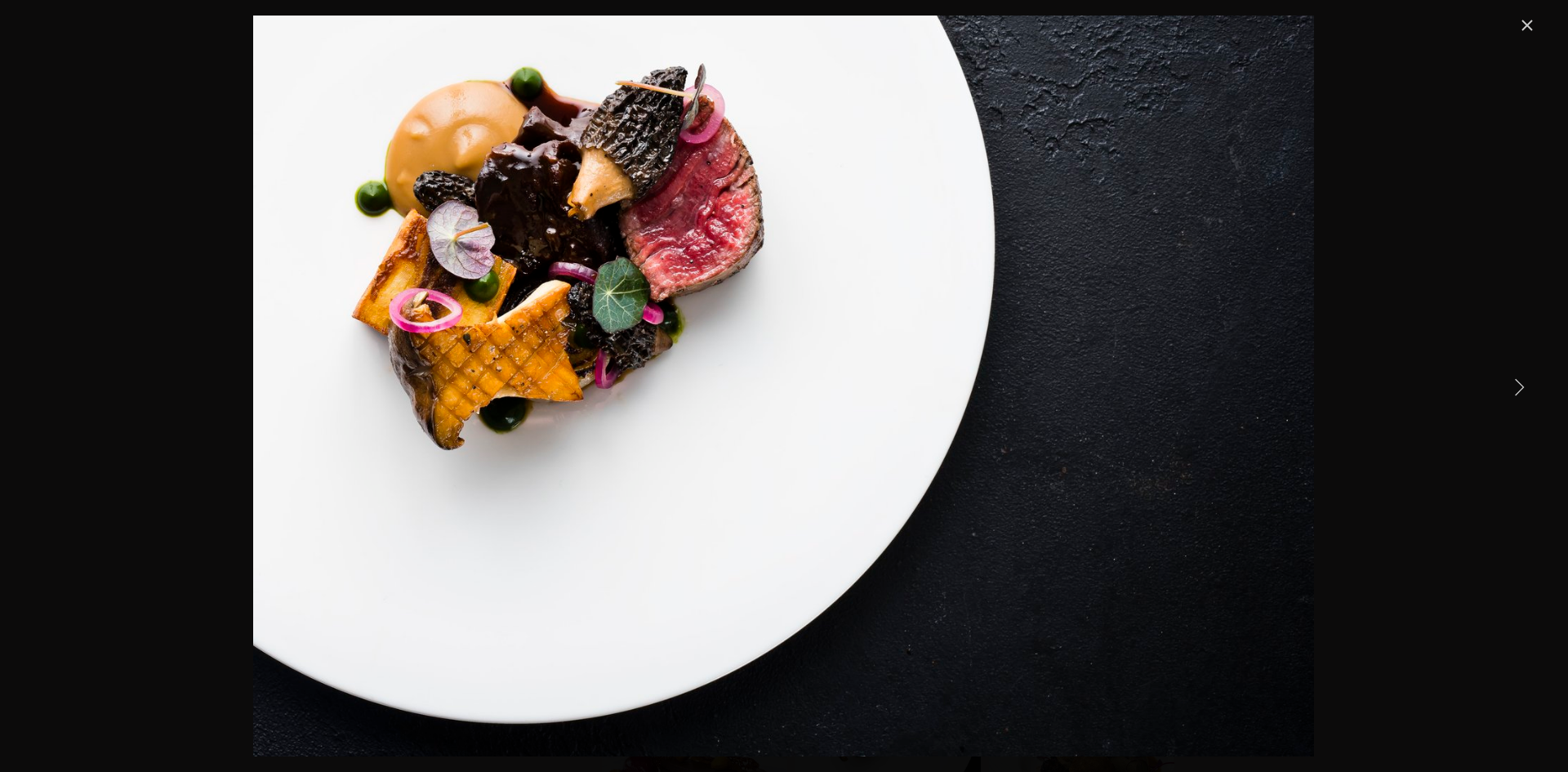
click at [1520, 385] on link "Next Item" at bounding box center [1518, 386] width 36 height 36
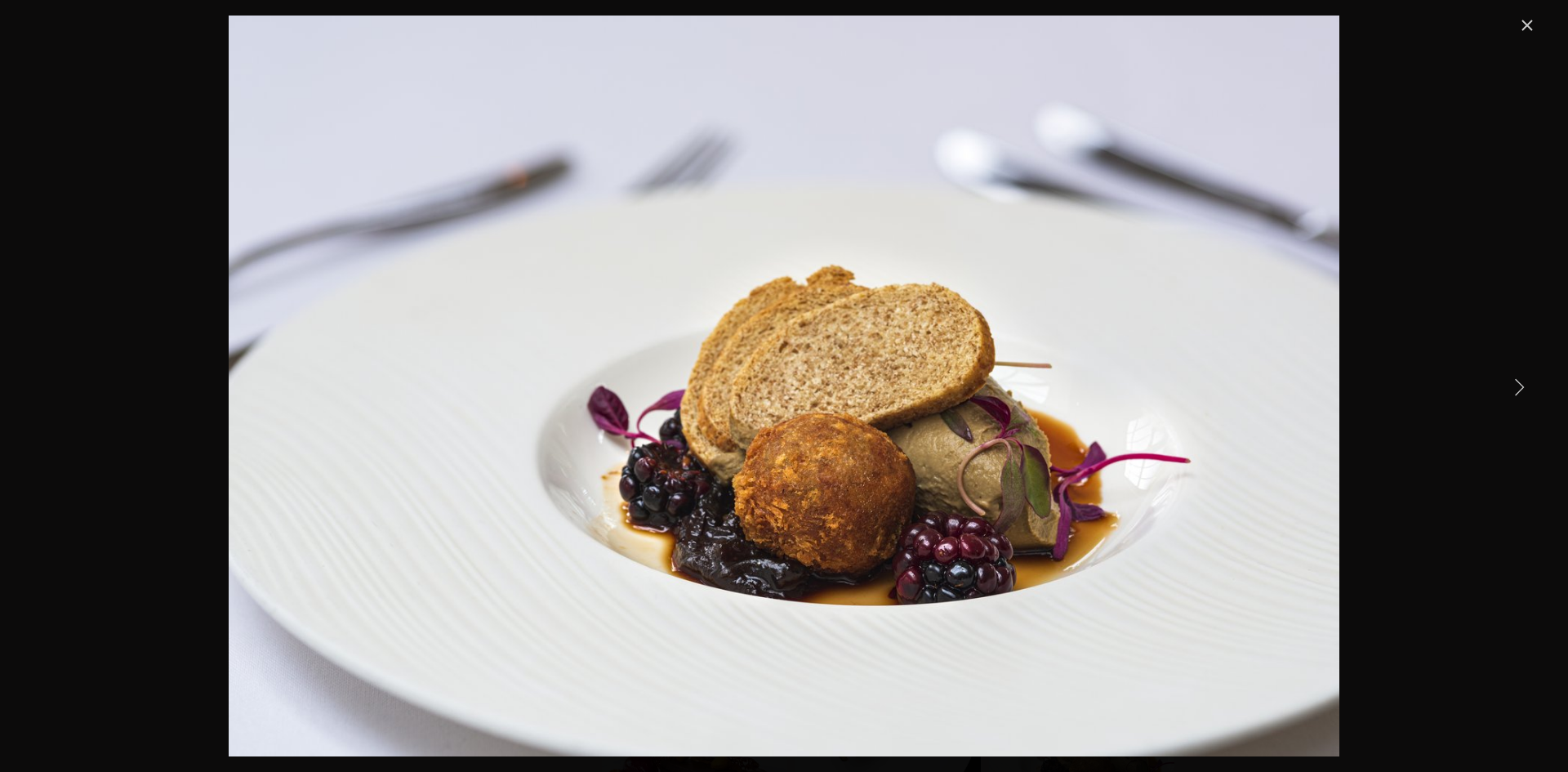
click at [1520, 385] on link "Next Item" at bounding box center [1518, 386] width 36 height 36
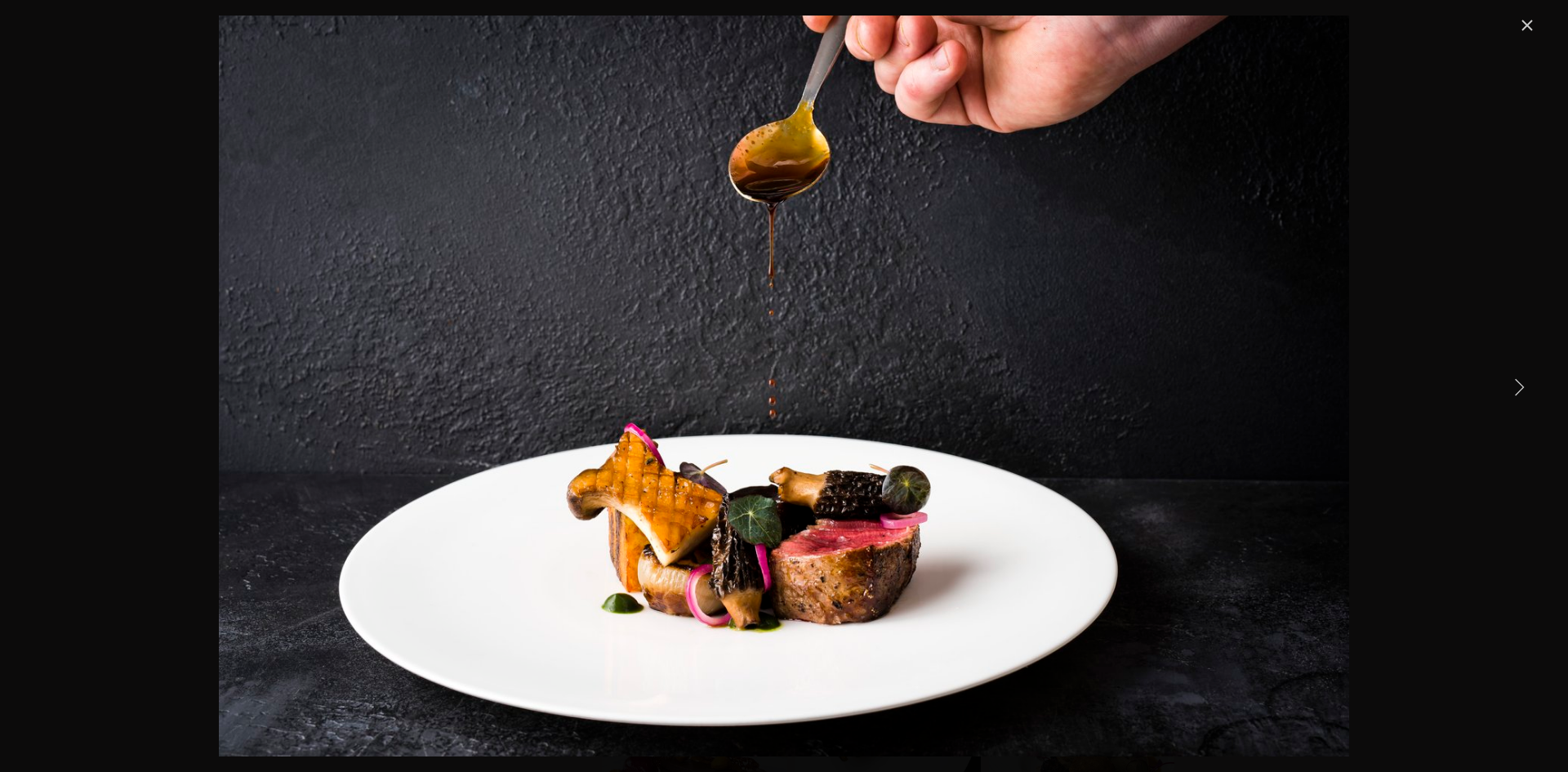
click at [1520, 385] on link "Next Item" at bounding box center [1518, 386] width 36 height 36
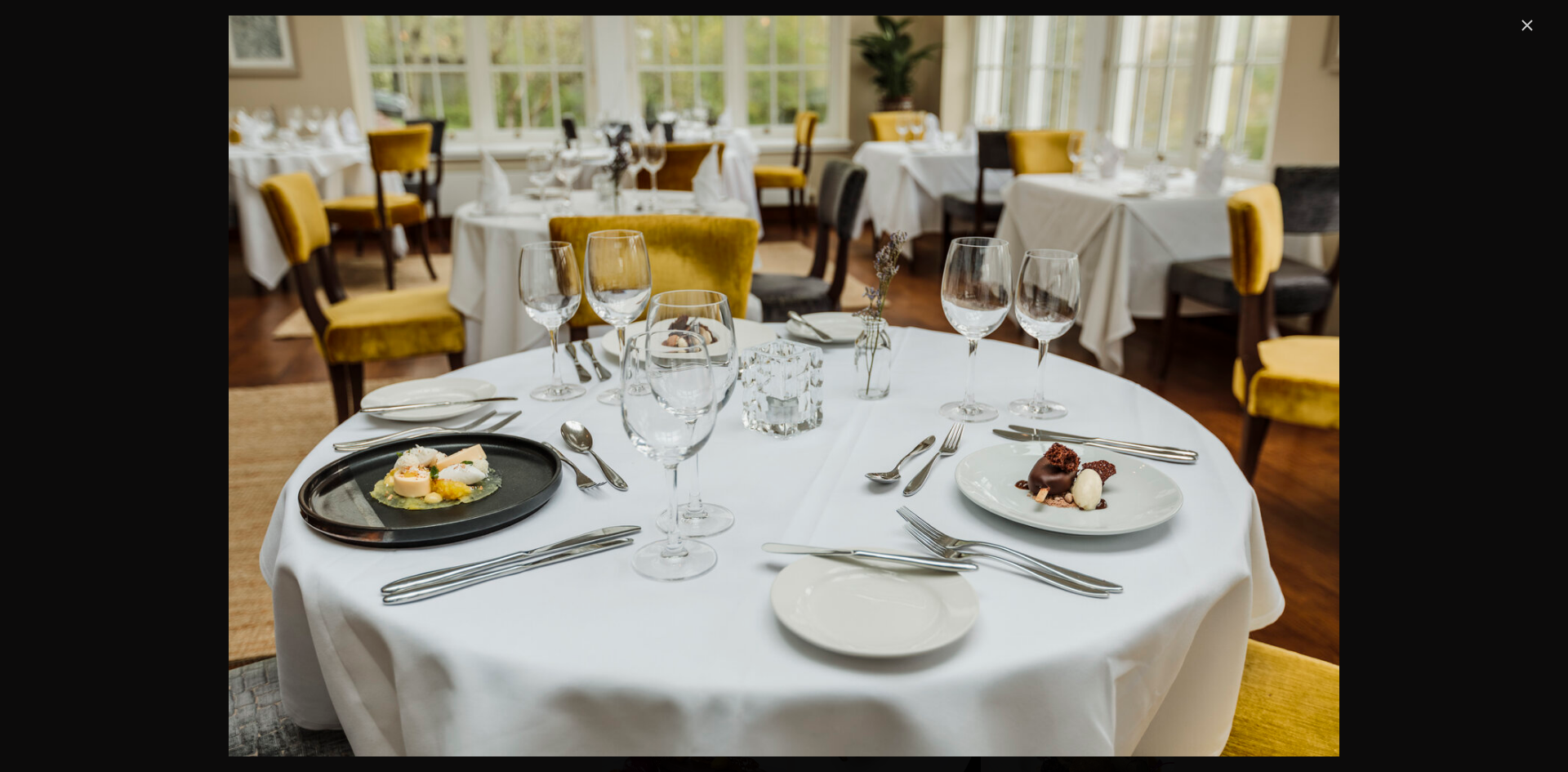
click at [1534, 24] on link "Close" at bounding box center [1526, 25] width 19 height 19
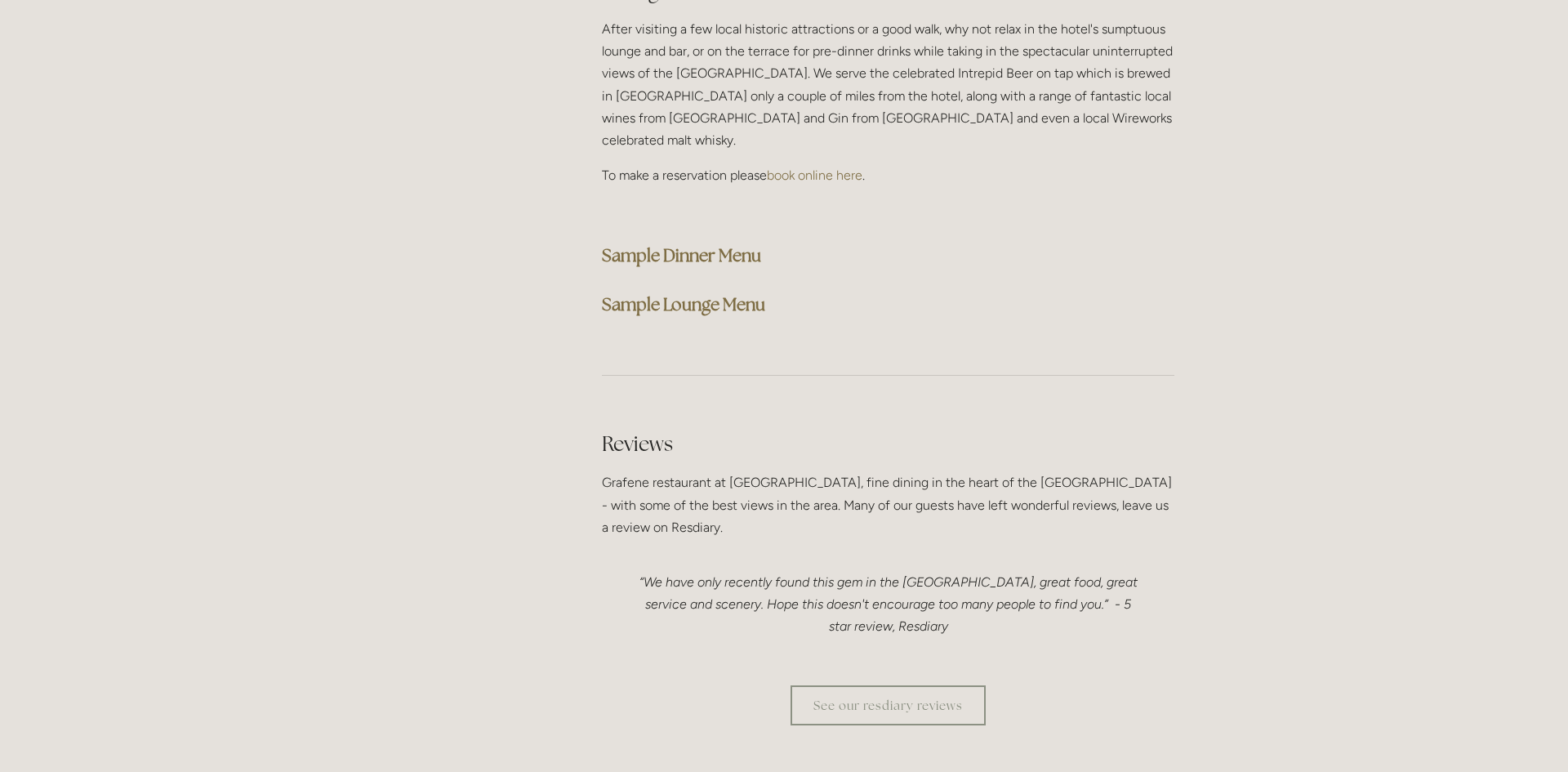
scroll to position [4262, 0]
click at [678, 238] on strong "Sample Dinner Menu" at bounding box center [681, 249] width 159 height 22
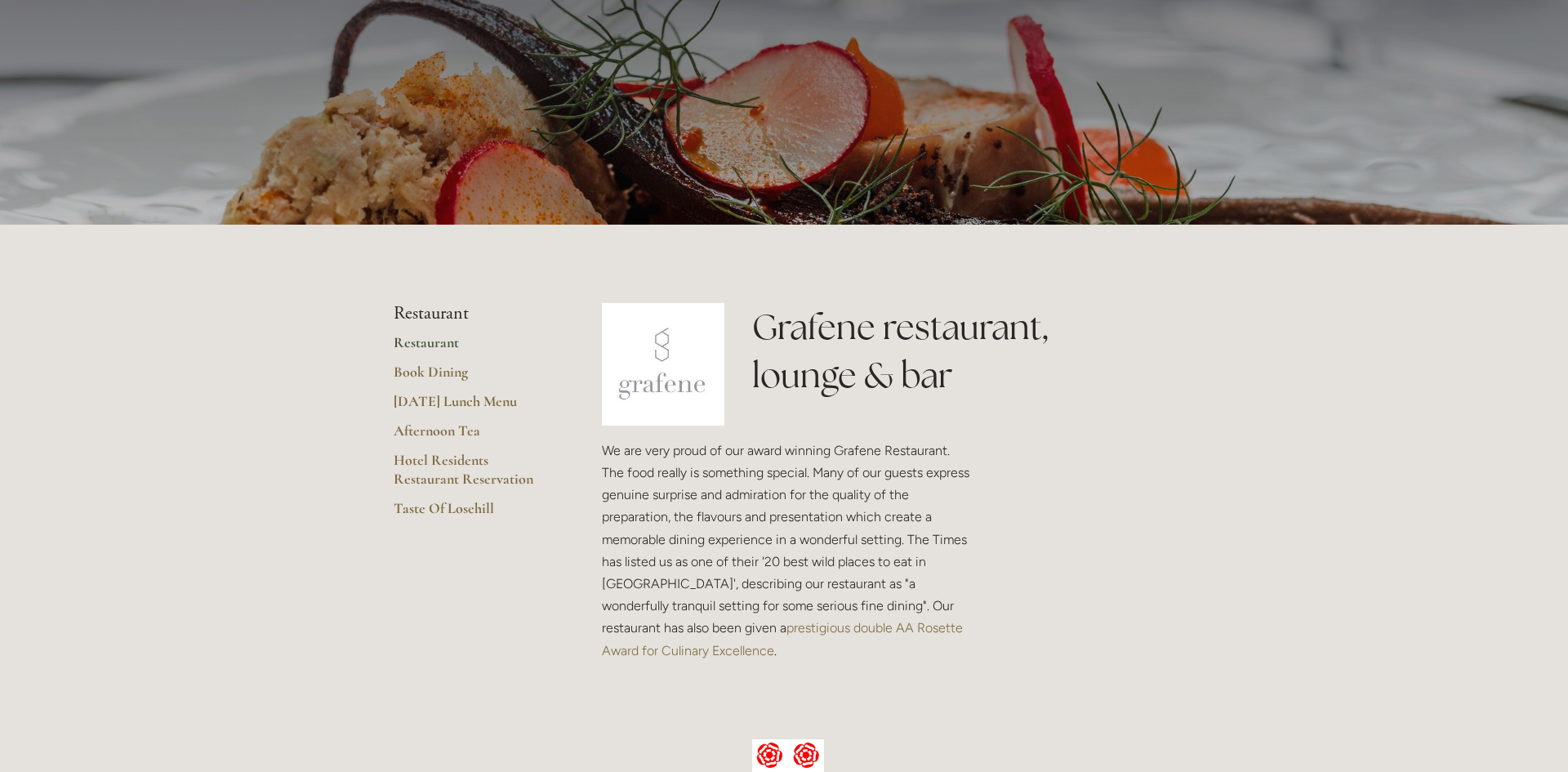
scroll to position [0, 0]
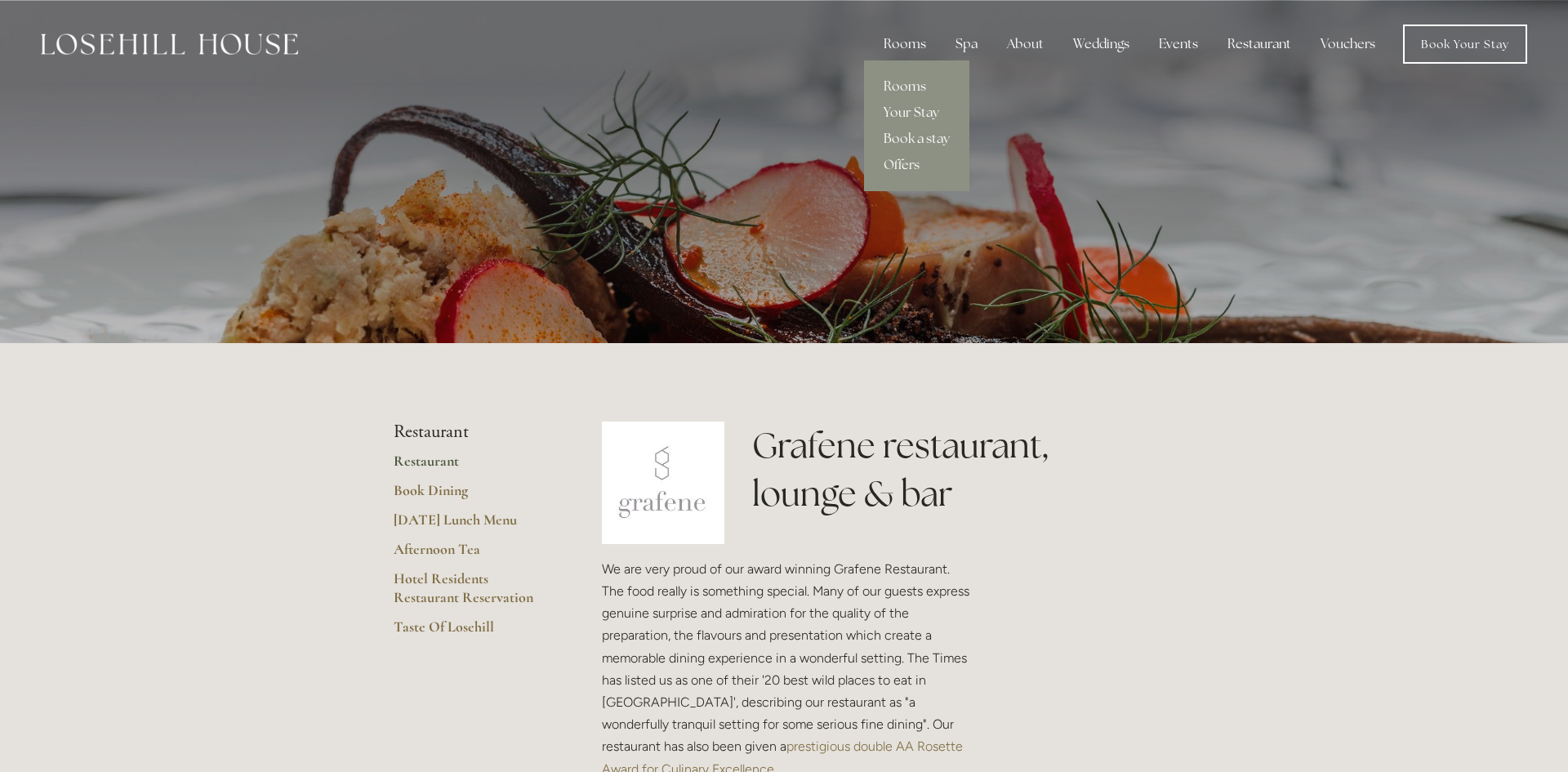
click at [920, 44] on div "Rooms" at bounding box center [904, 44] width 68 height 32
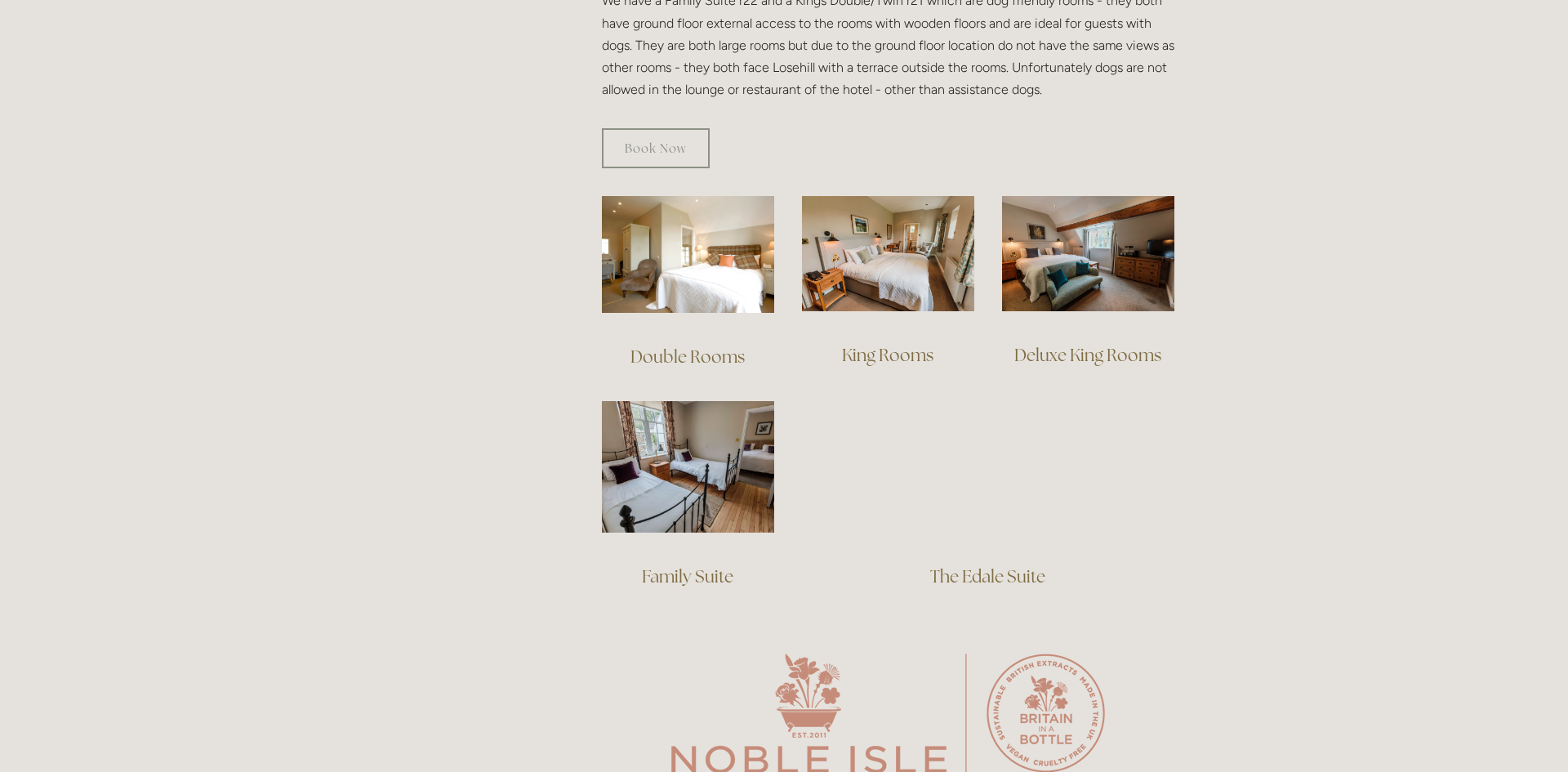
scroll to position [1009, 0]
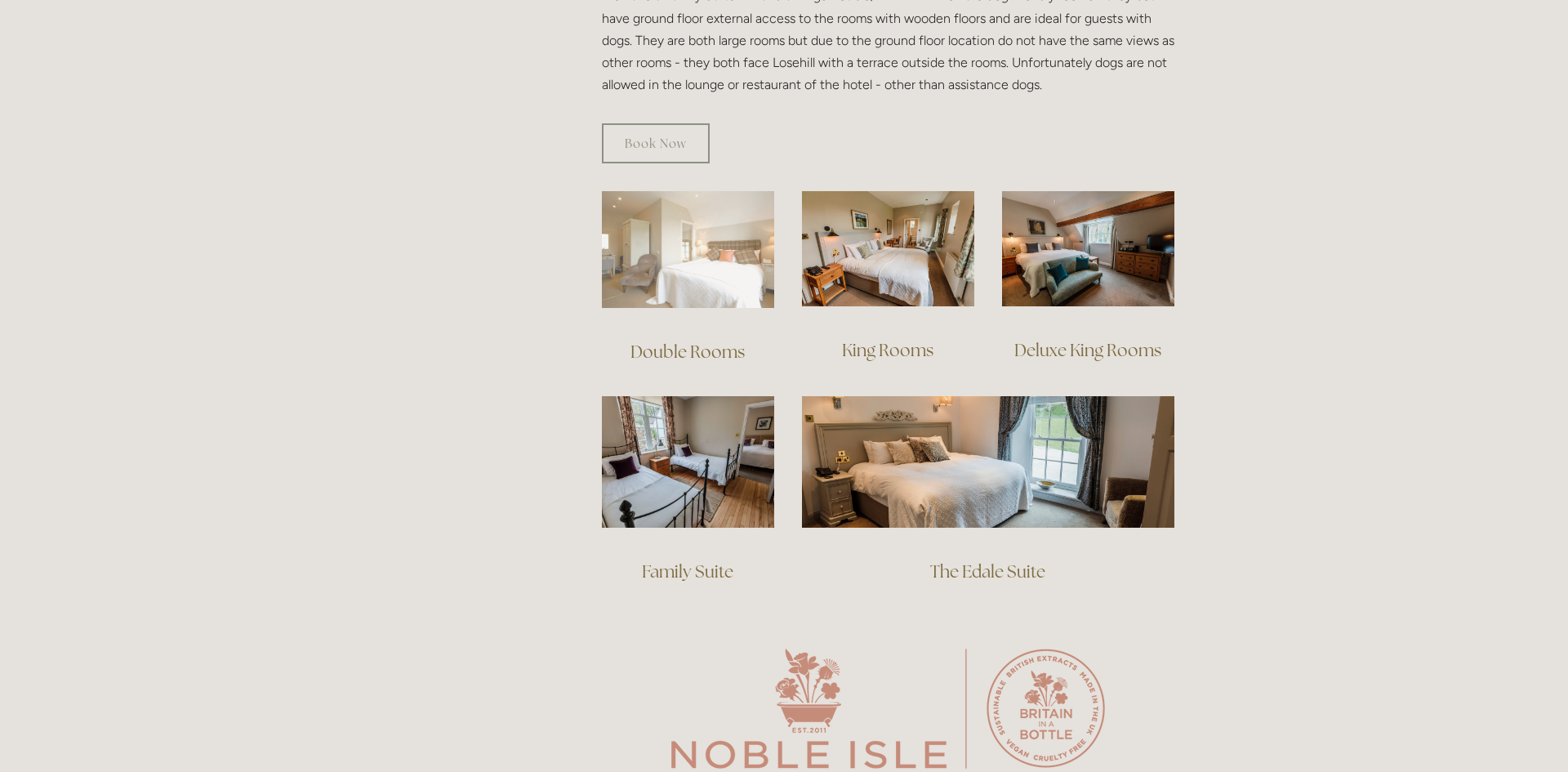
click at [711, 225] on img at bounding box center [688, 249] width 172 height 117
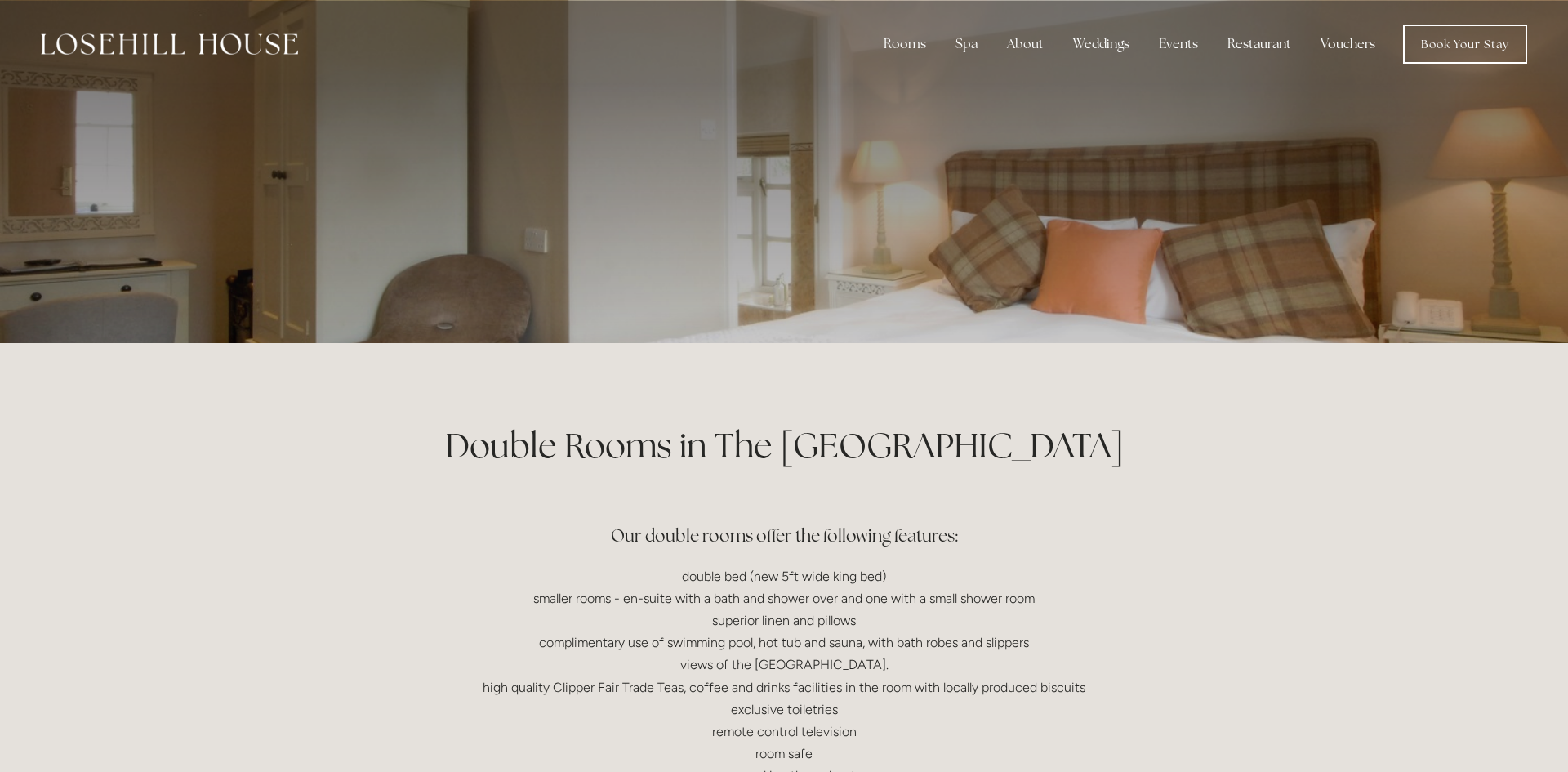
click at [1001, 302] on div at bounding box center [783, 171] width 780 height 342
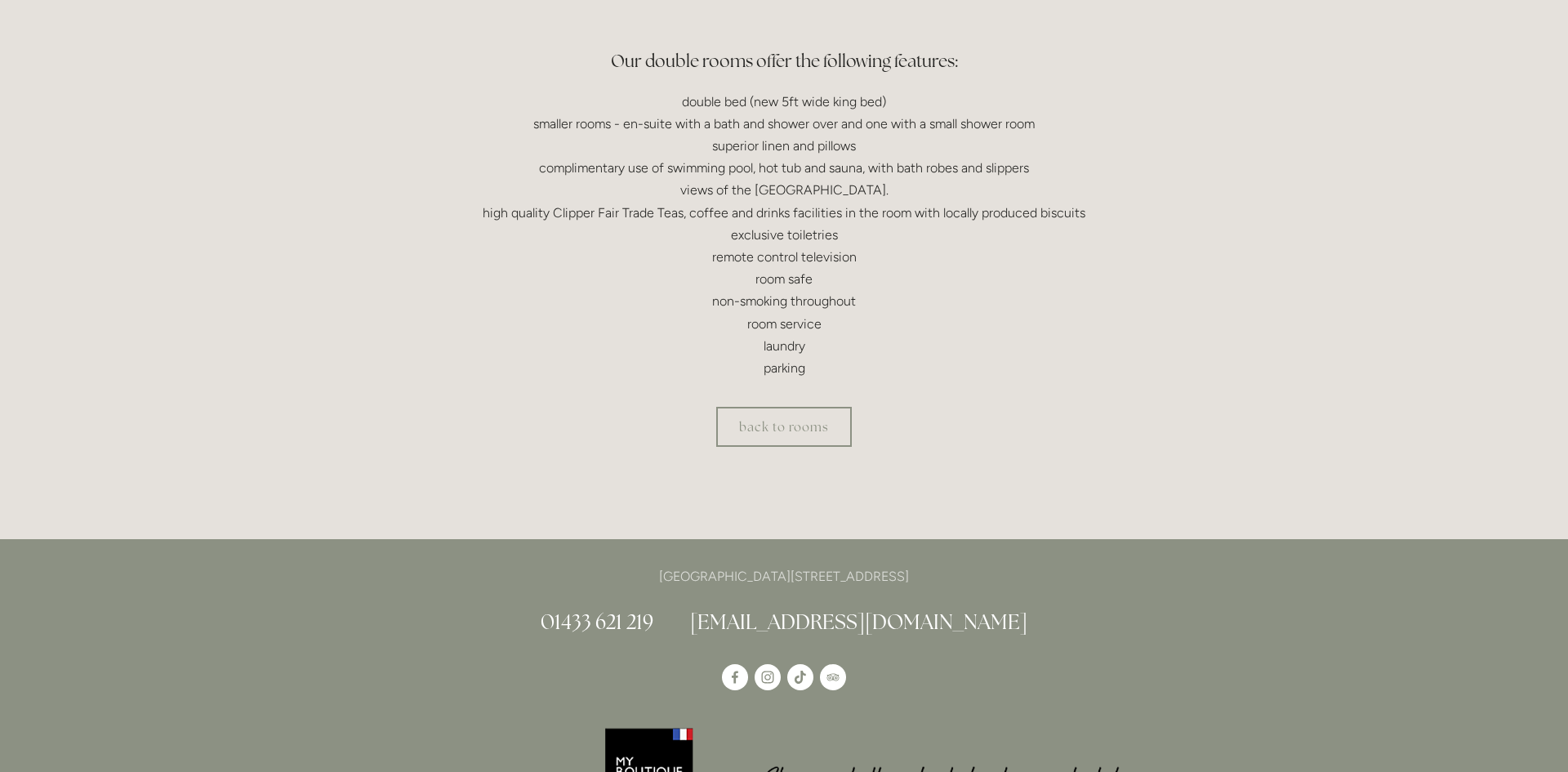
scroll to position [475, 0]
click at [780, 412] on link "back to rooms" at bounding box center [784, 425] width 135 height 40
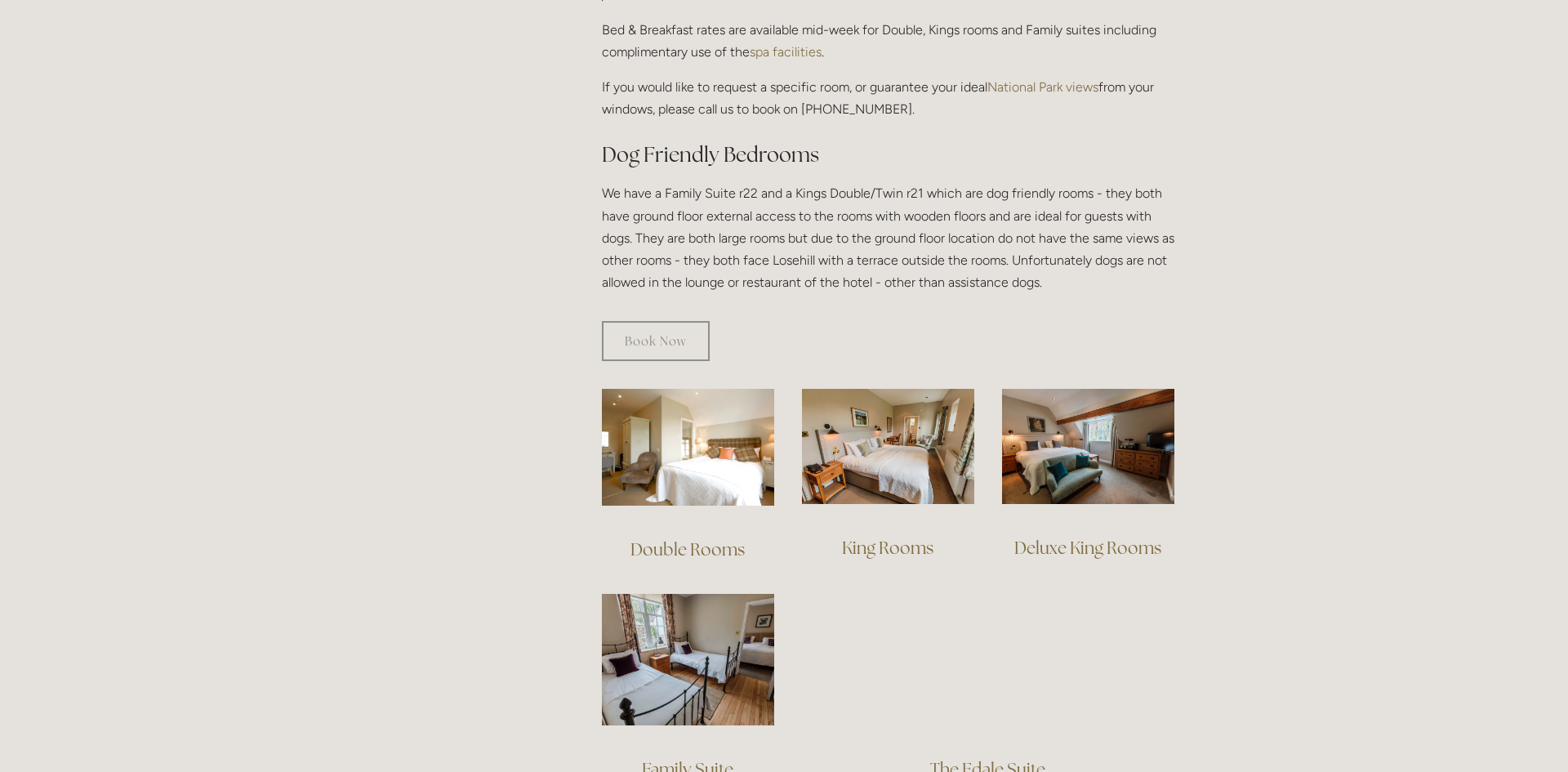
scroll to position [816, 0]
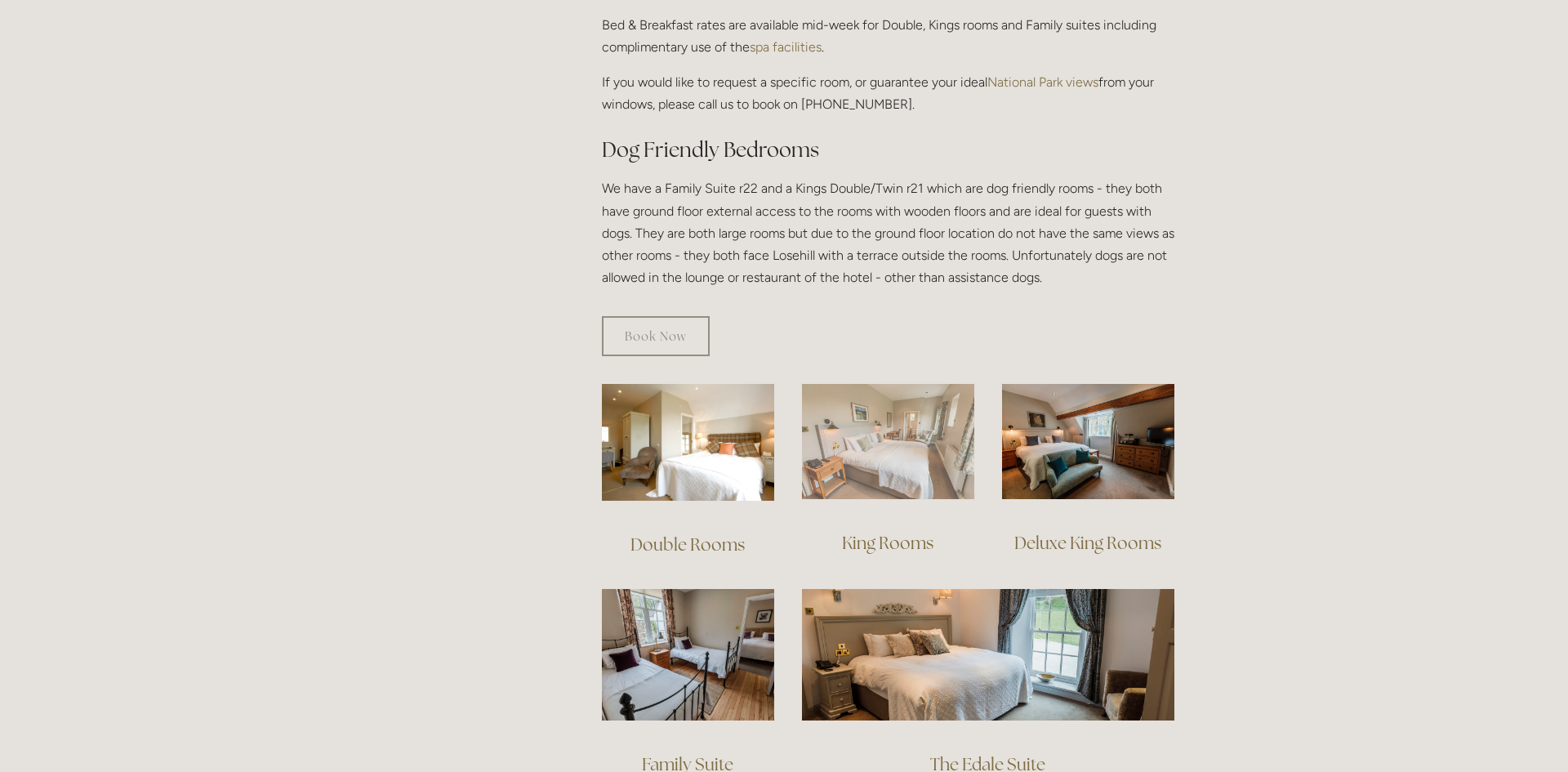
click at [871, 426] on img at bounding box center [888, 442] width 172 height 115
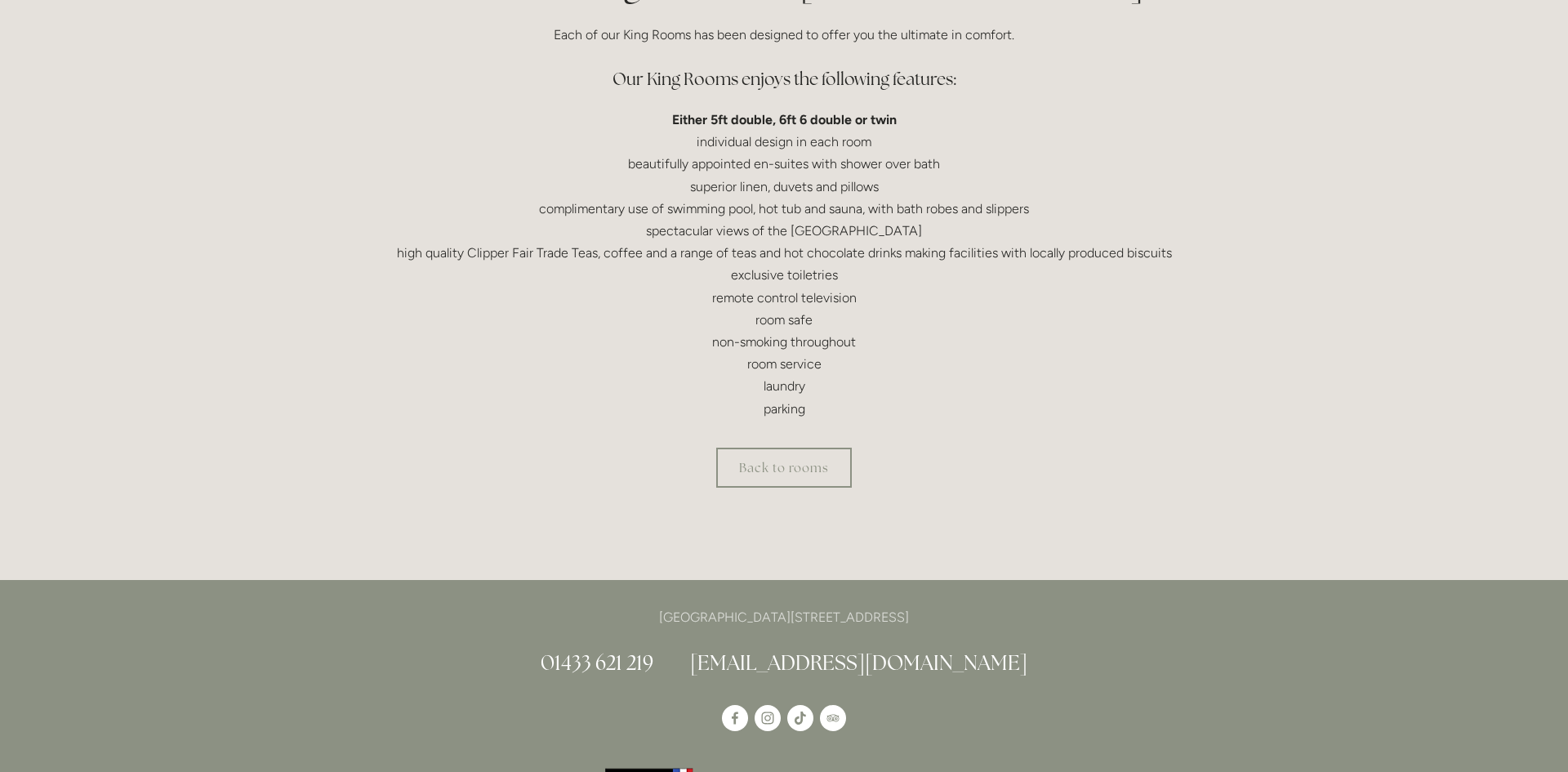
scroll to position [469, 0]
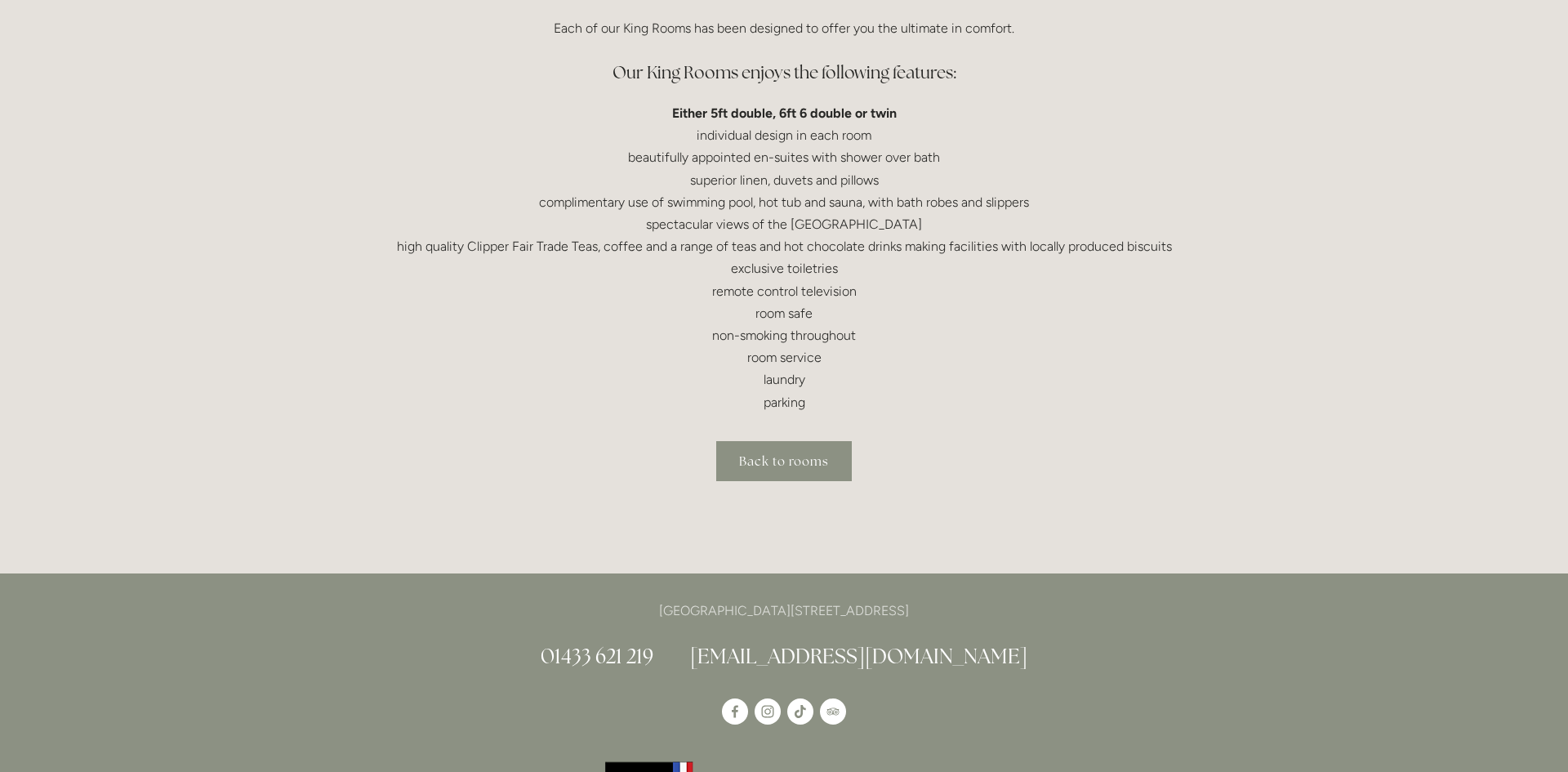
click at [776, 461] on link "Back to rooms" at bounding box center [784, 460] width 135 height 40
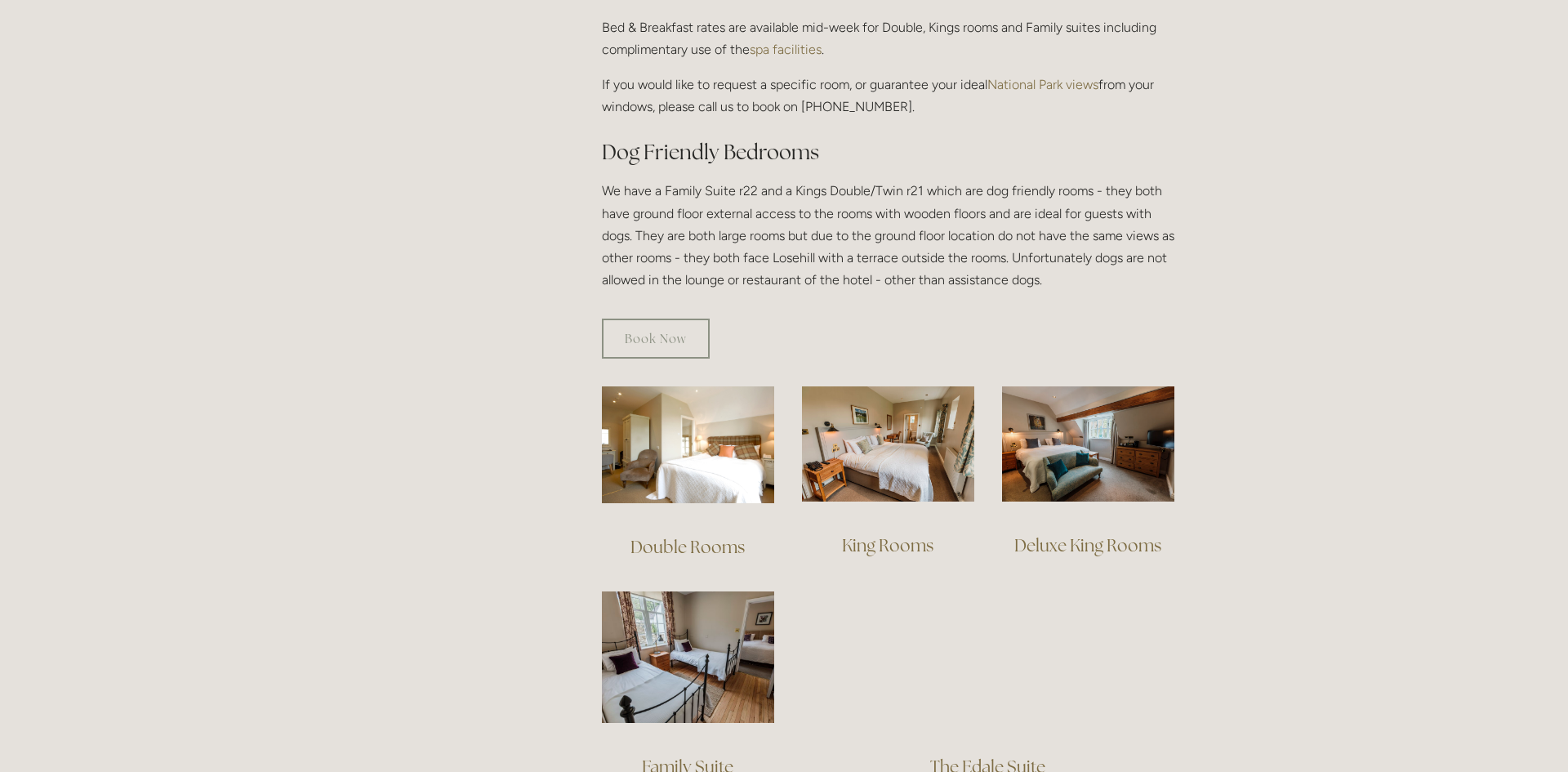
scroll to position [818, 0]
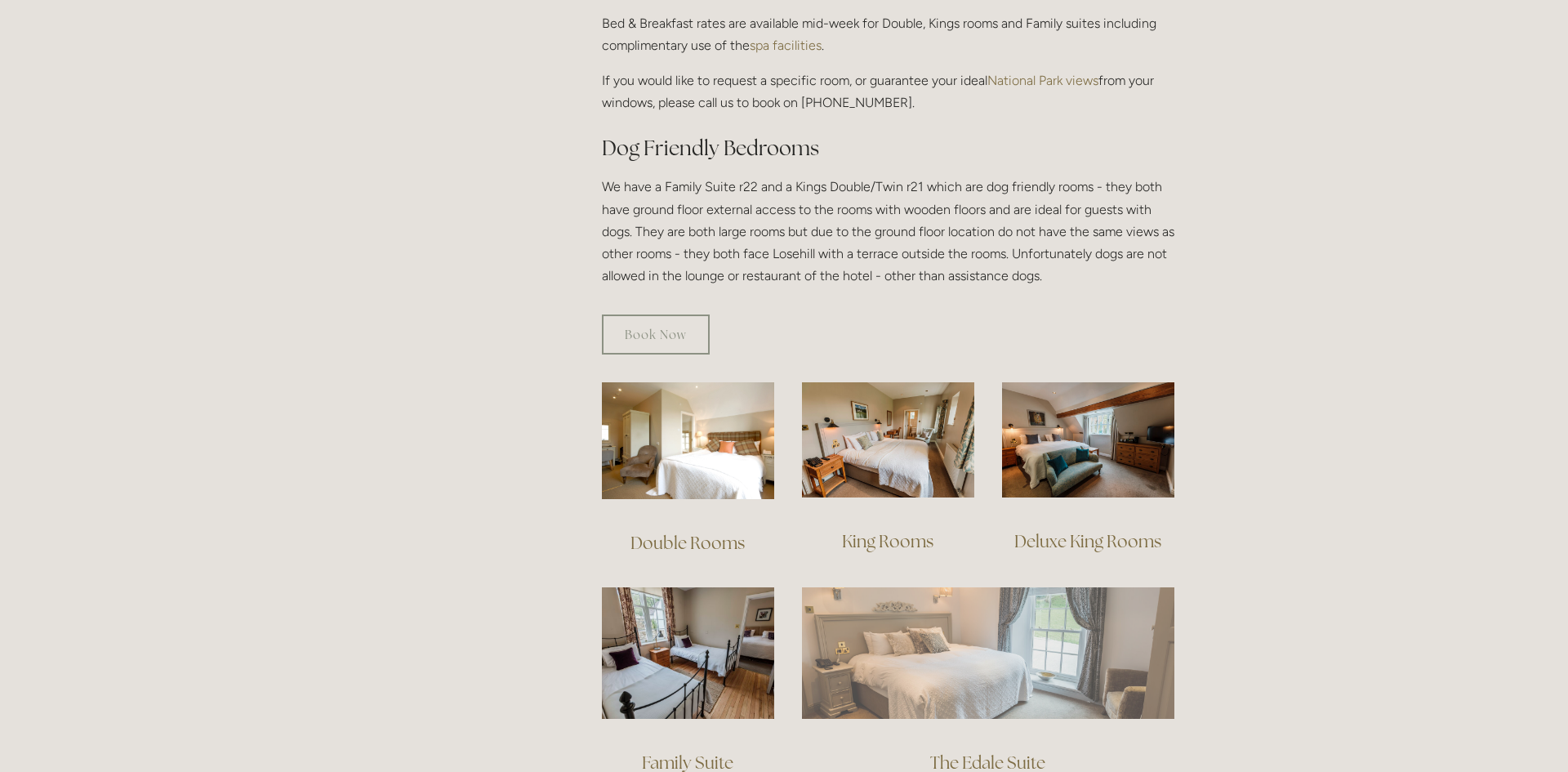
click at [952, 620] on img at bounding box center [988, 652] width 372 height 131
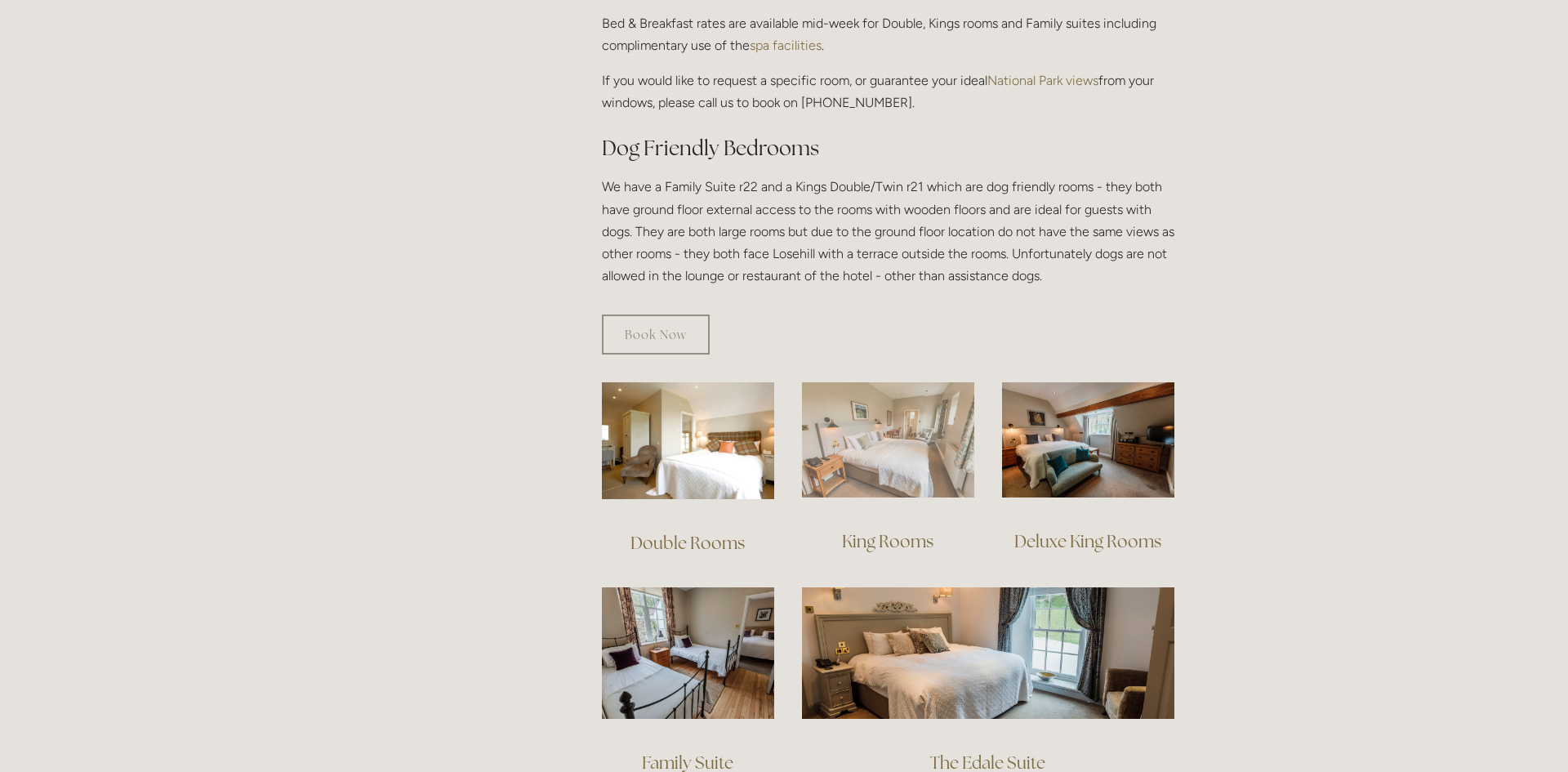
click at [884, 417] on img at bounding box center [888, 440] width 172 height 115
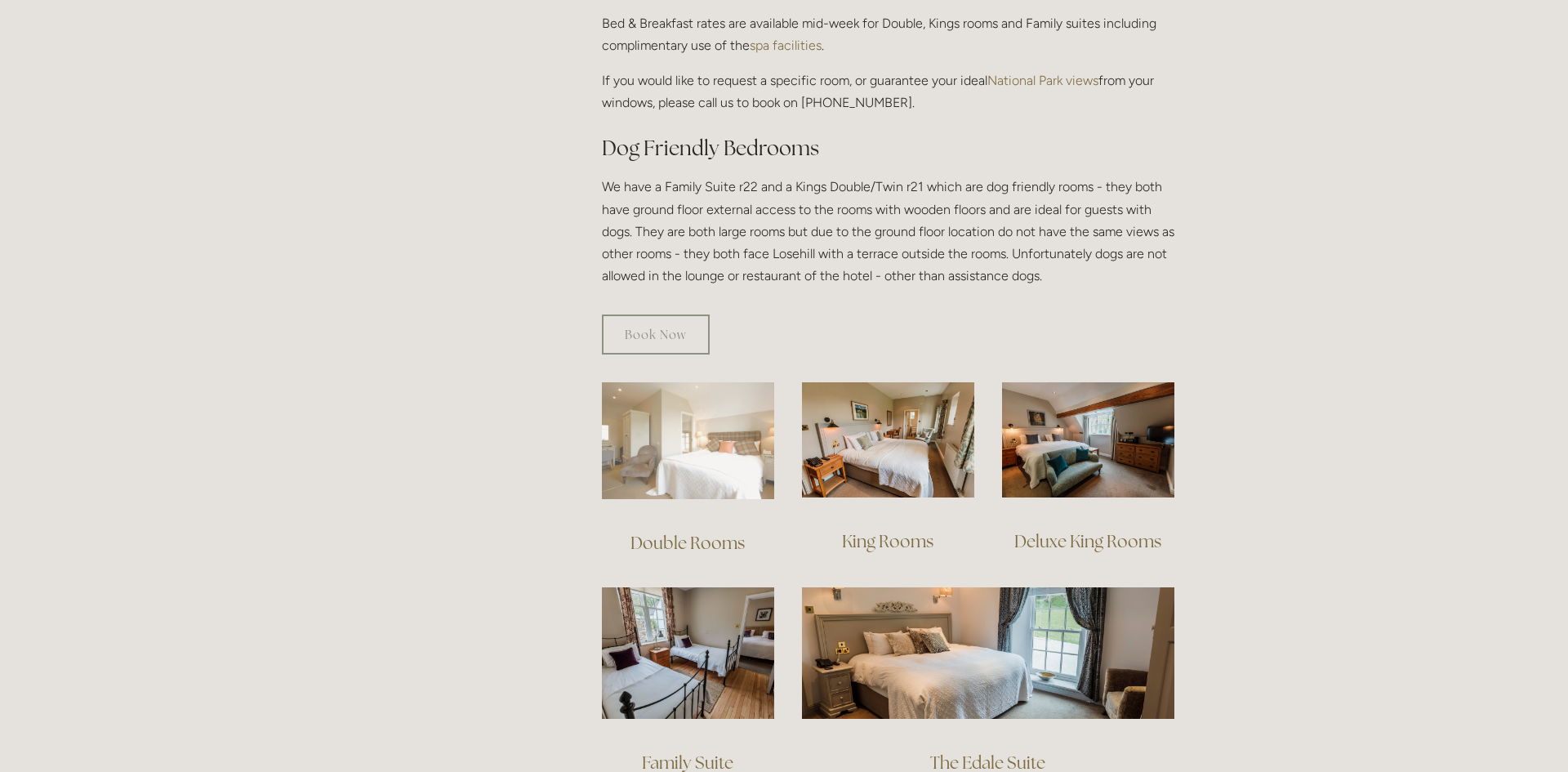
click at [681, 437] on img at bounding box center [688, 441] width 172 height 117
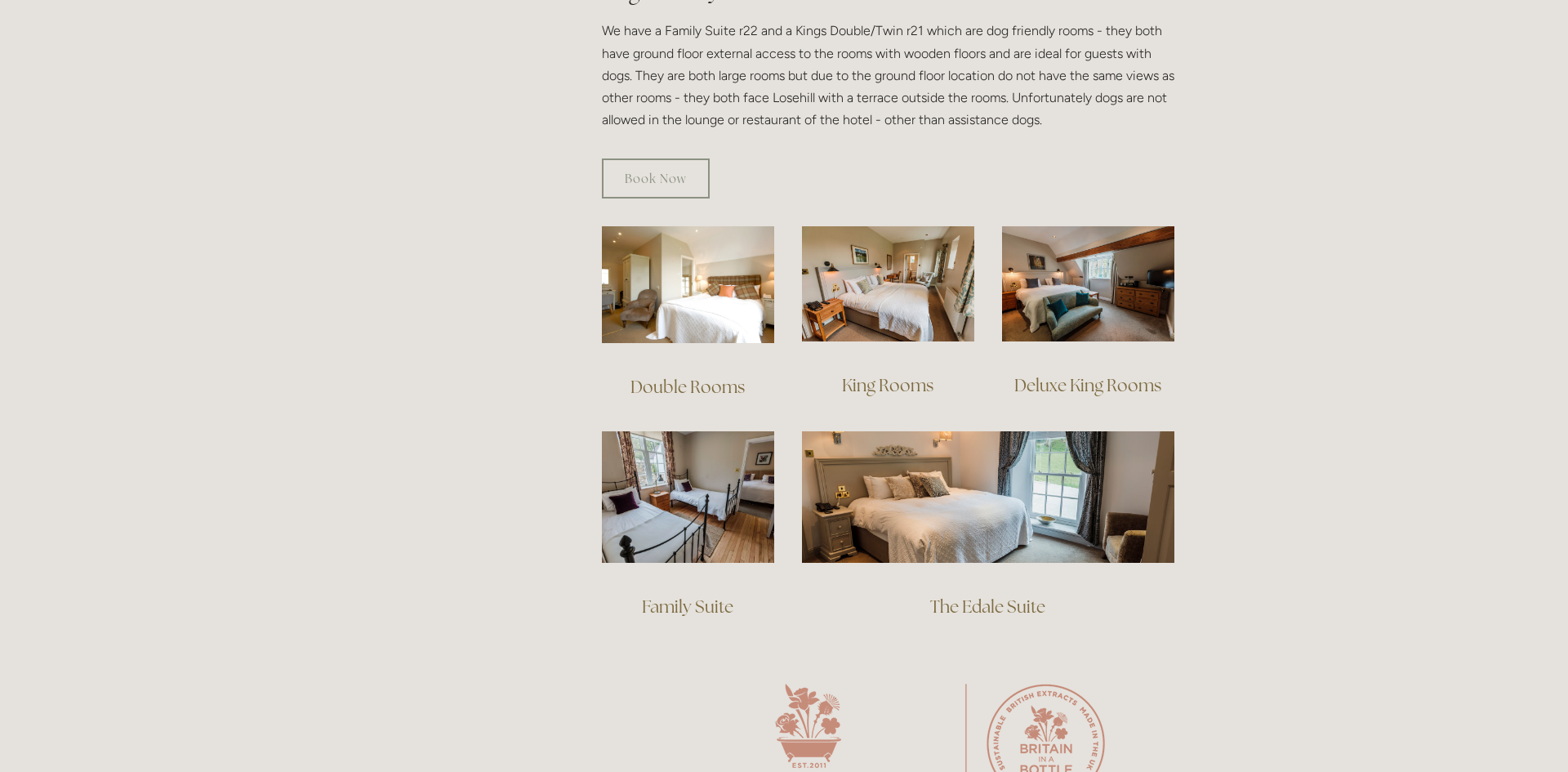
scroll to position [967, 0]
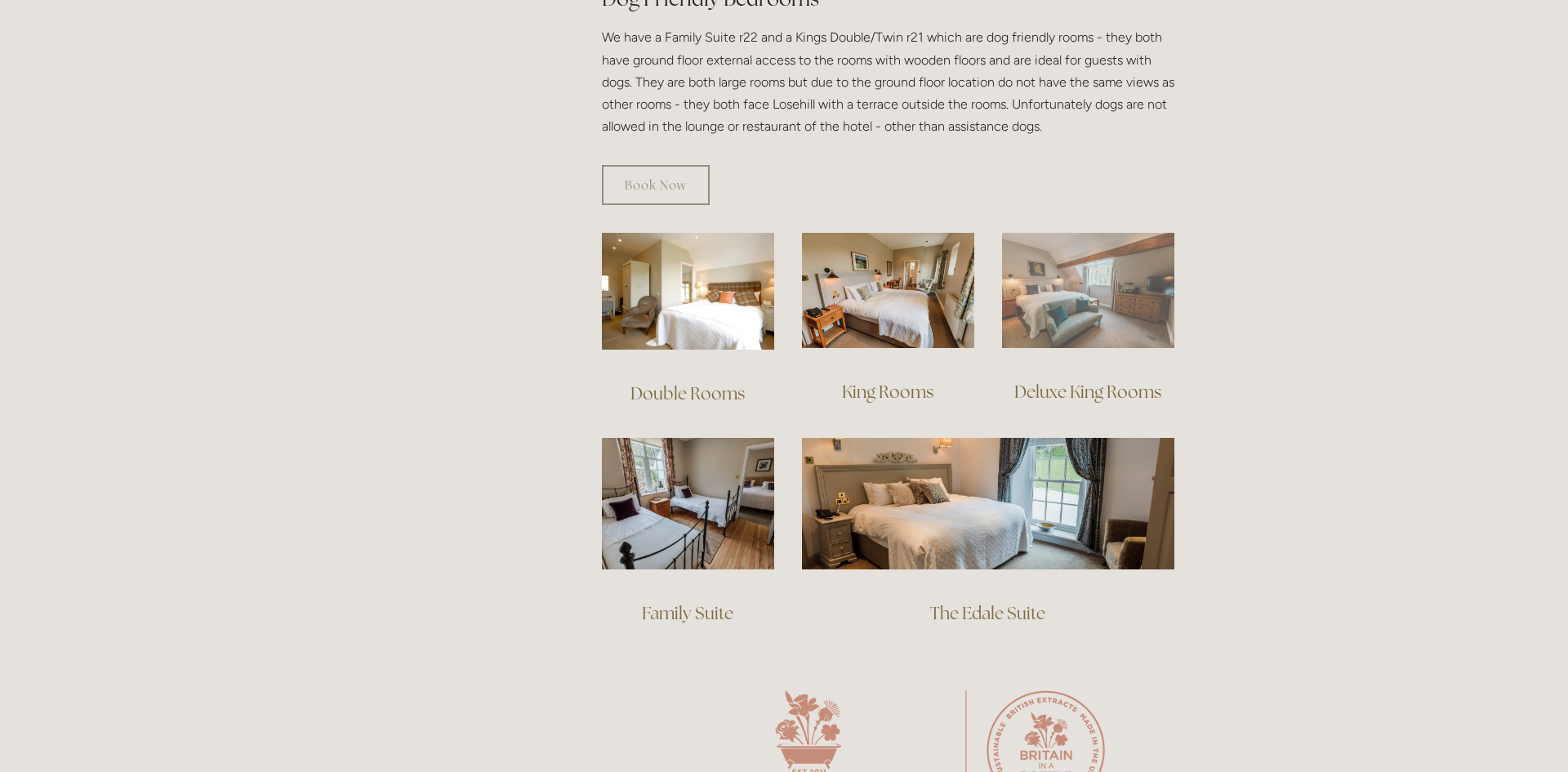
click at [1076, 288] on img at bounding box center [1088, 290] width 172 height 115
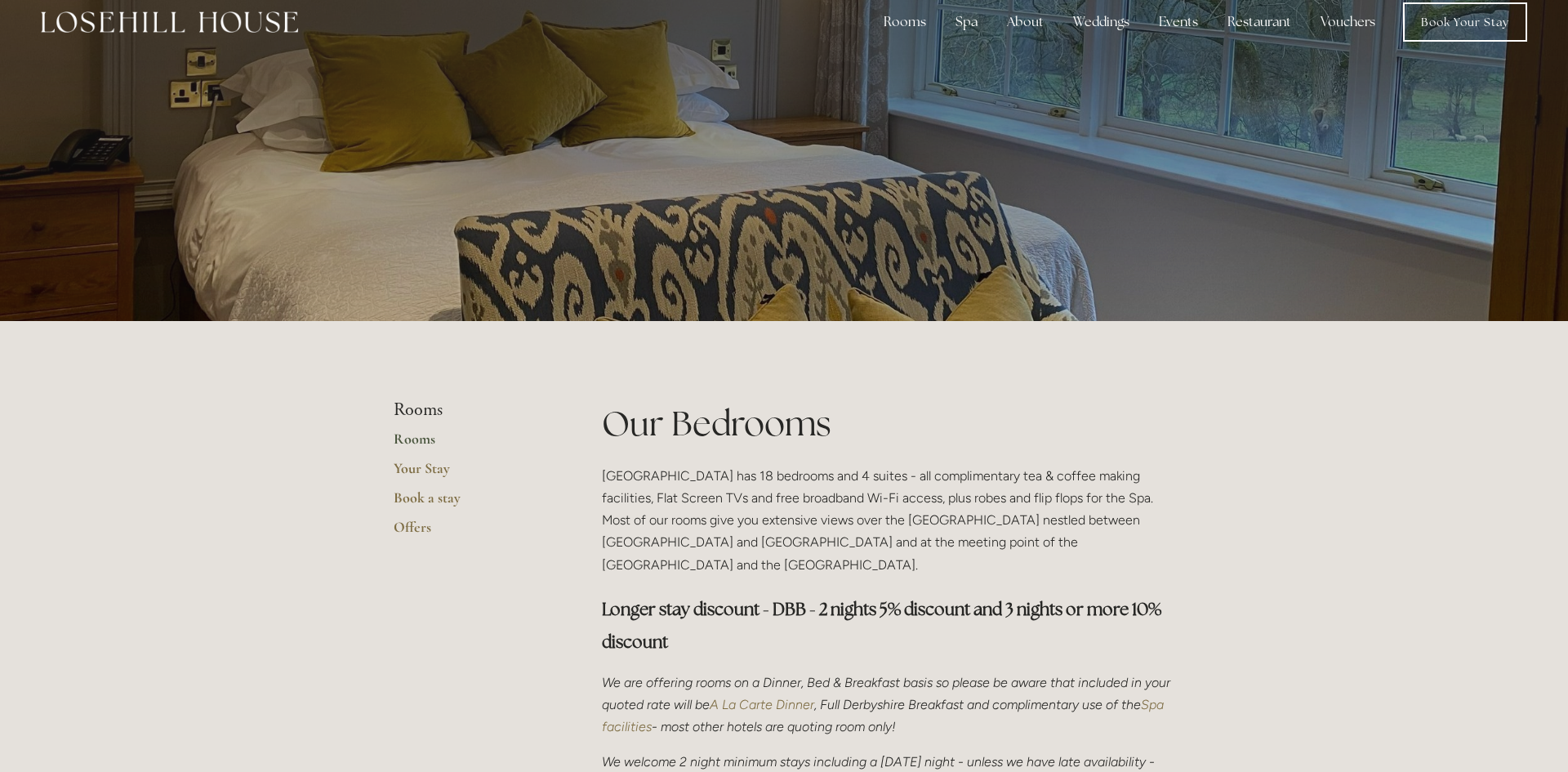
scroll to position [0, 0]
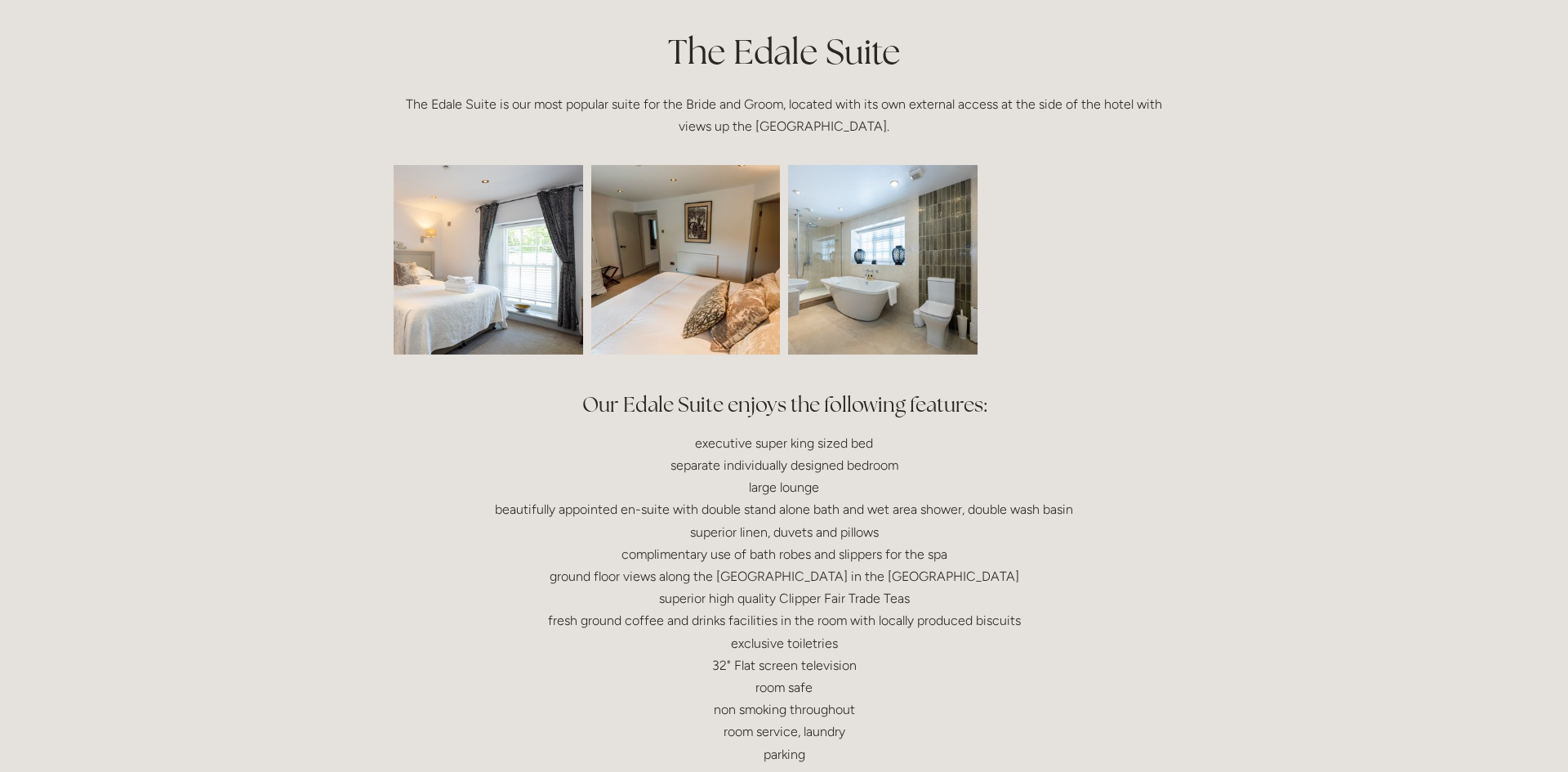
scroll to position [403, 0]
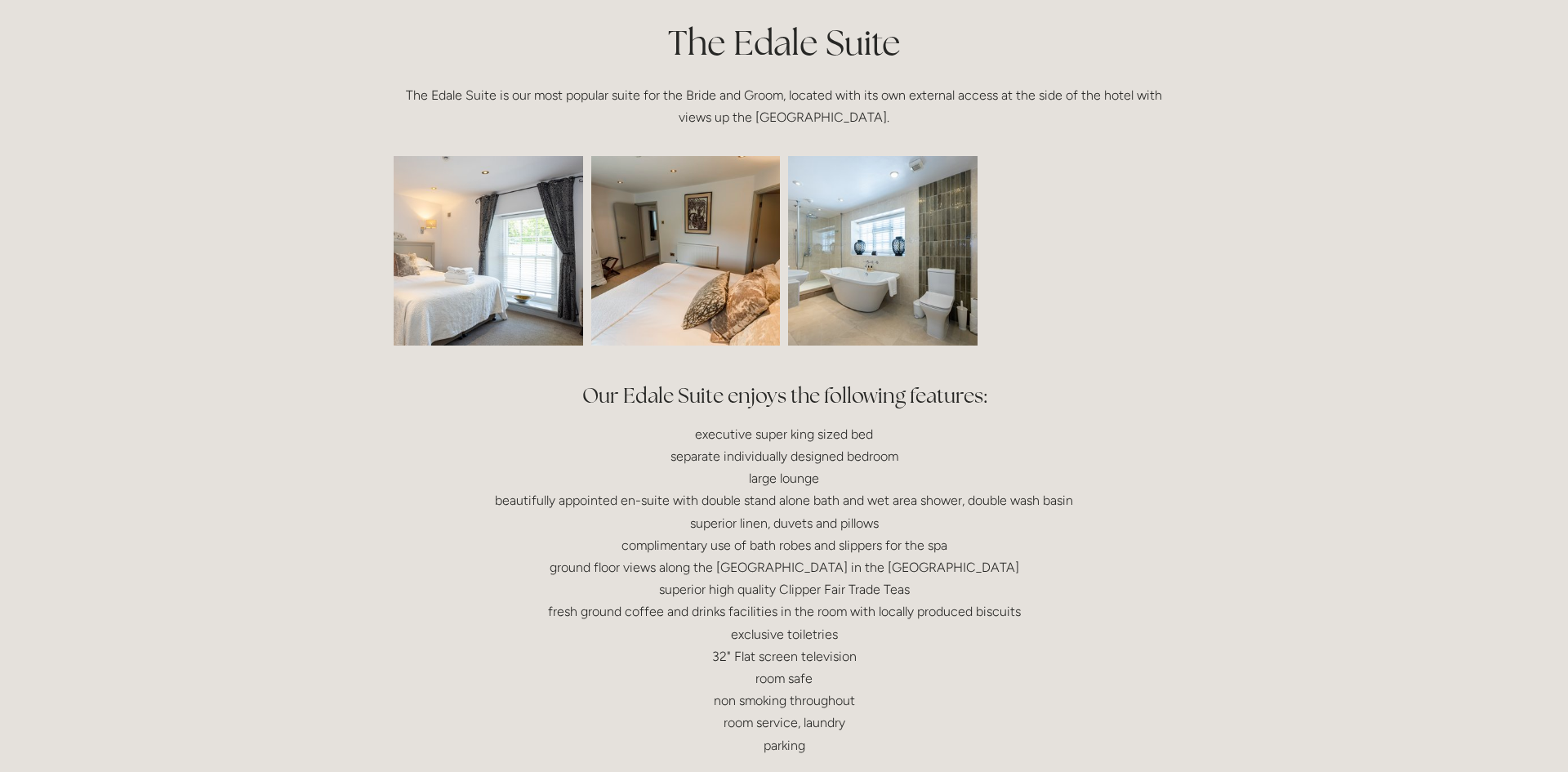
click at [885, 295] on img at bounding box center [882, 250] width 284 height 190
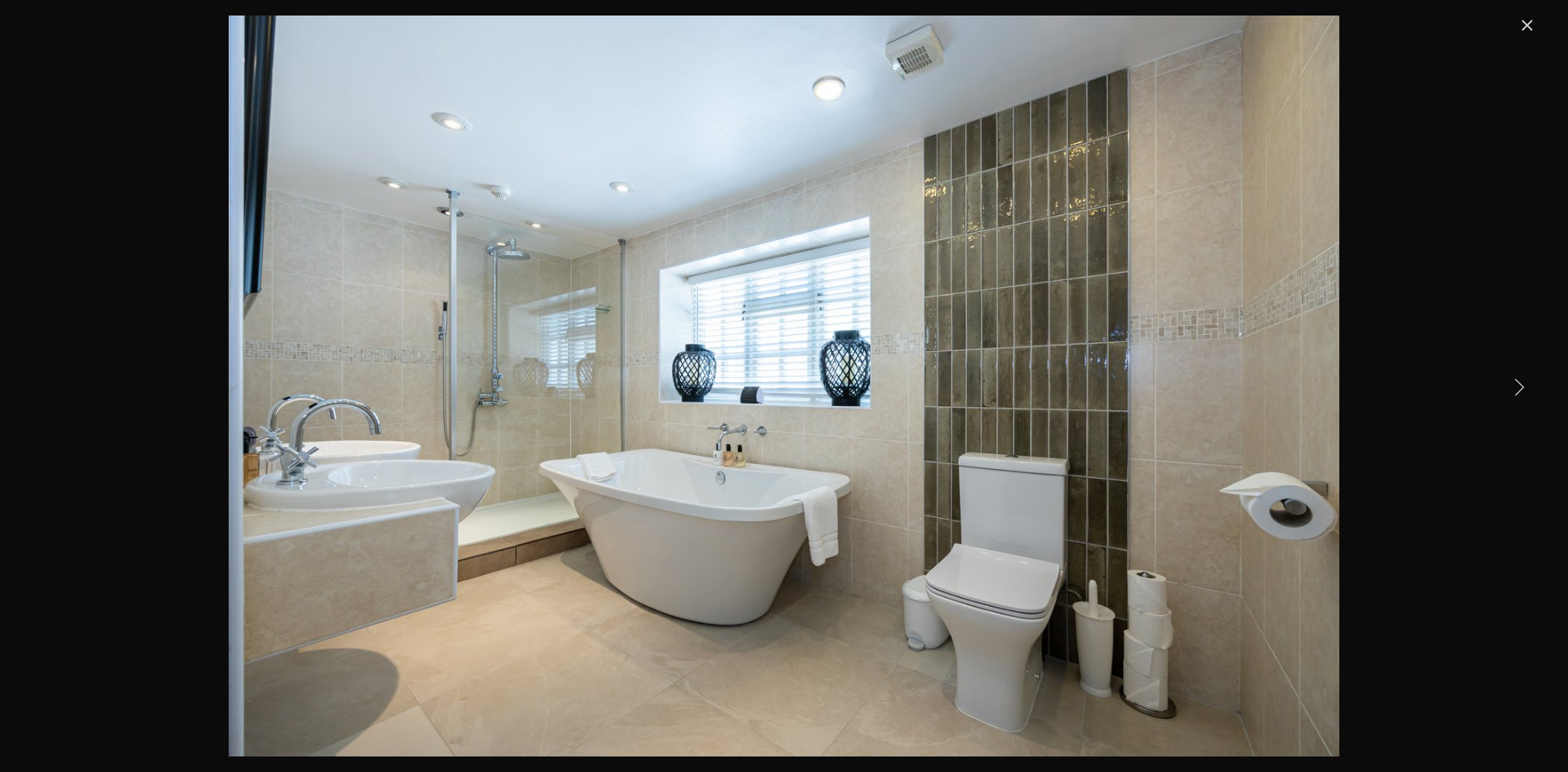
click at [1518, 391] on link "Next Item" at bounding box center [1518, 386] width 36 height 36
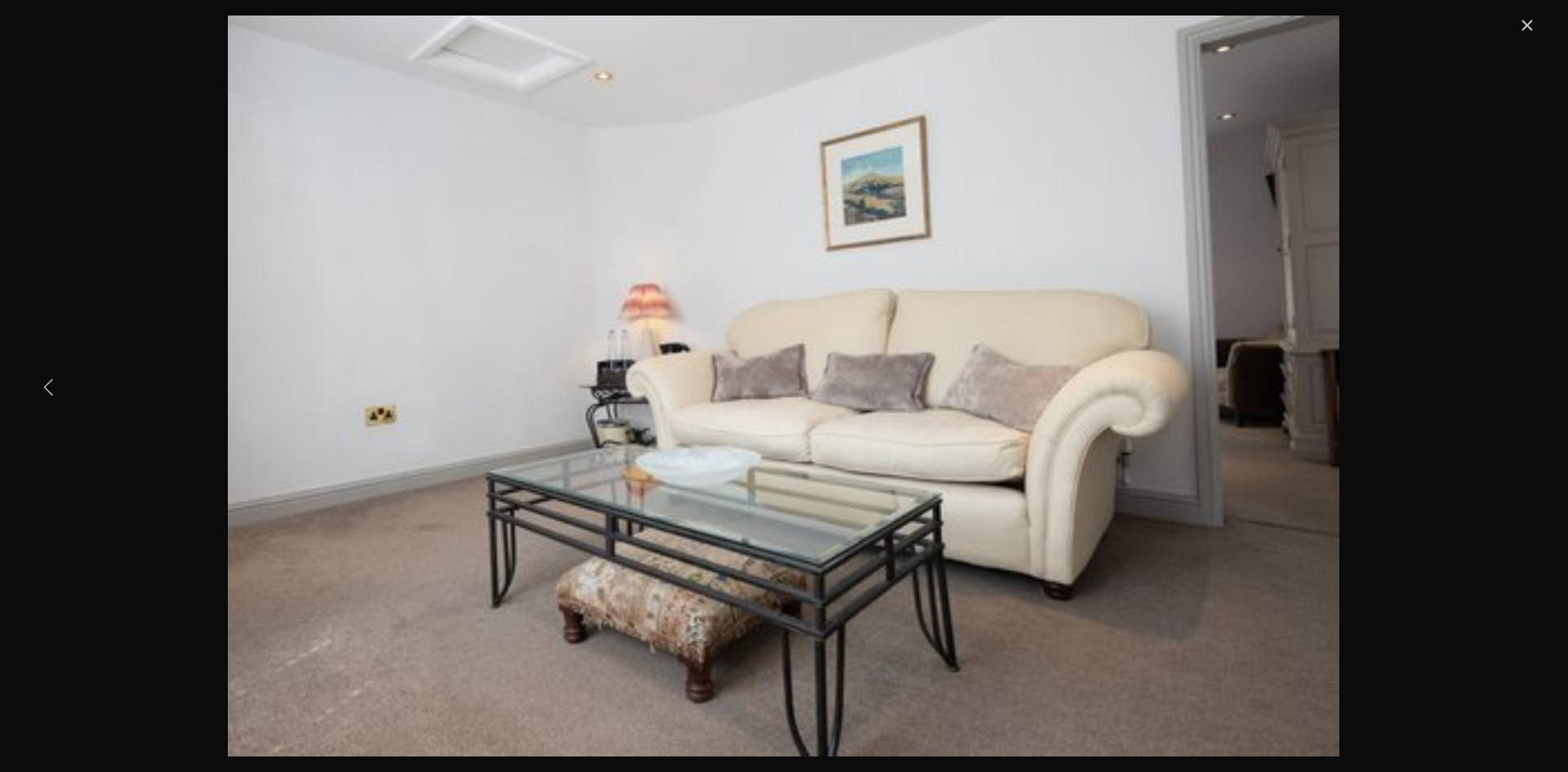
click at [47, 386] on link "Previous Item" at bounding box center [49, 386] width 36 height 36
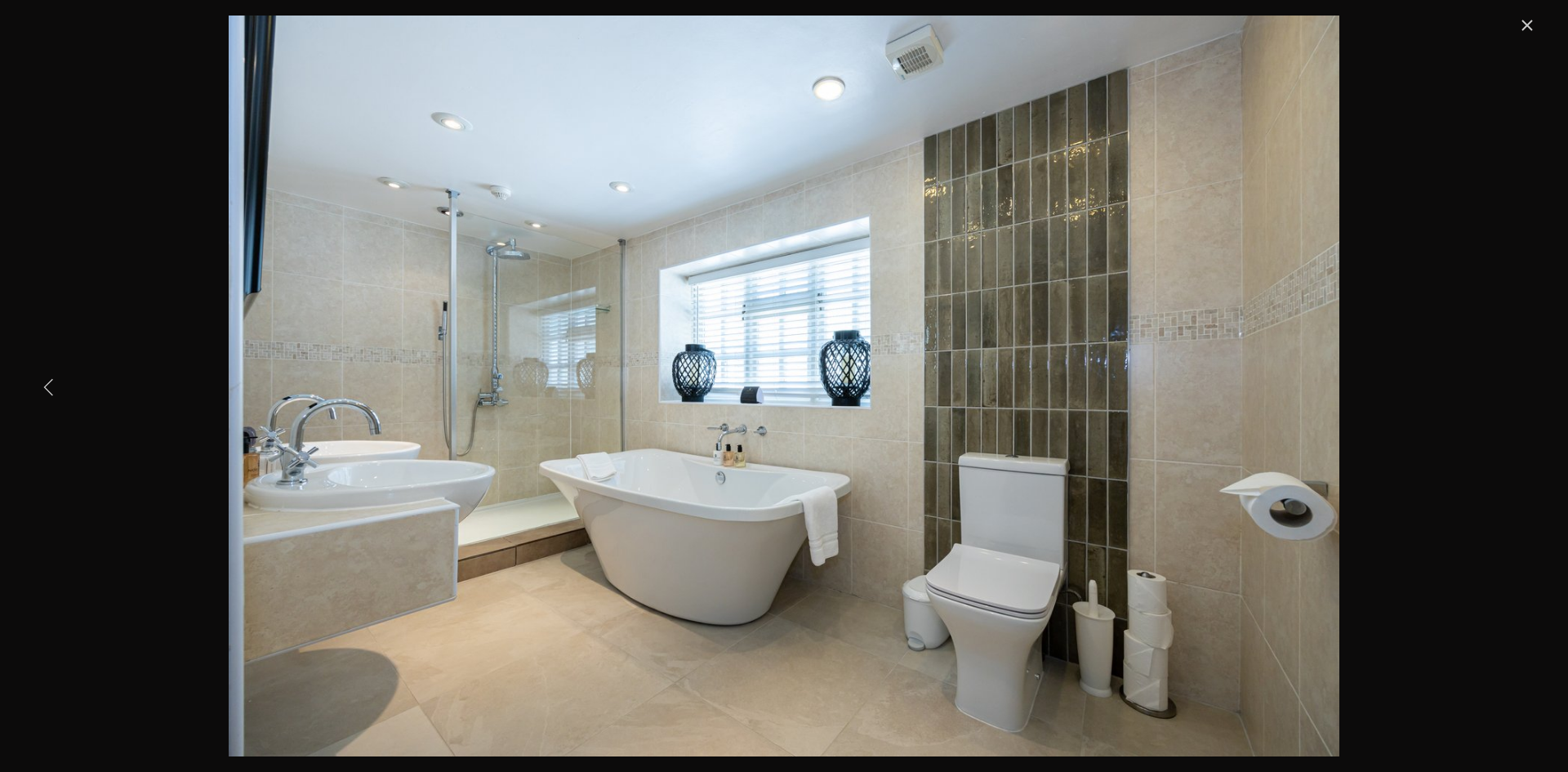
click at [47, 384] on link "Previous Item" at bounding box center [49, 386] width 36 height 36
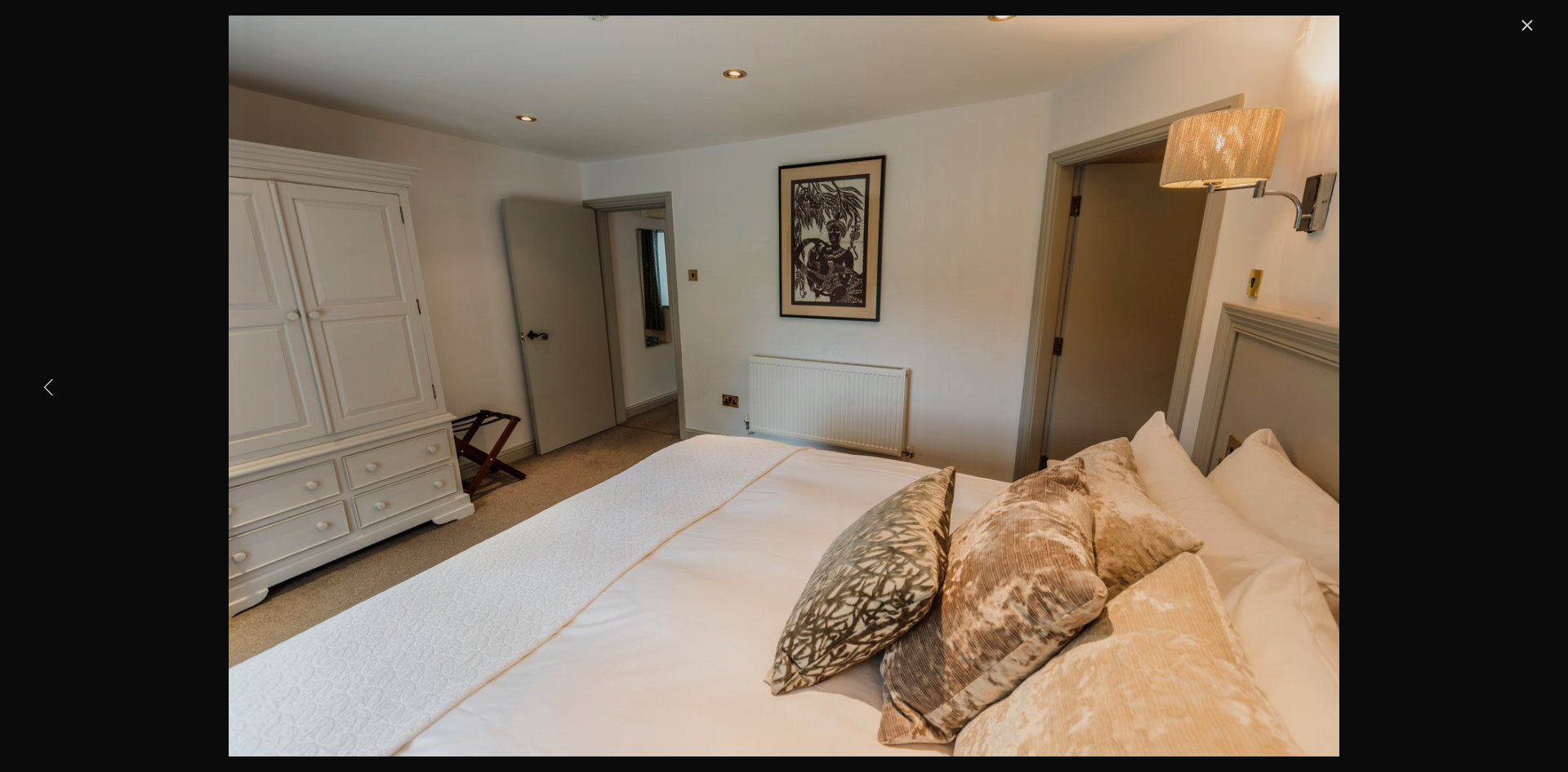
click at [47, 384] on link "Previous Item" at bounding box center [49, 386] width 36 height 36
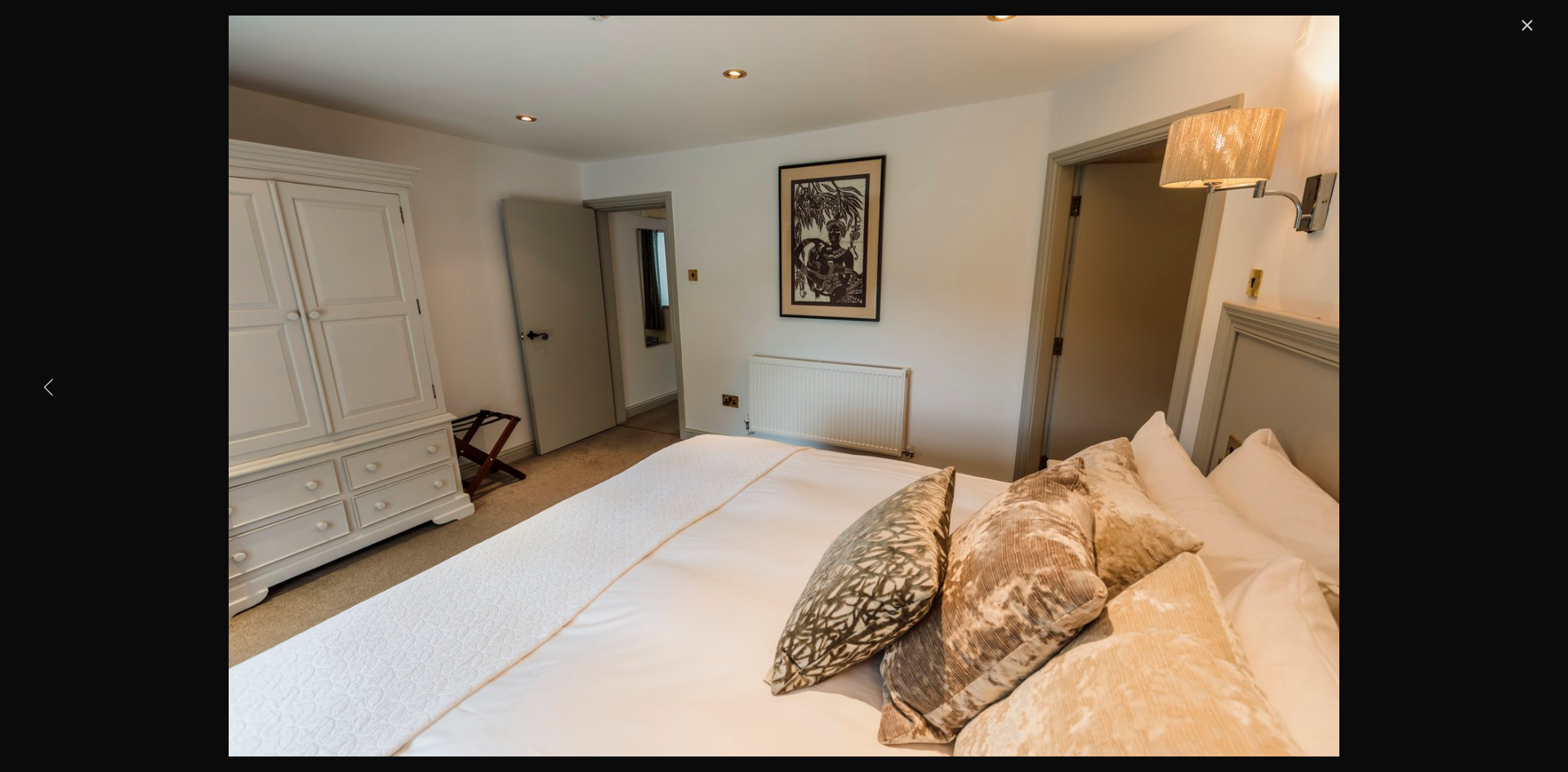
click at [47, 383] on link "Previous Item" at bounding box center [49, 386] width 36 height 36
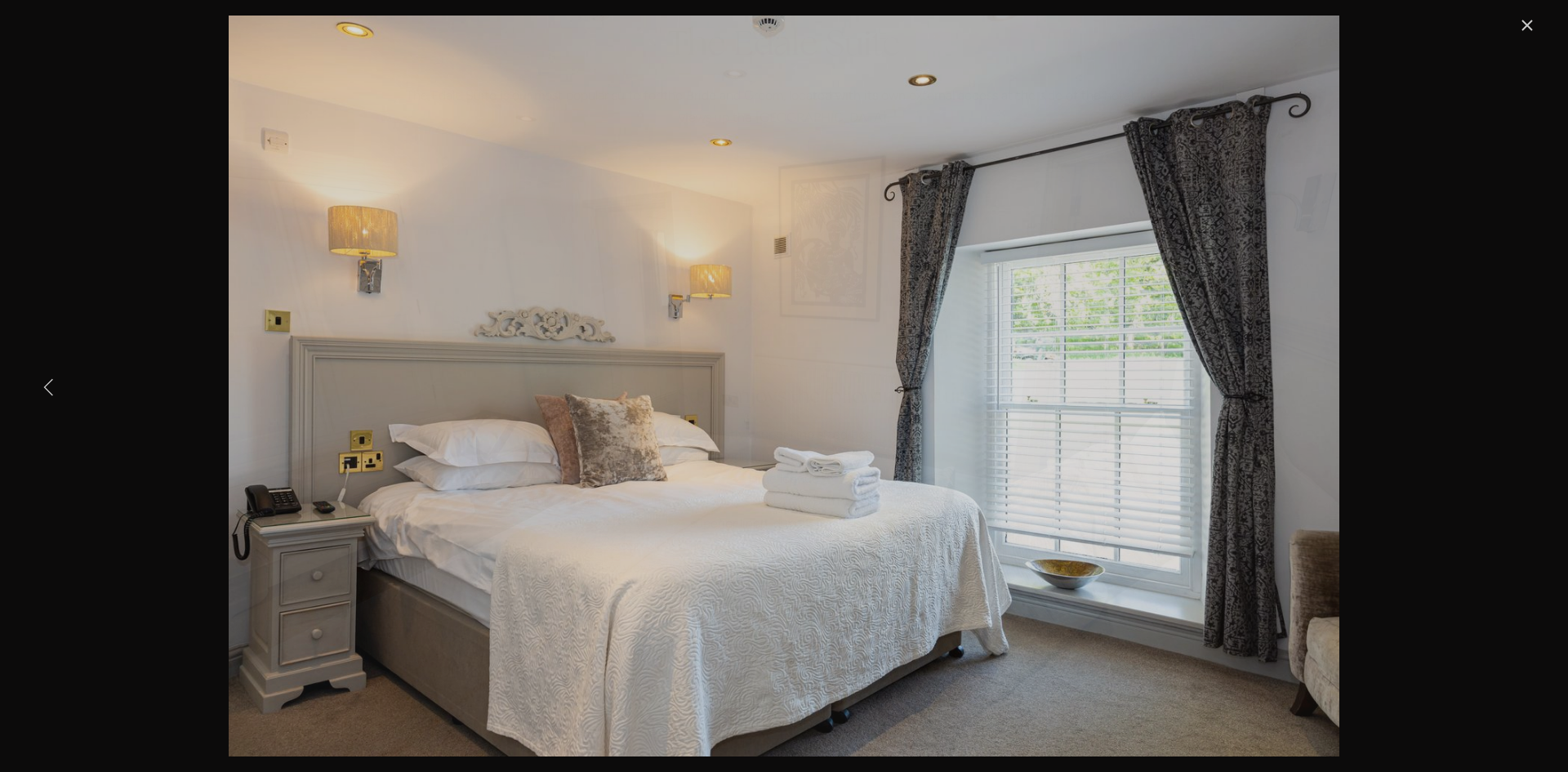
click at [47, 383] on link "Previous Item" at bounding box center [49, 386] width 36 height 36
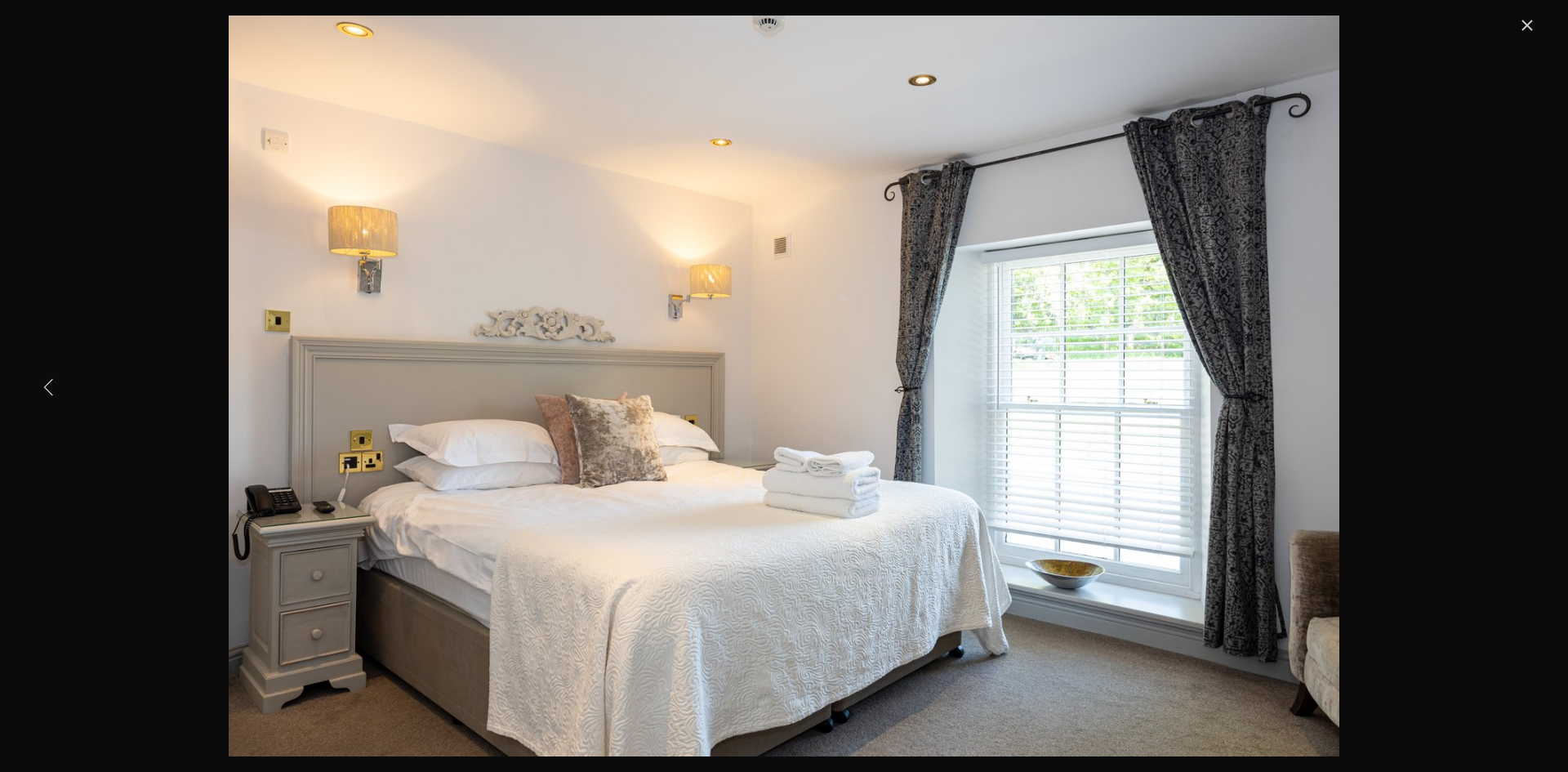
click at [46, 379] on link "Previous Item" at bounding box center [49, 386] width 36 height 36
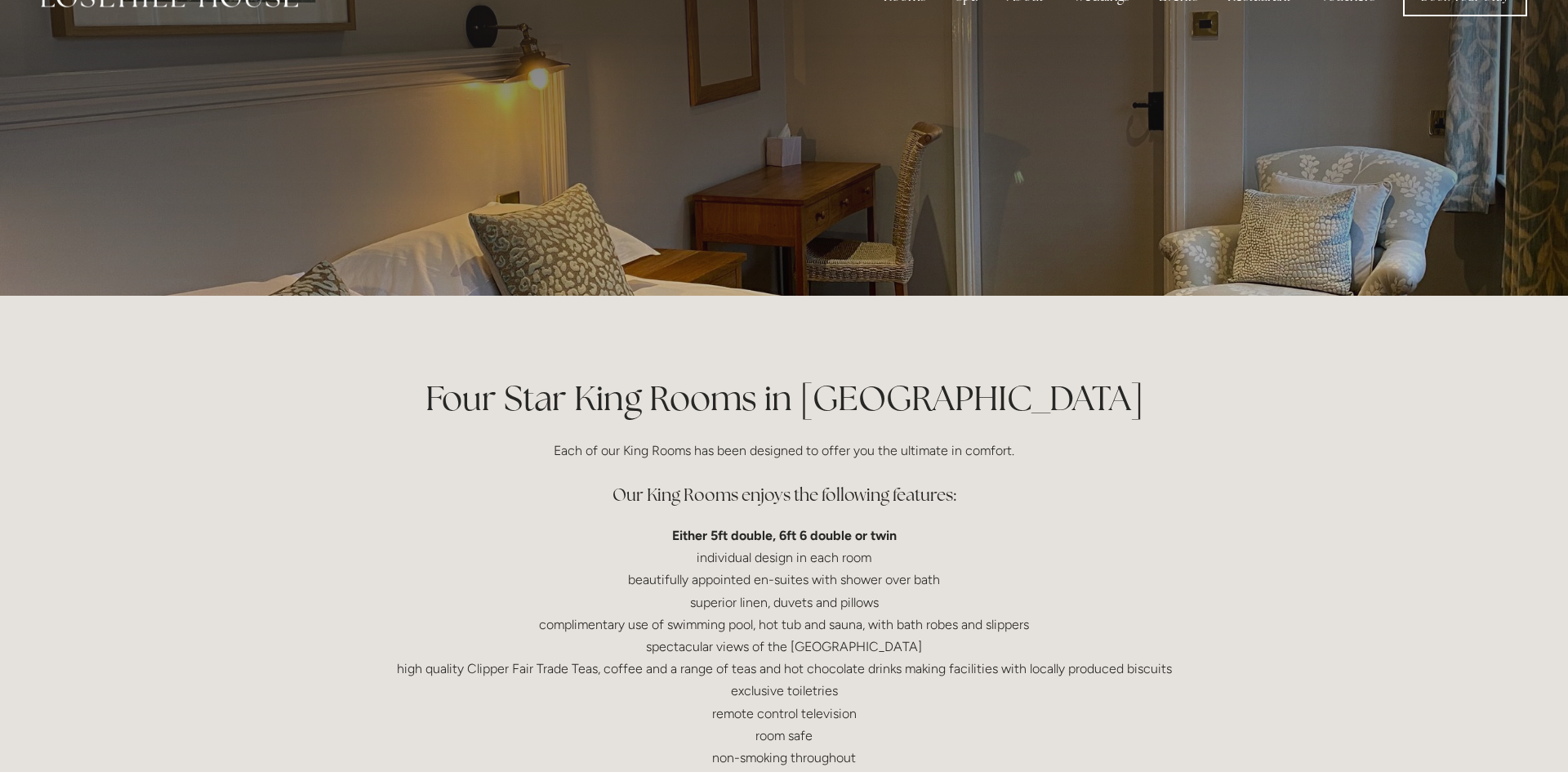
scroll to position [48, 0]
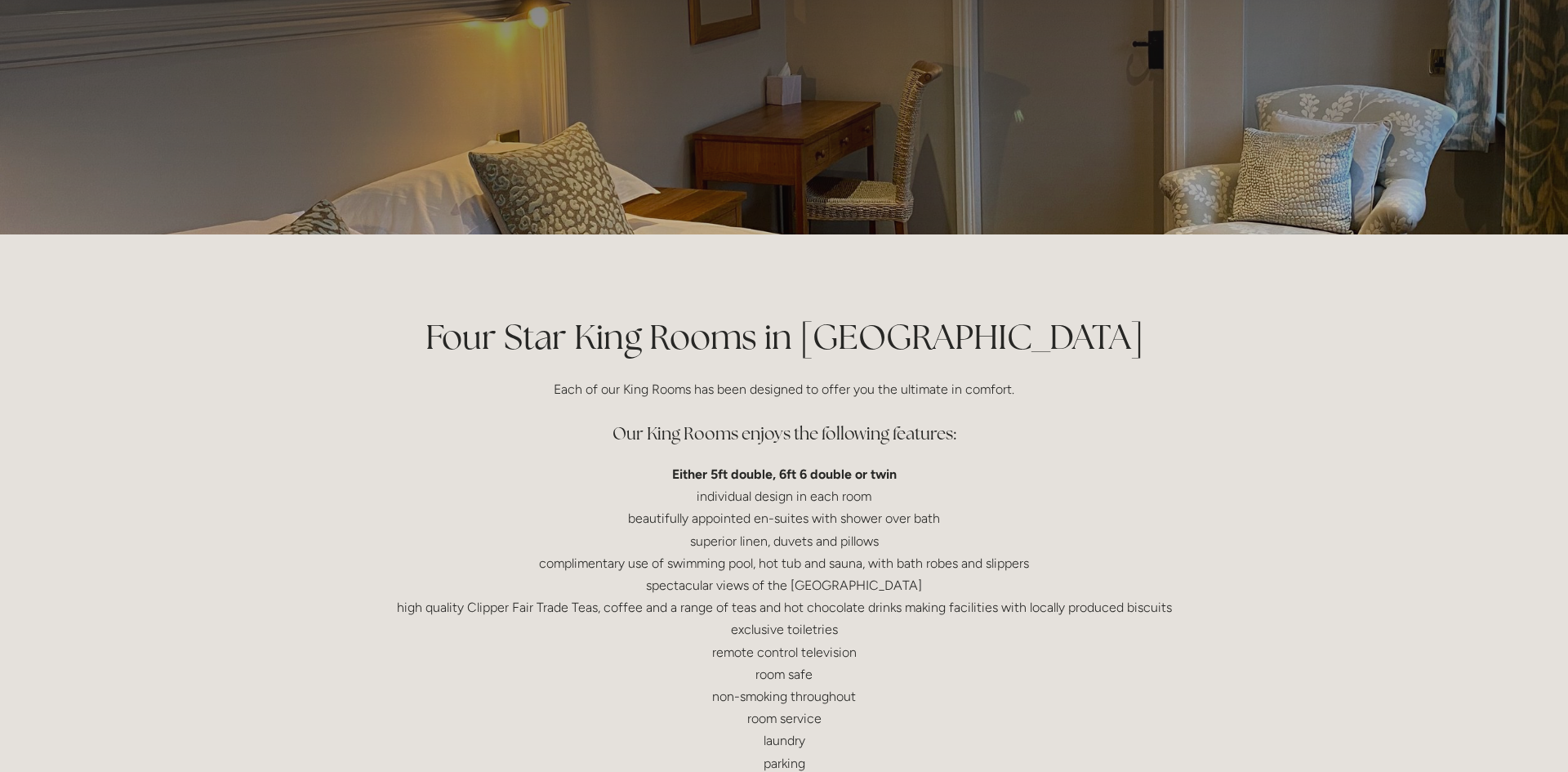
scroll to position [0, 0]
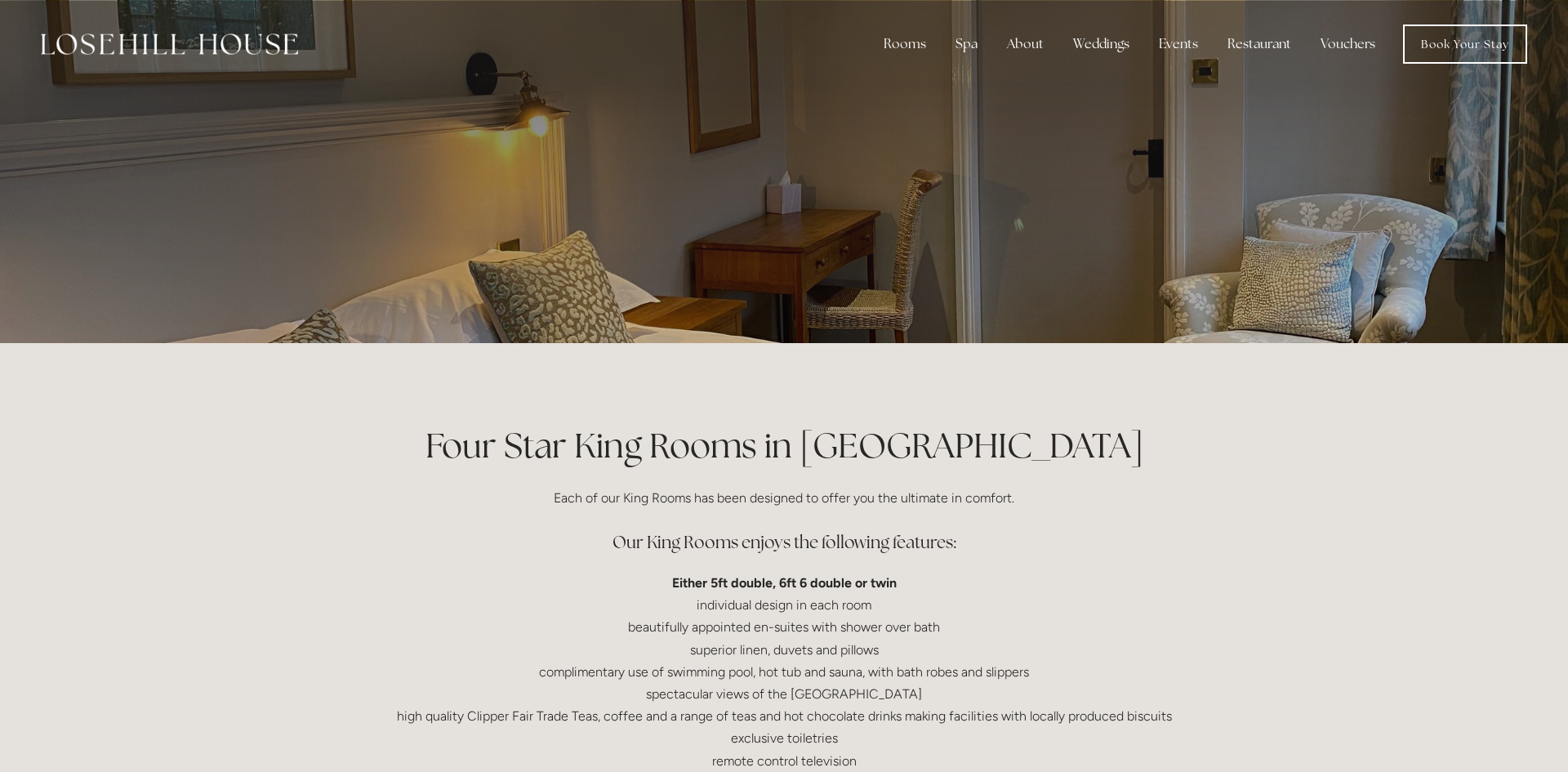
click at [1333, 170] on div at bounding box center [784, 171] width 1568 height 342
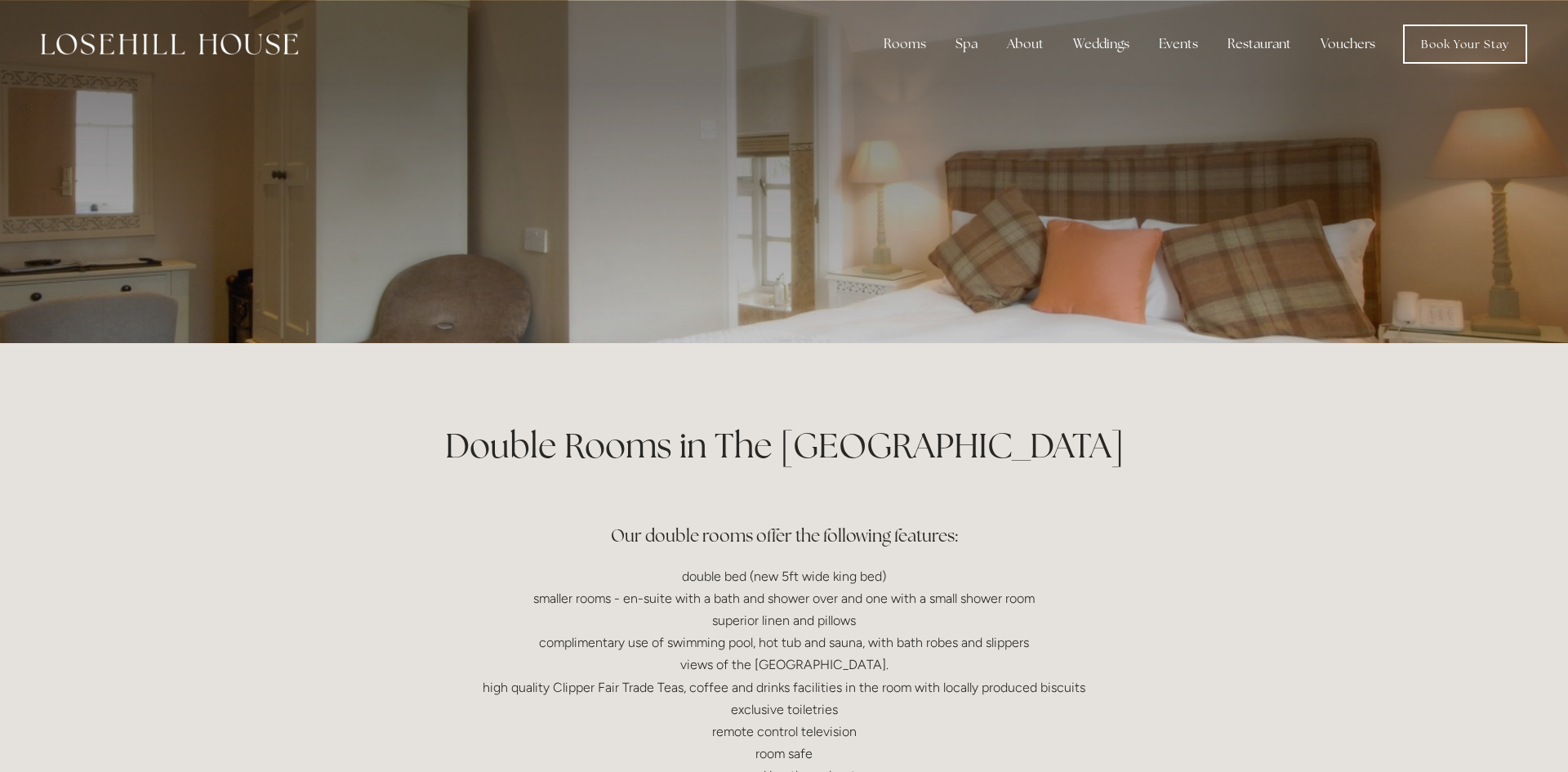
click at [869, 280] on div at bounding box center [783, 171] width 780 height 342
click at [1476, 169] on div at bounding box center [784, 171] width 1568 height 342
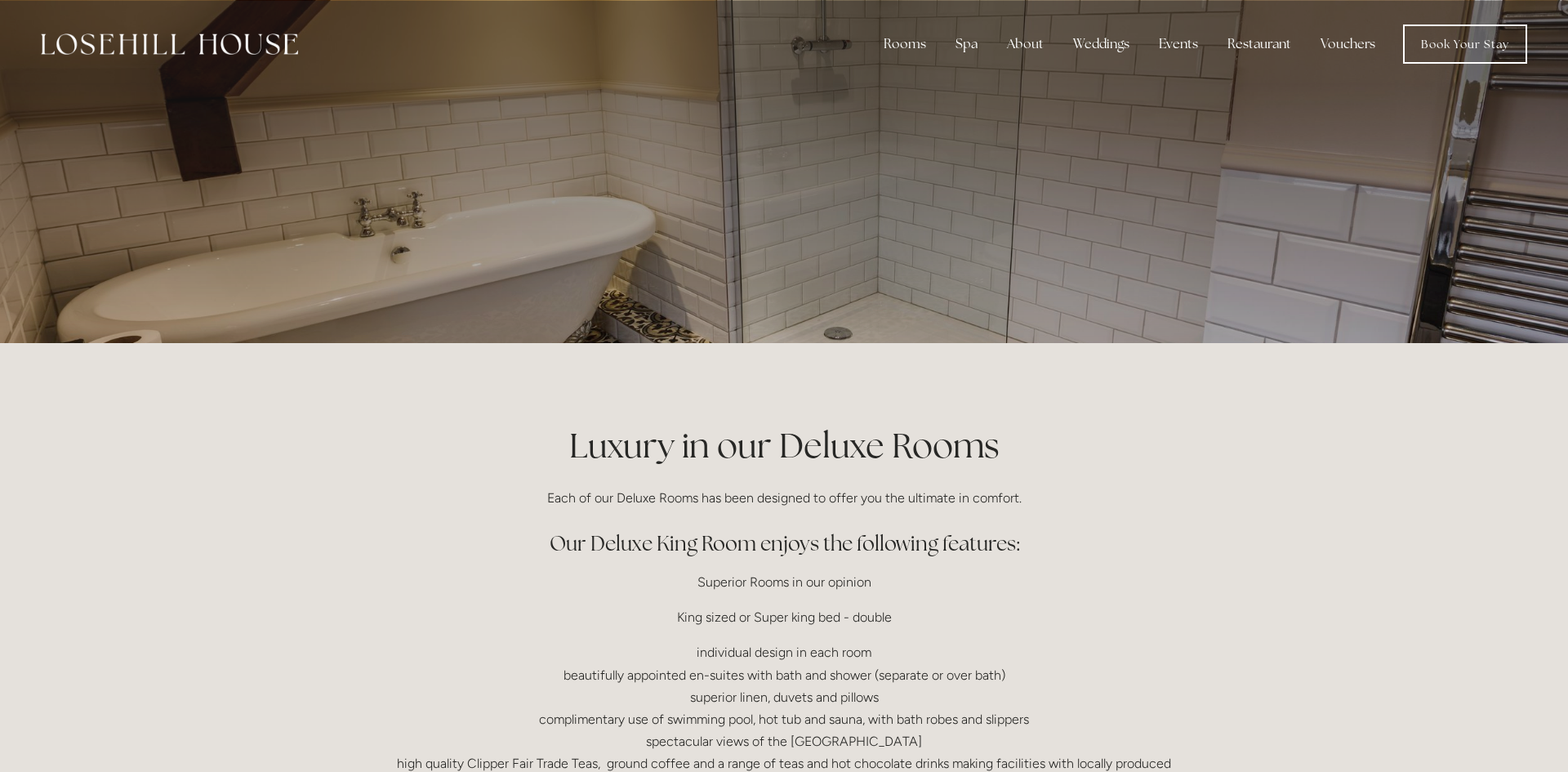
click at [554, 163] on p at bounding box center [783, 171] width 728 height 66
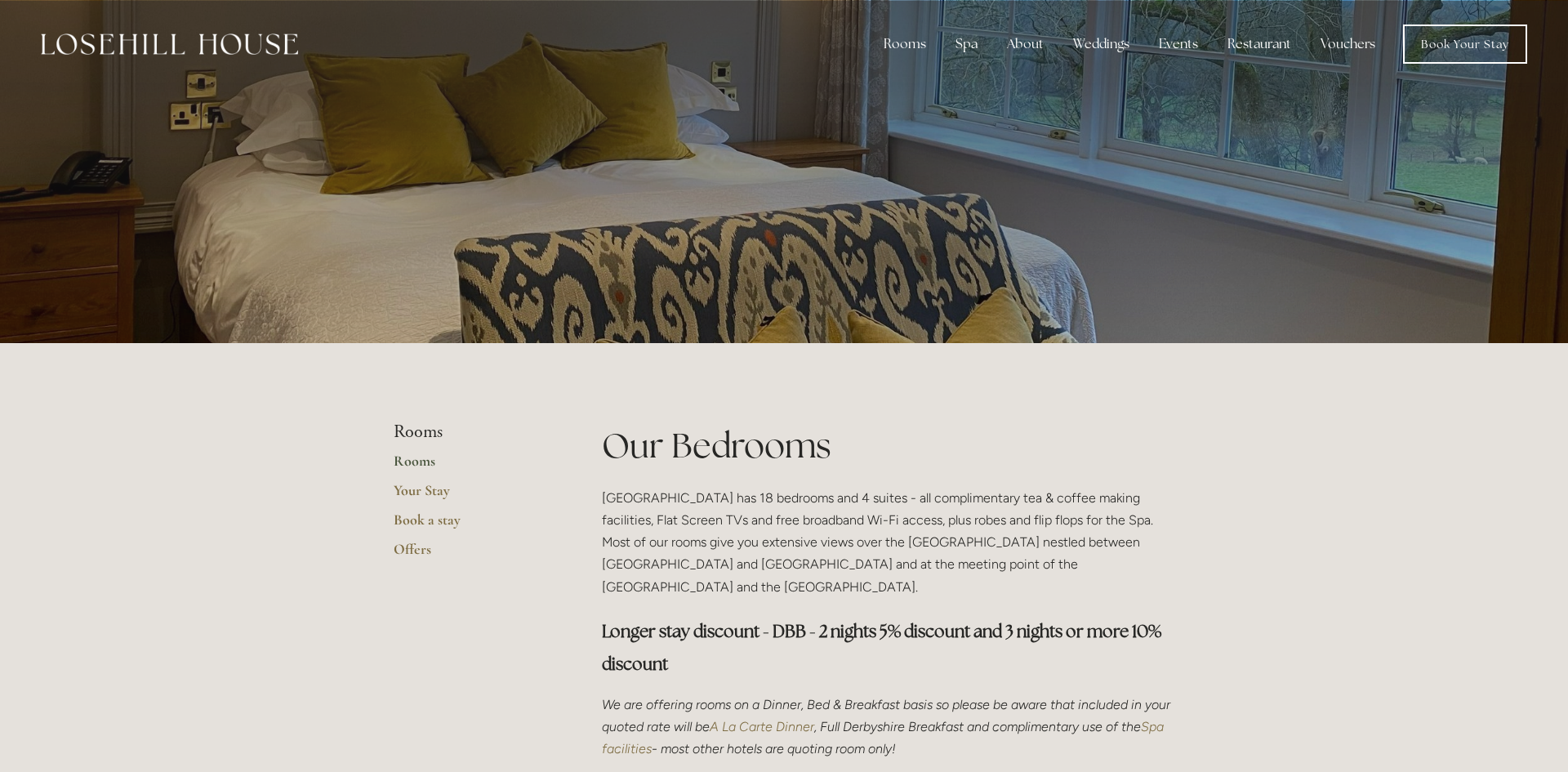
scroll to position [816, 0]
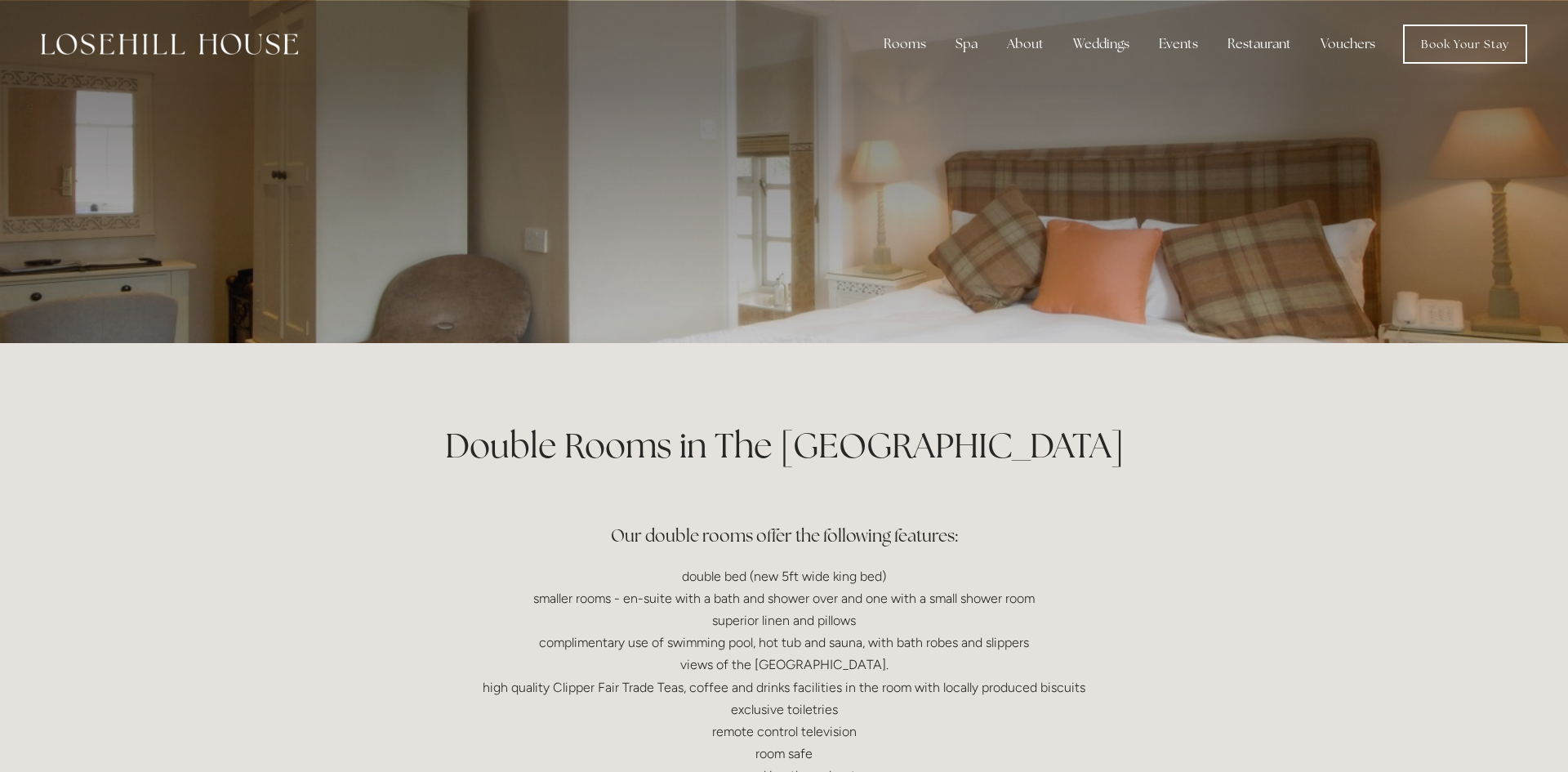
scroll to position [475, 0]
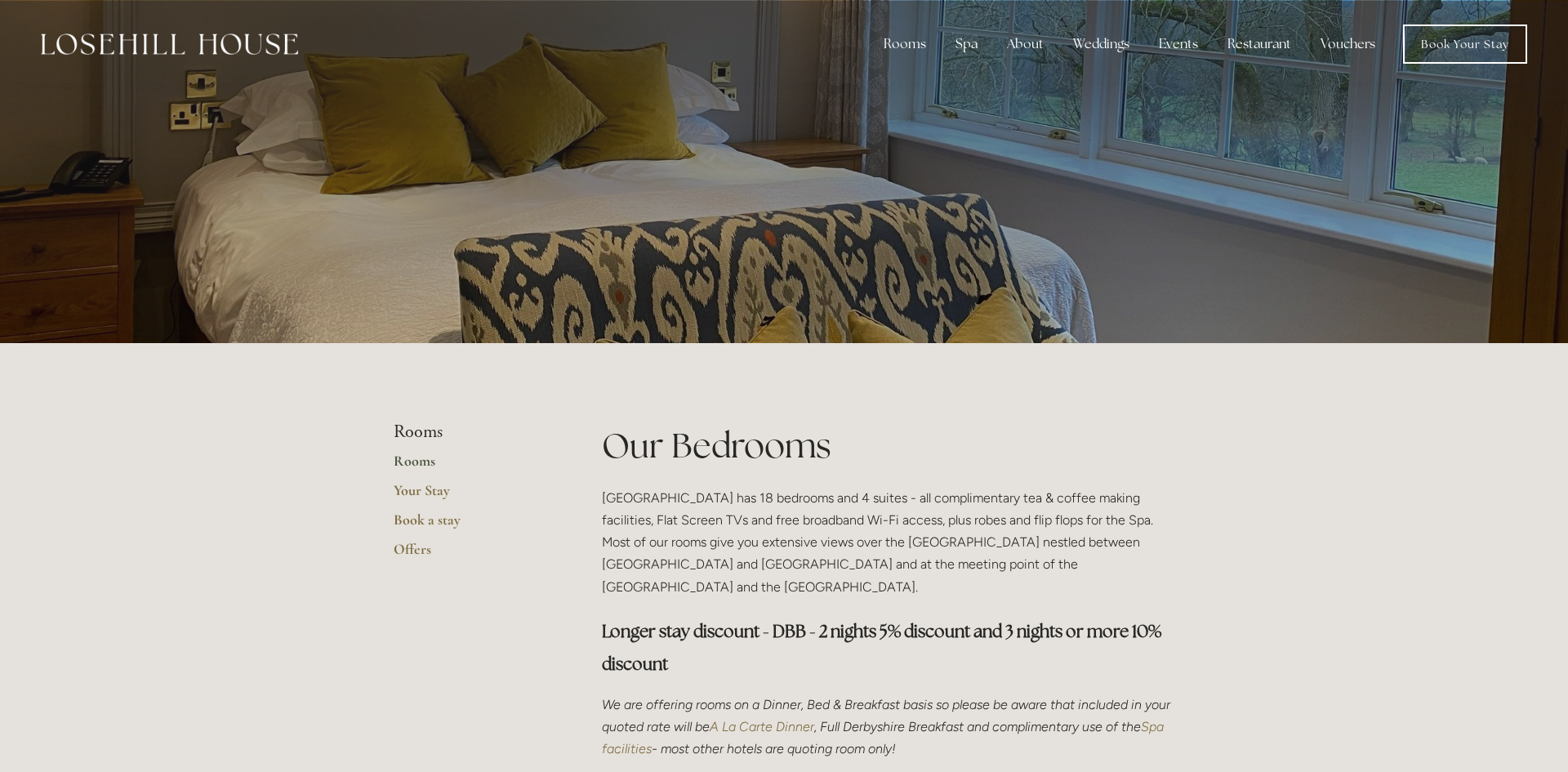
scroll to position [1009, 0]
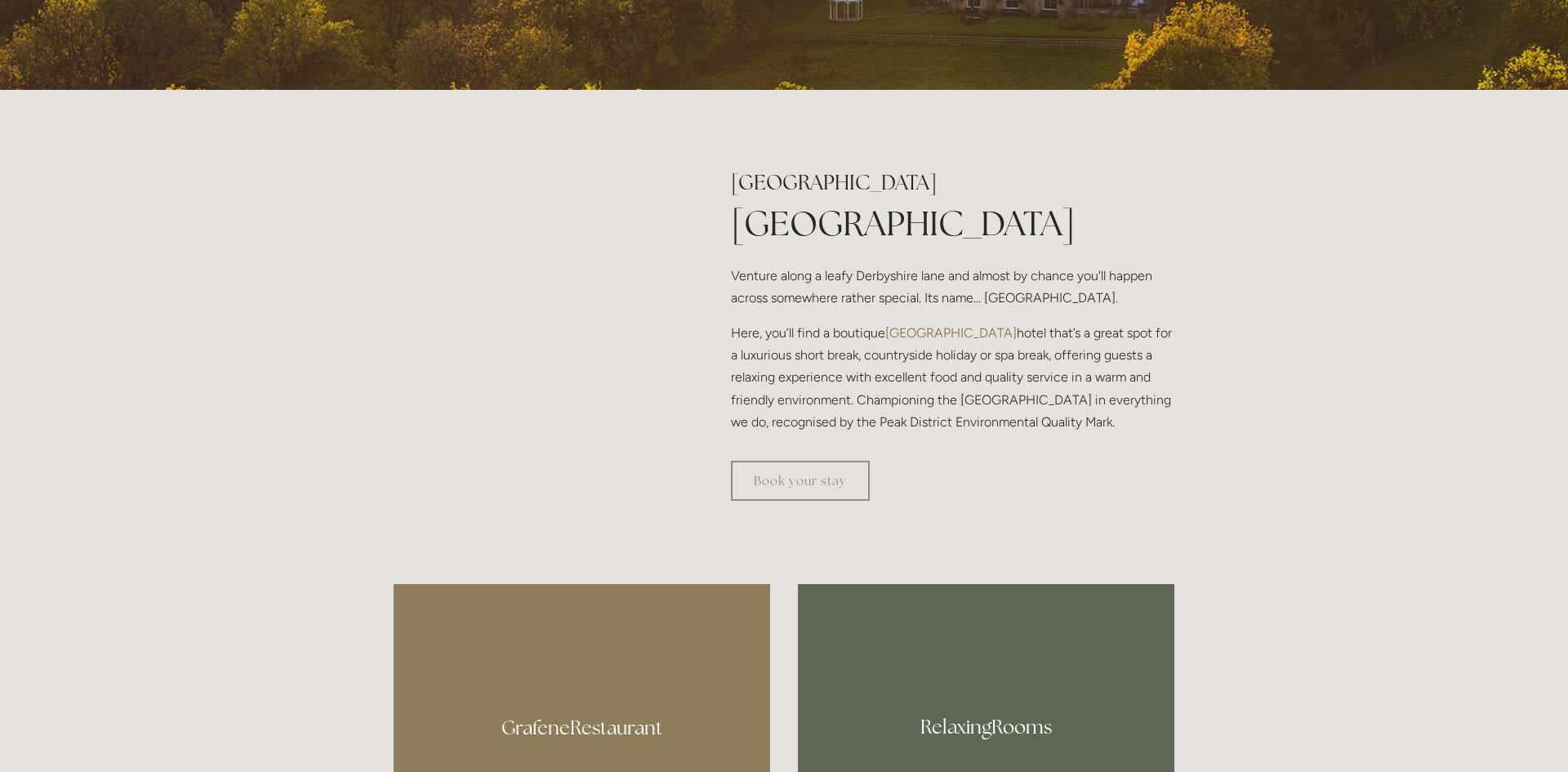
scroll to position [560, 0]
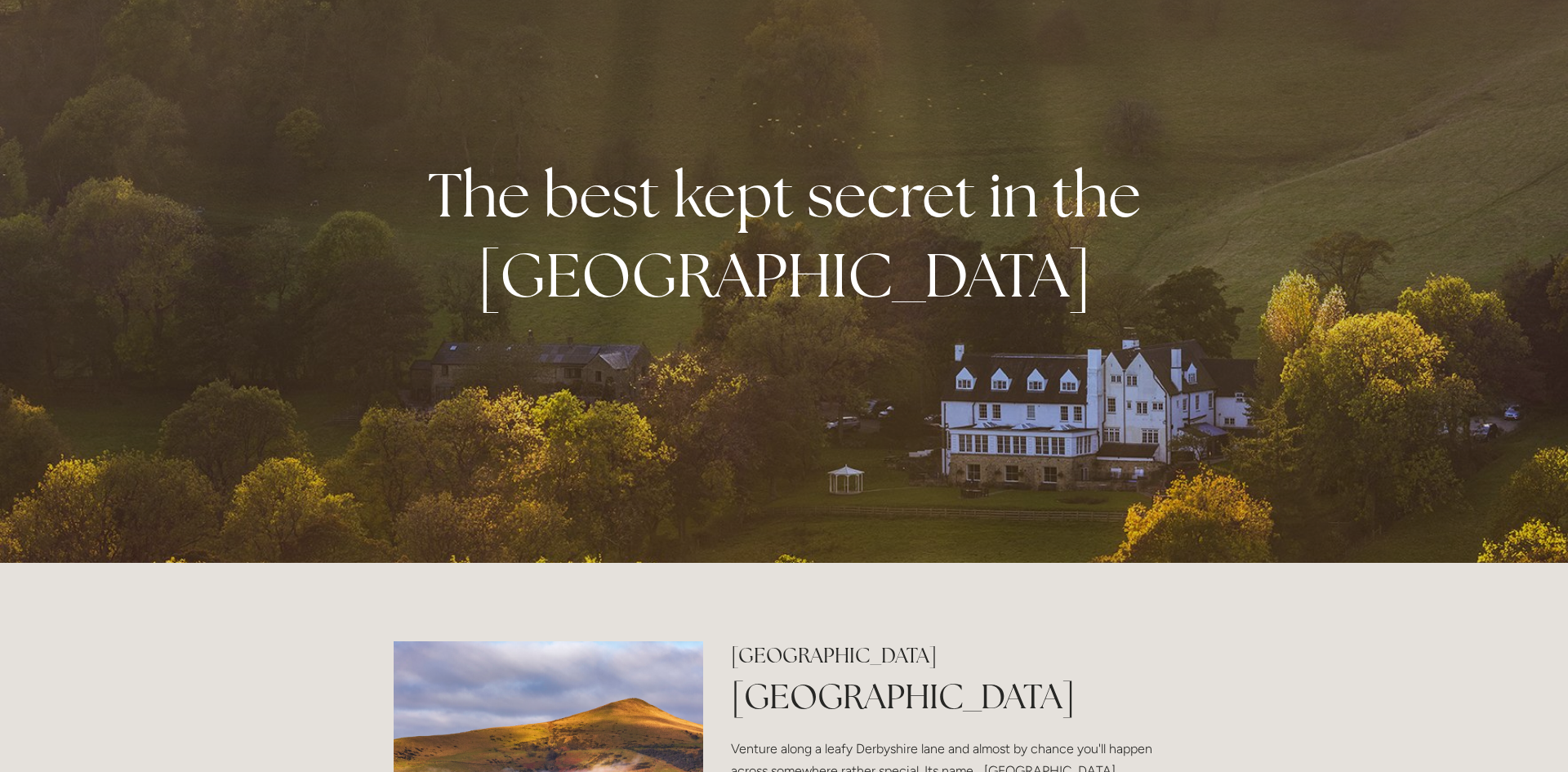
scroll to position [0, 0]
